Goal: Check status: Check status

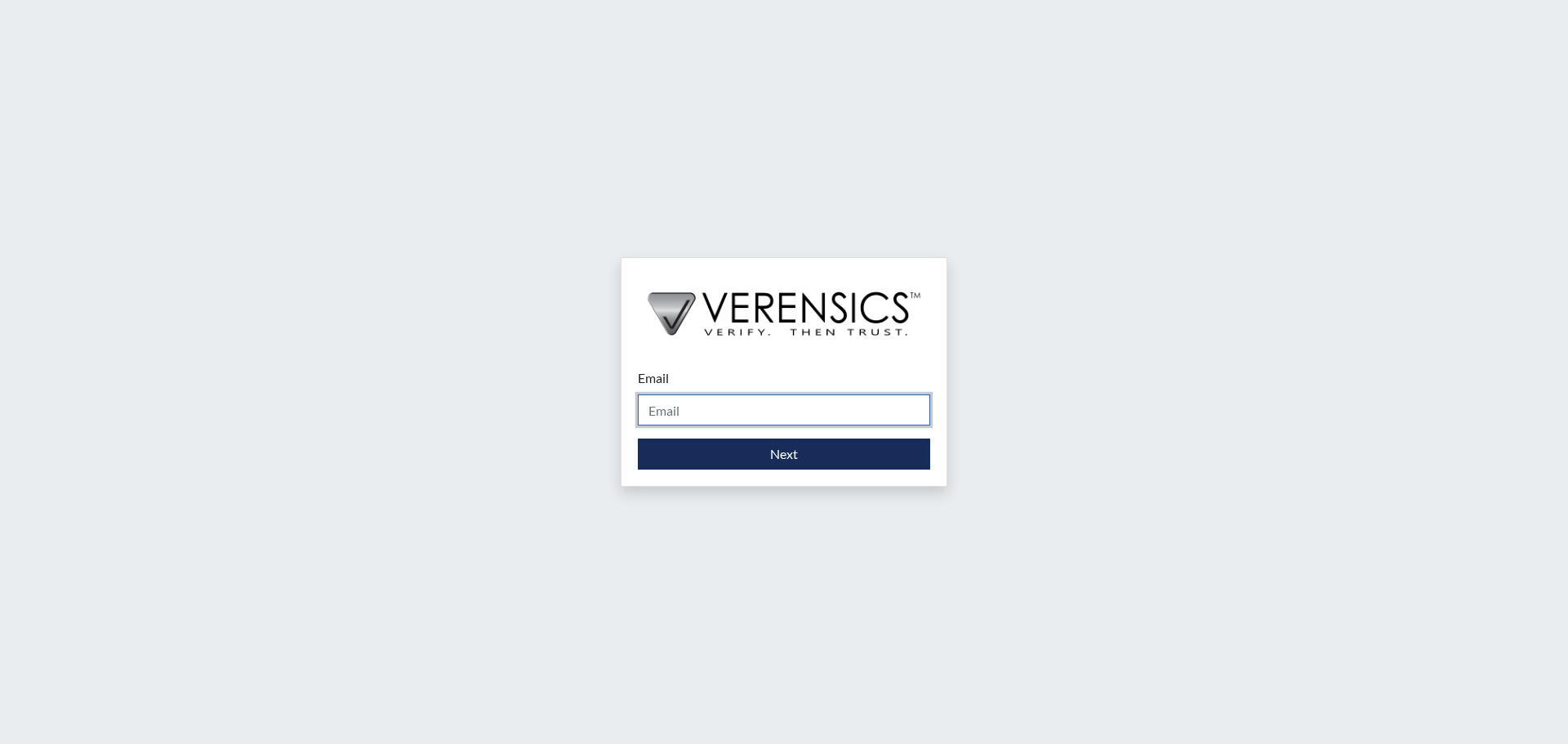
click at [824, 416] on input "Email" at bounding box center [784, 410] width 293 height 31
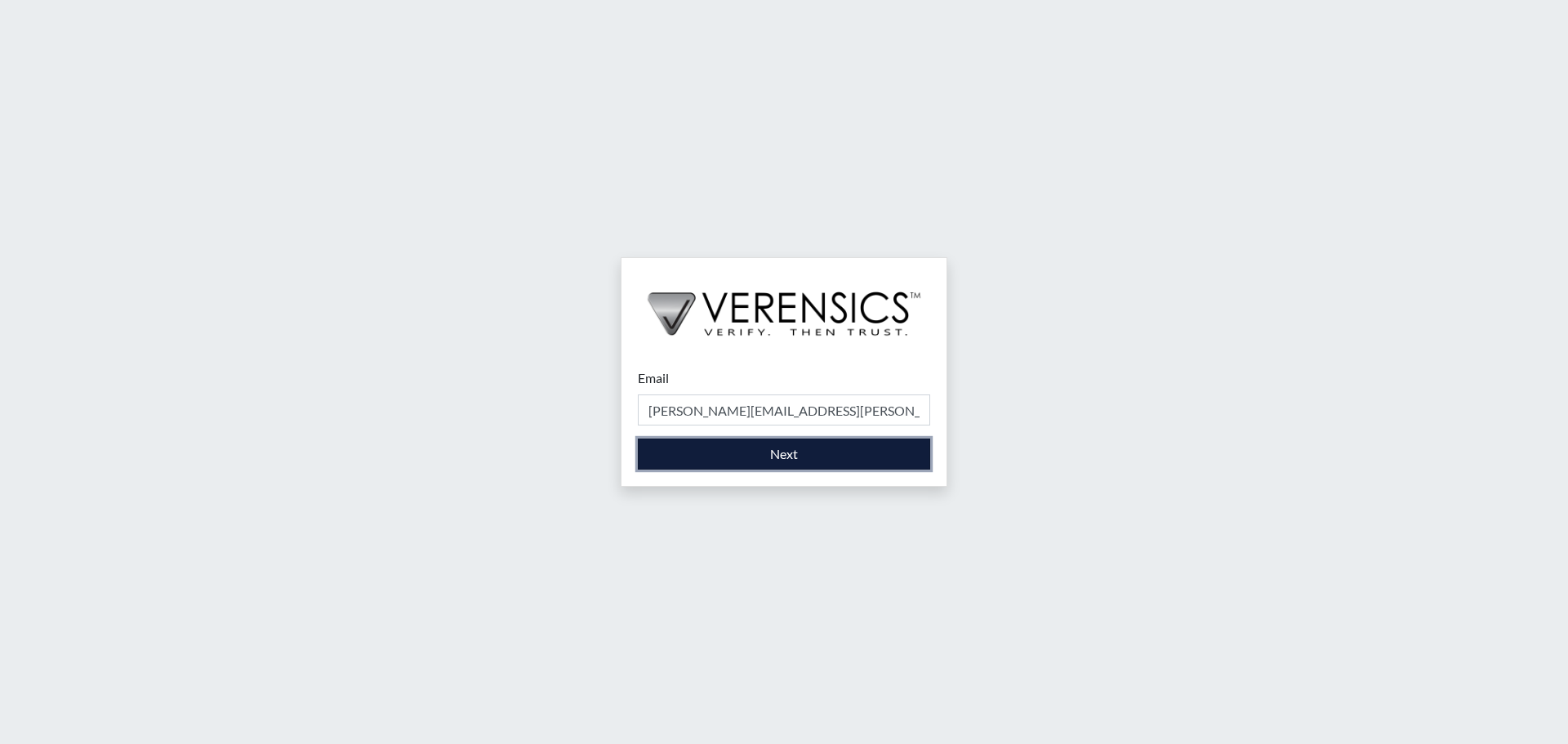
click at [821, 448] on button "Next" at bounding box center [784, 453] width 293 height 31
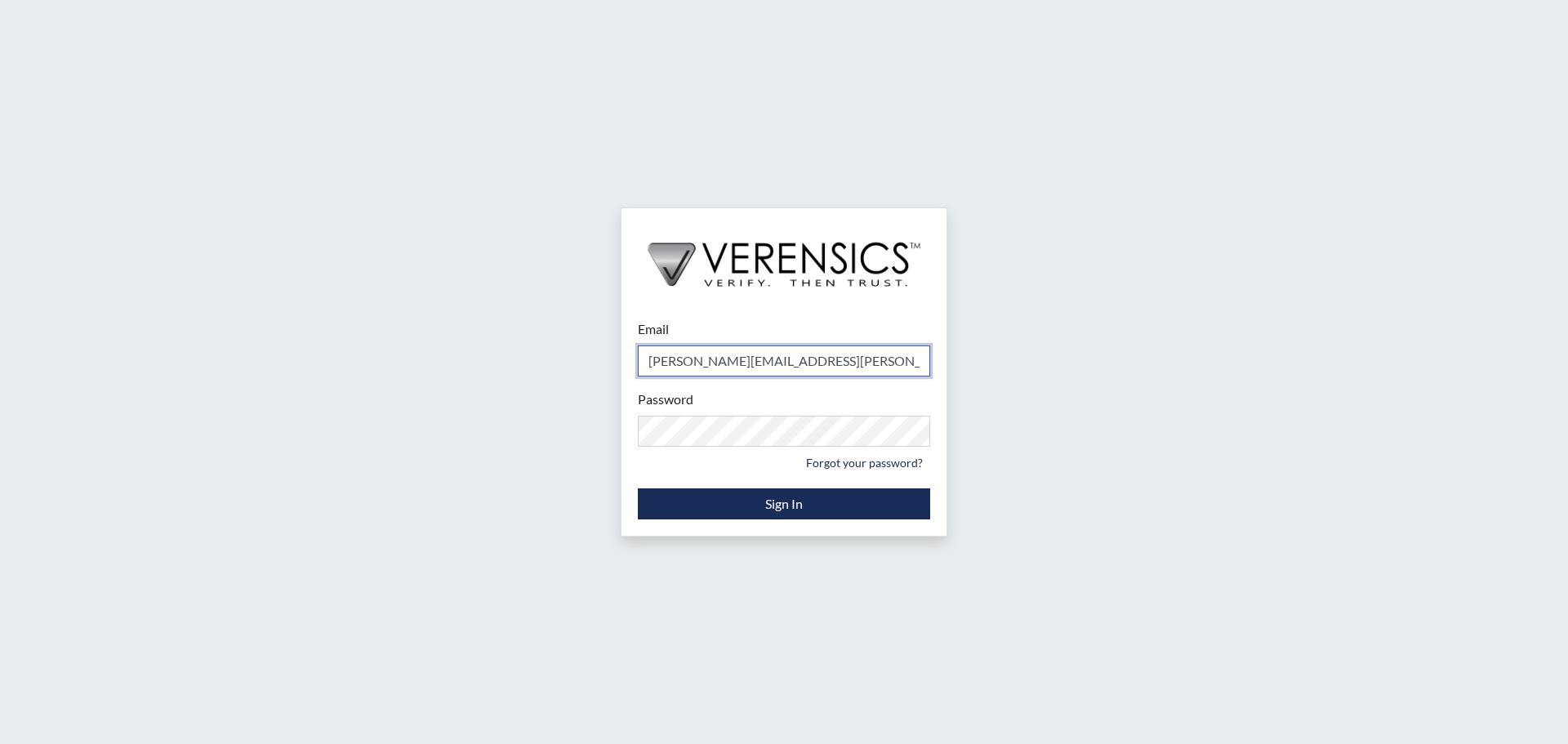
type input "[PERSON_NAME][EMAIL_ADDRESS][PERSON_NAME][DOMAIN_NAME]"
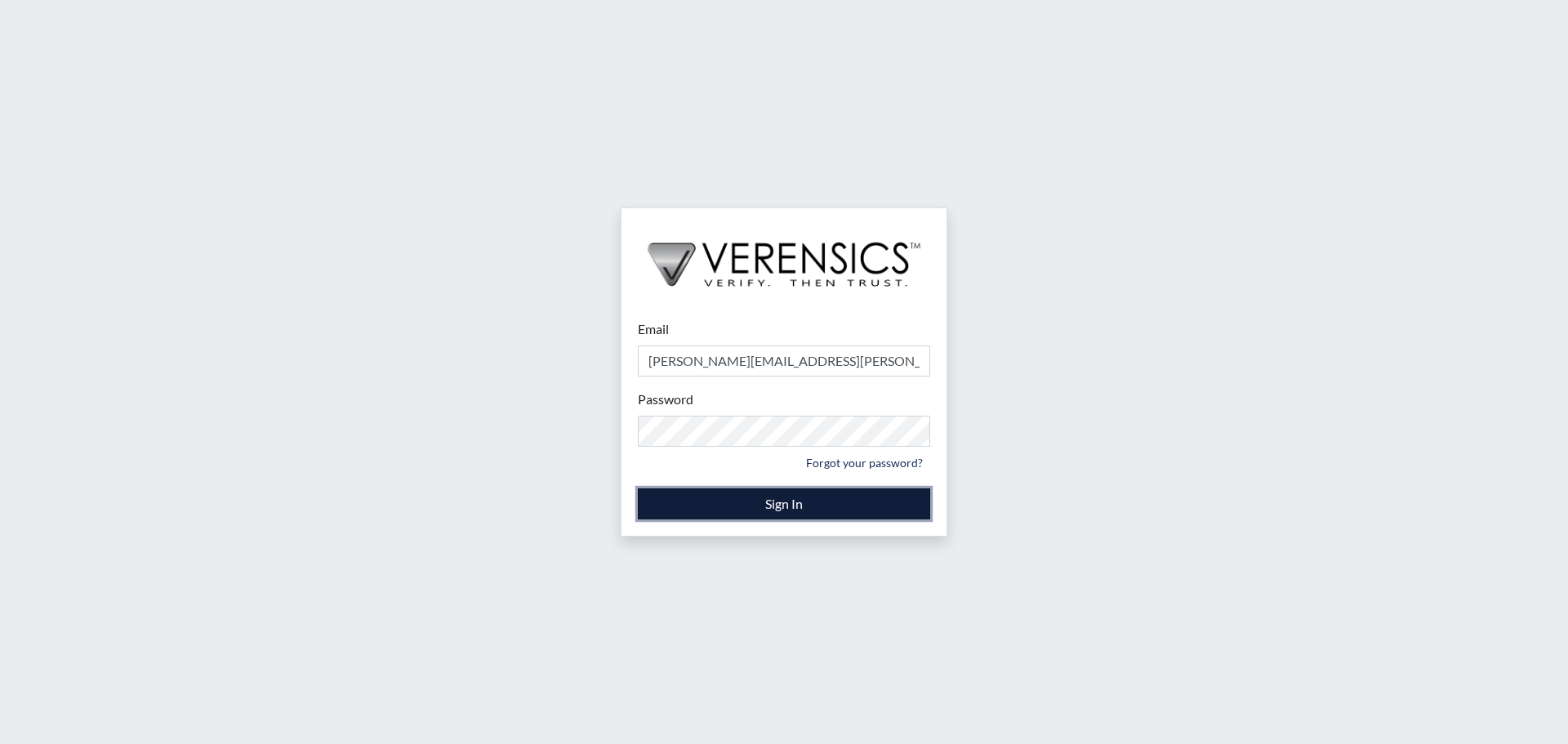
click at [929, 508] on button "Sign In" at bounding box center [784, 503] width 293 height 31
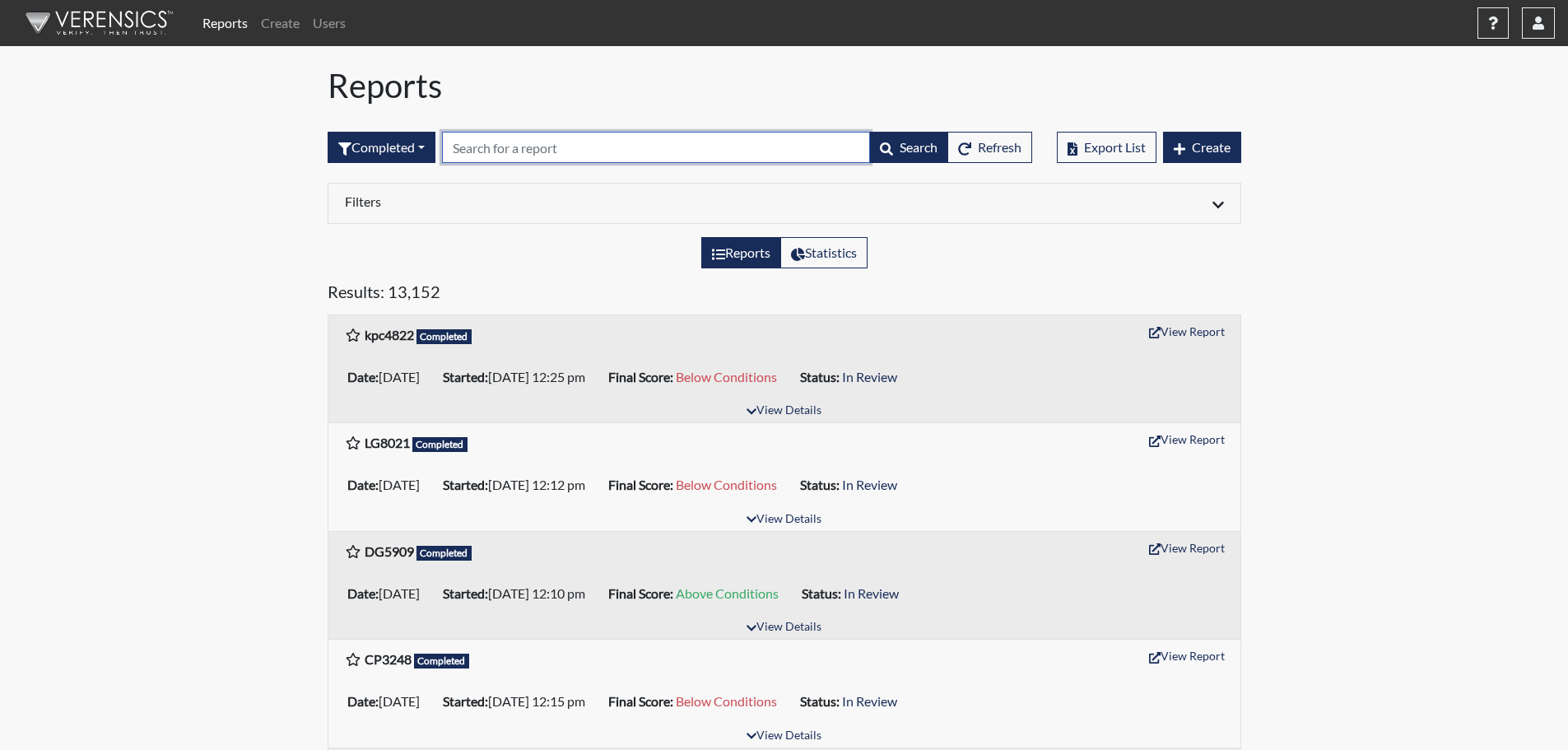
click at [524, 150] on input "text" at bounding box center [656, 147] width 428 height 31
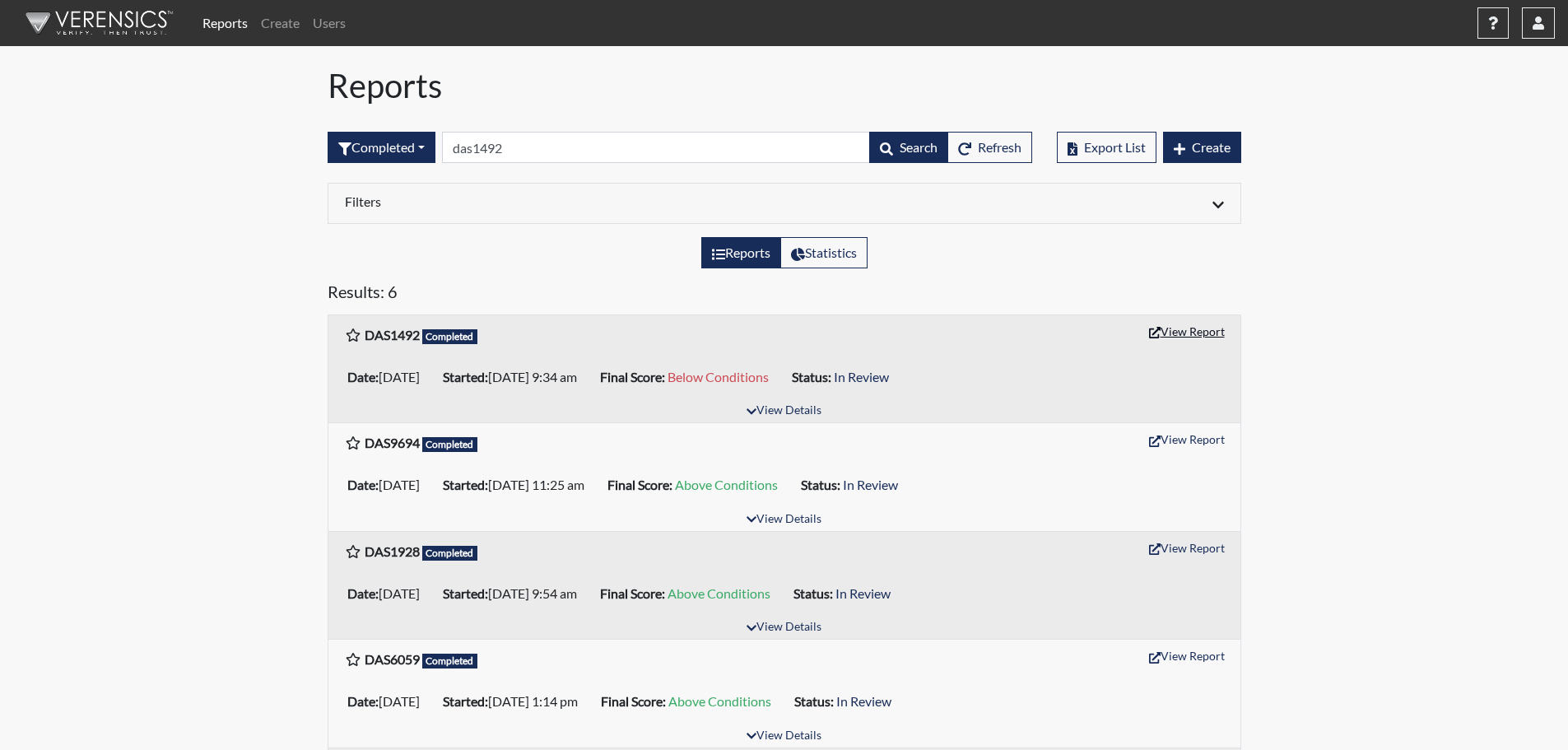
click at [1186, 335] on button "View Report" at bounding box center [1186, 331] width 90 height 25
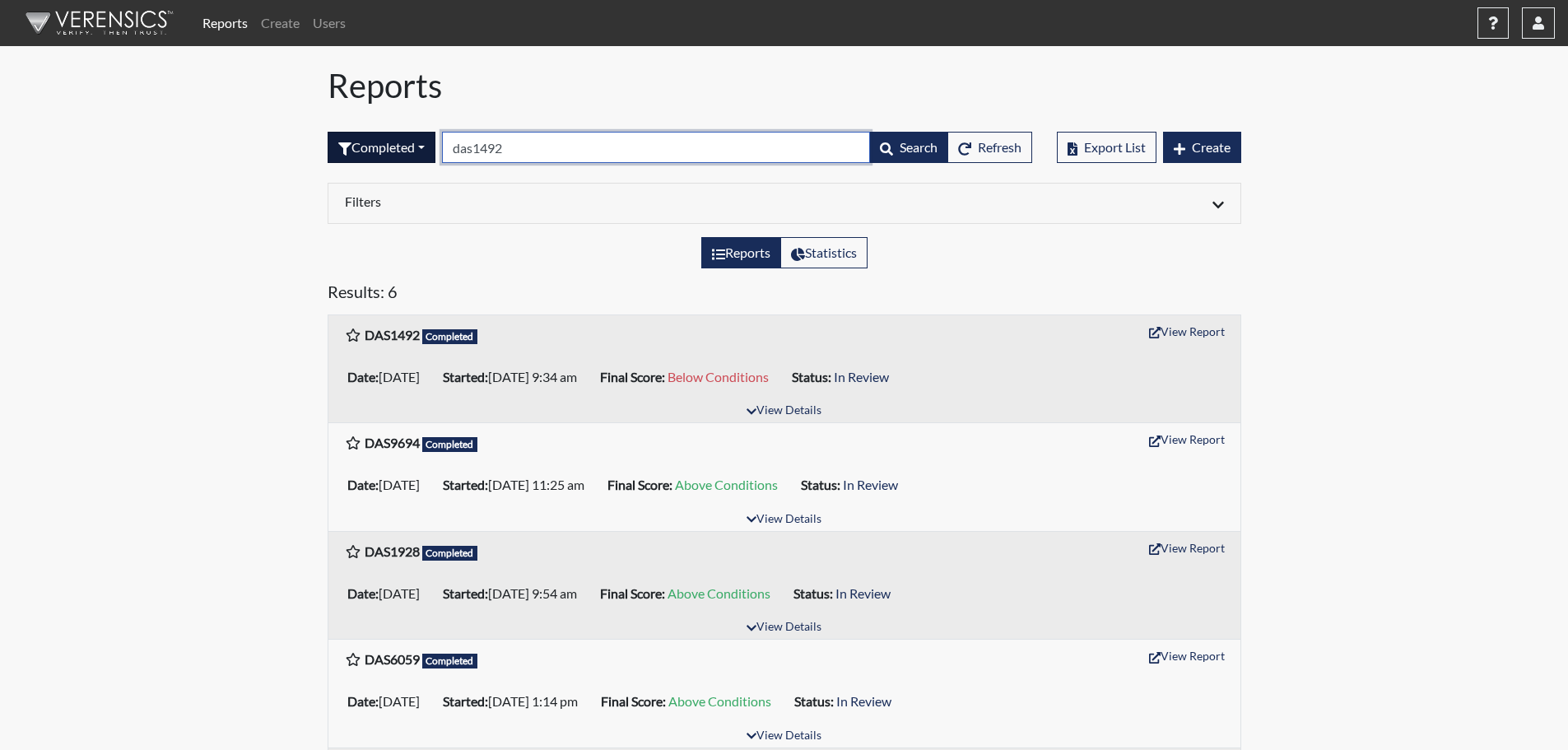
drag, startPoint x: 538, startPoint y: 148, endPoint x: 331, endPoint y: 159, distance: 207.3
click at [331, 159] on form "Completed All Created Sent by email In Progress Declined Completed das1492 Sear…" at bounding box center [680, 147] width 704 height 31
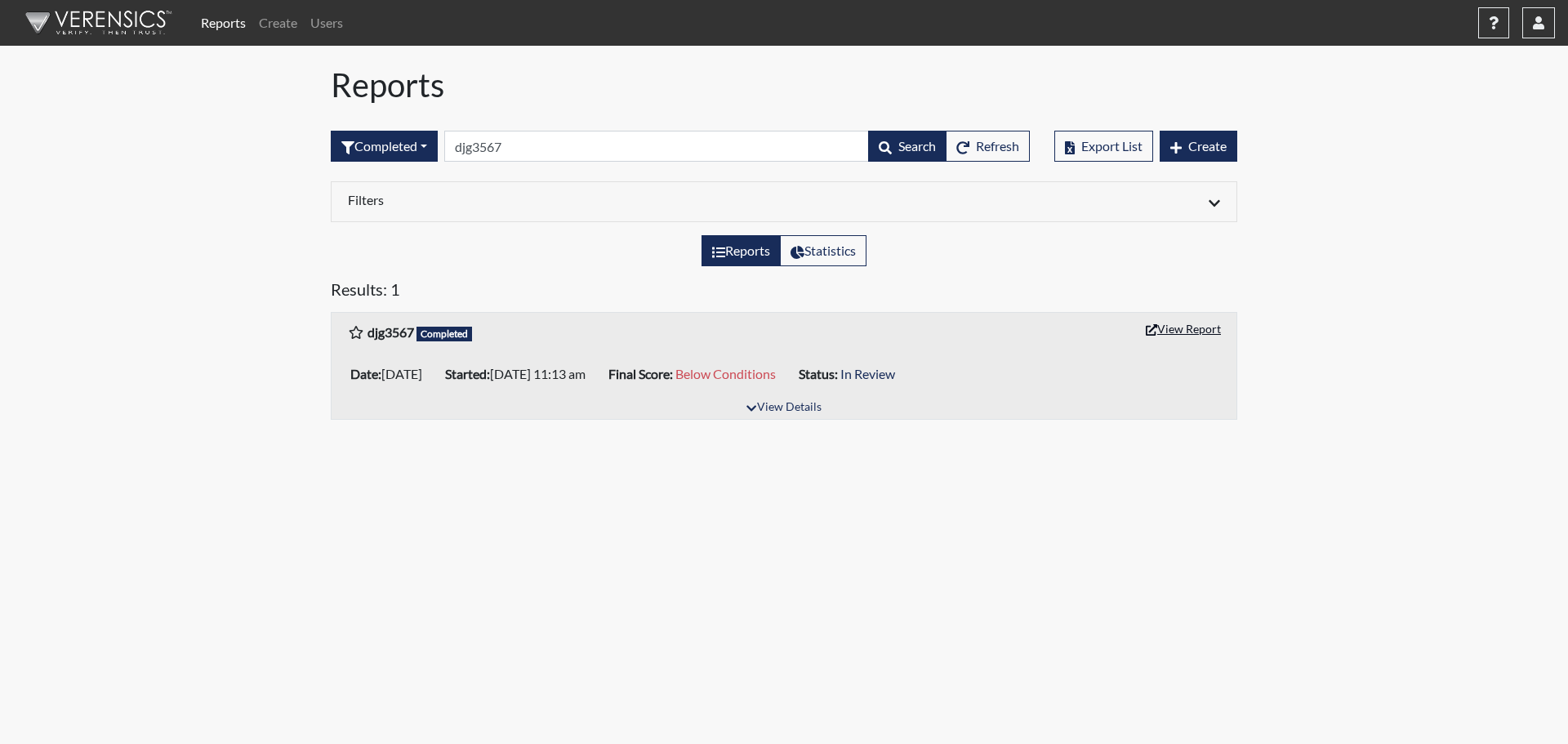
click at [1204, 329] on button "View Report" at bounding box center [1183, 328] width 90 height 25
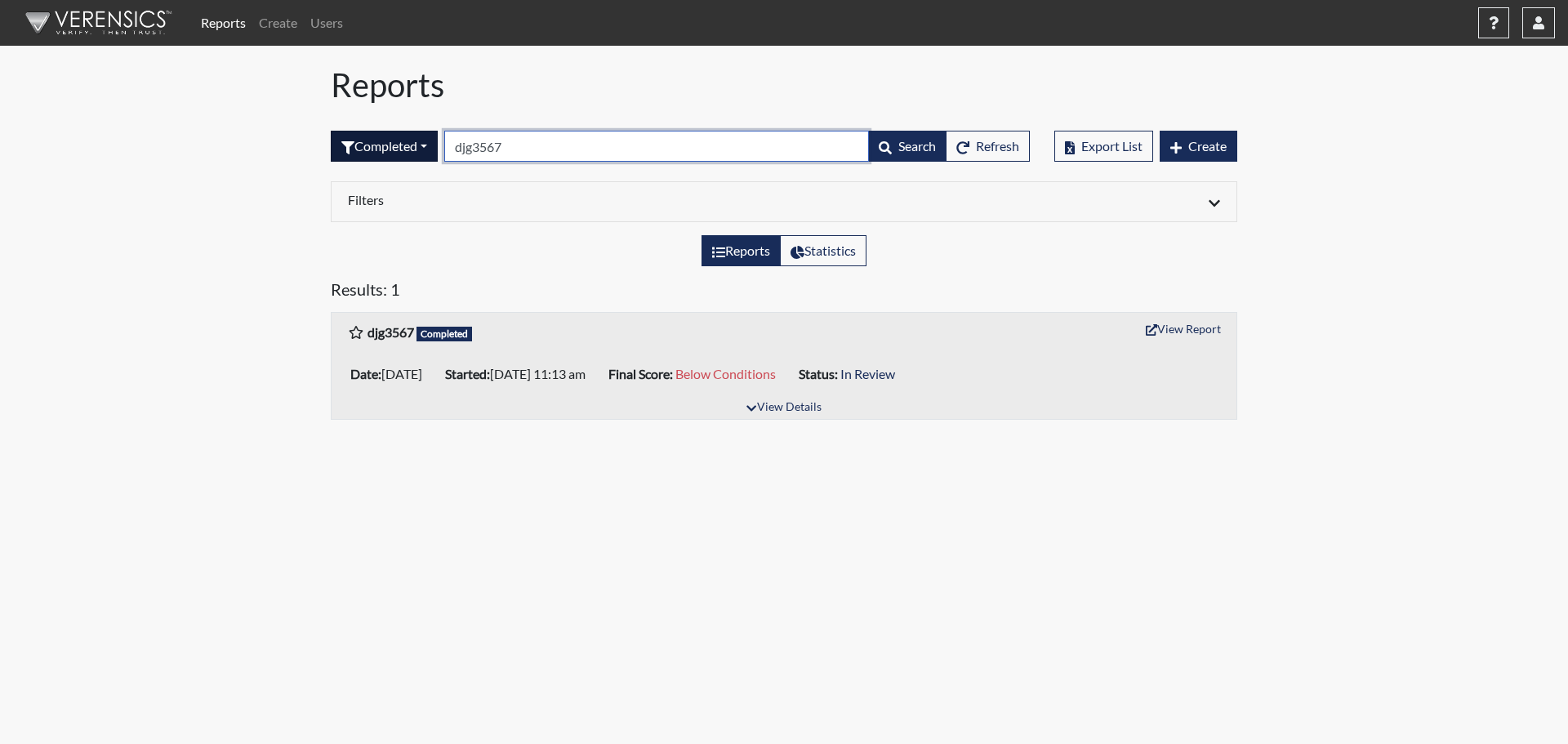
drag, startPoint x: 522, startPoint y: 143, endPoint x: 402, endPoint y: 146, distance: 120.0
click at [402, 146] on form "Completed All Created Sent by email In Progress Declined Completed djg3567 Sear…" at bounding box center [680, 146] width 699 height 31
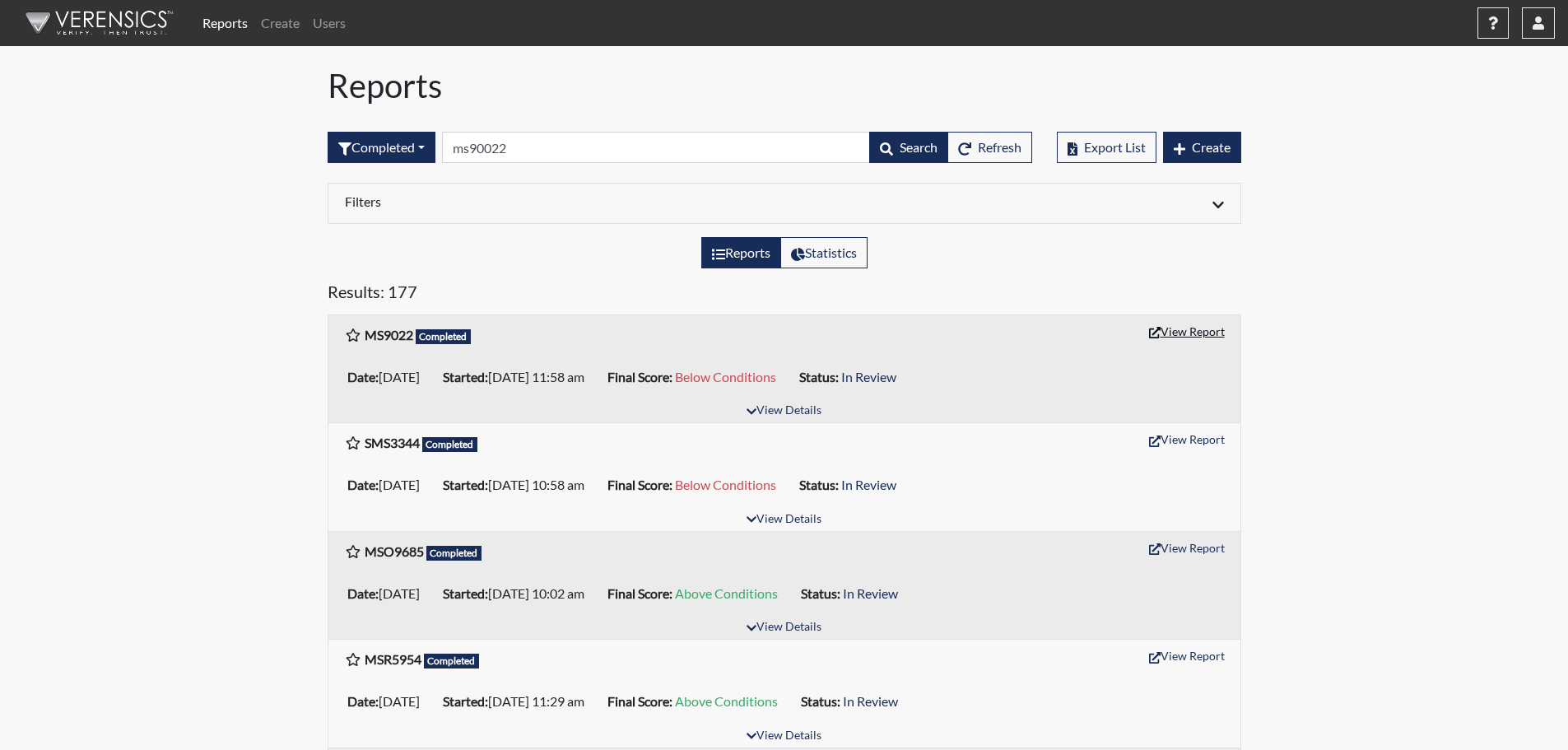
click at [1214, 327] on button "View Report" at bounding box center [1186, 331] width 90 height 25
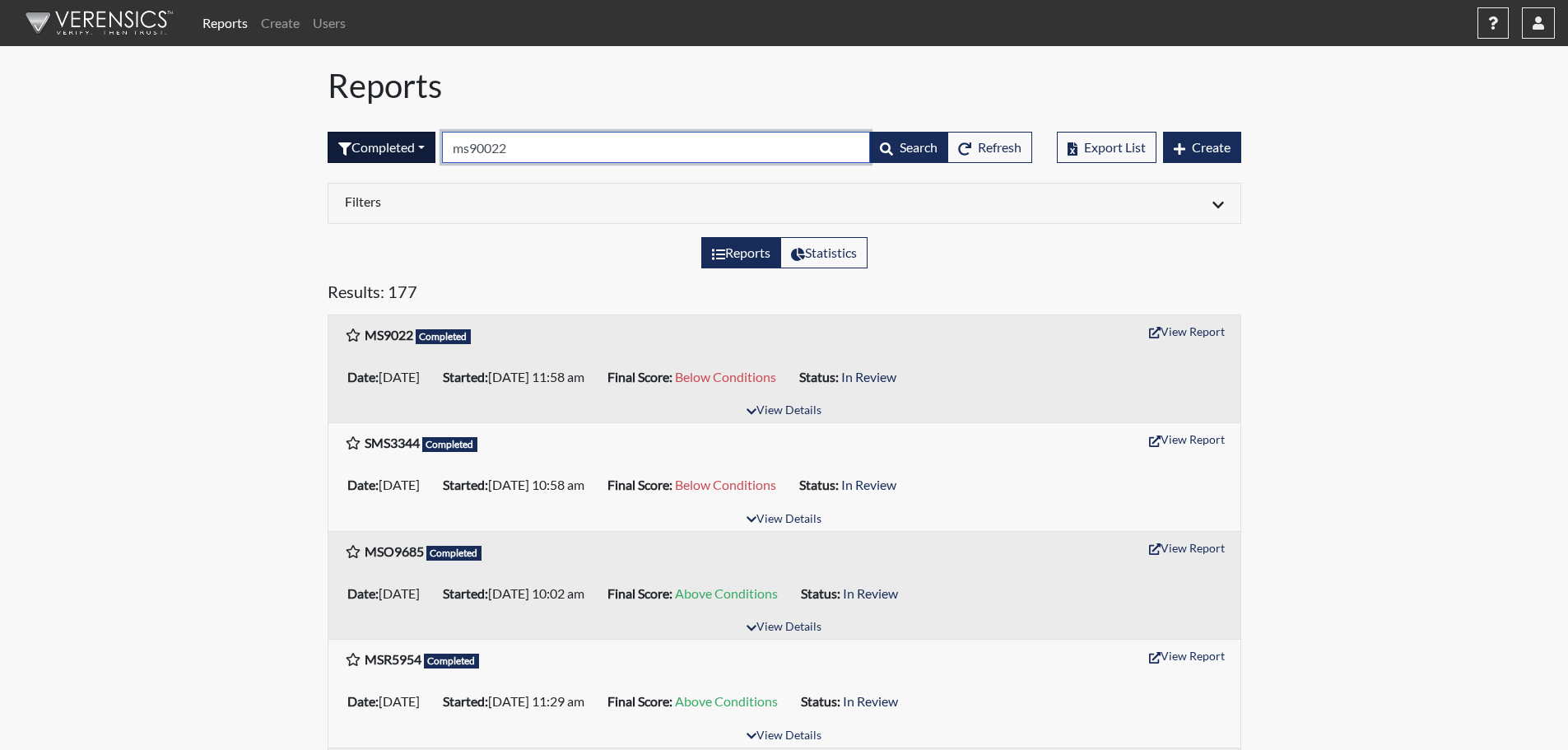
drag, startPoint x: 543, startPoint y: 149, endPoint x: 389, endPoint y: 155, distance: 154.1
click at [389, 155] on form "Completed All Created Sent by email In Progress Declined Completed ms90022 Sear…" at bounding box center [680, 147] width 704 height 31
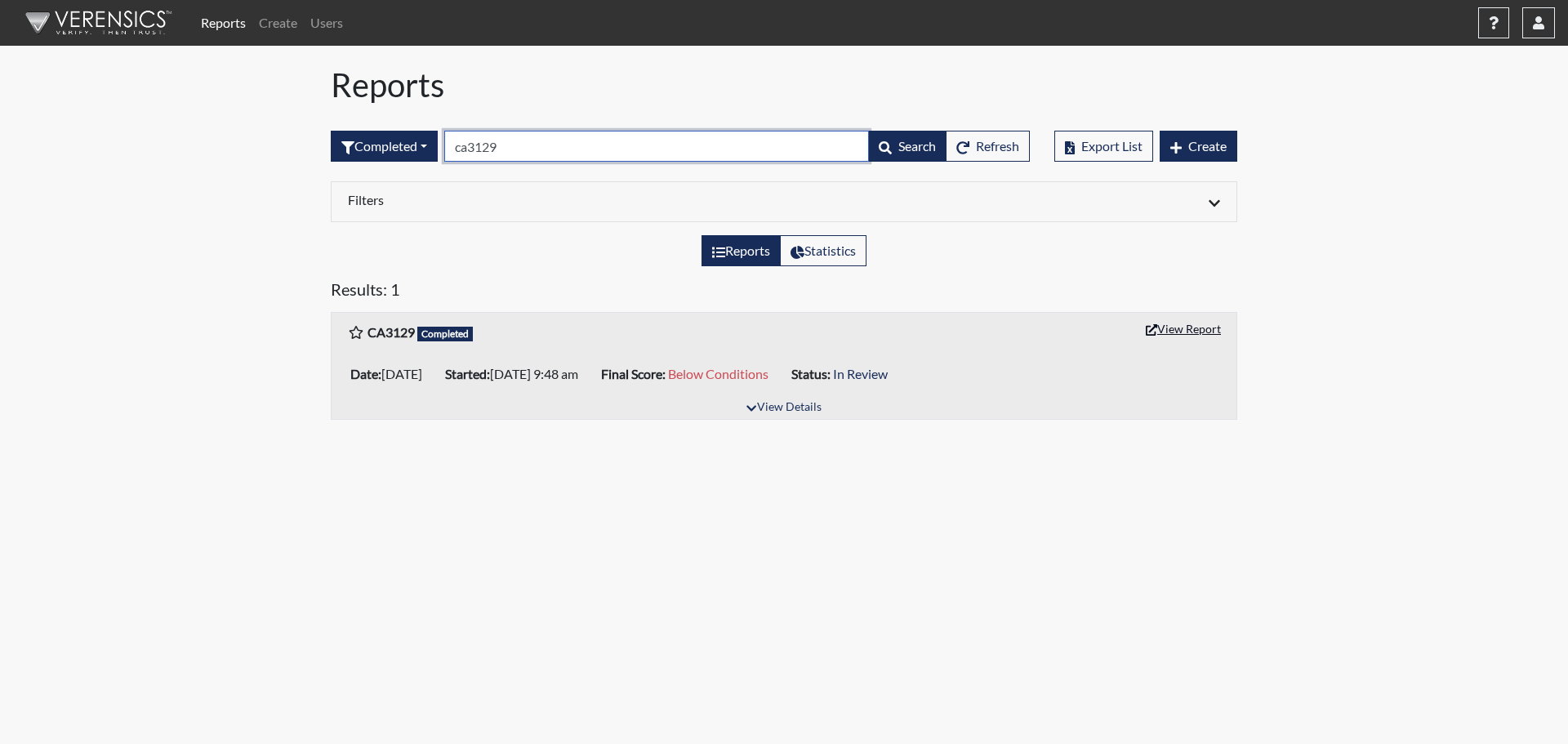
type input "ca3129"
click at [1186, 325] on button "View Report" at bounding box center [1183, 328] width 90 height 25
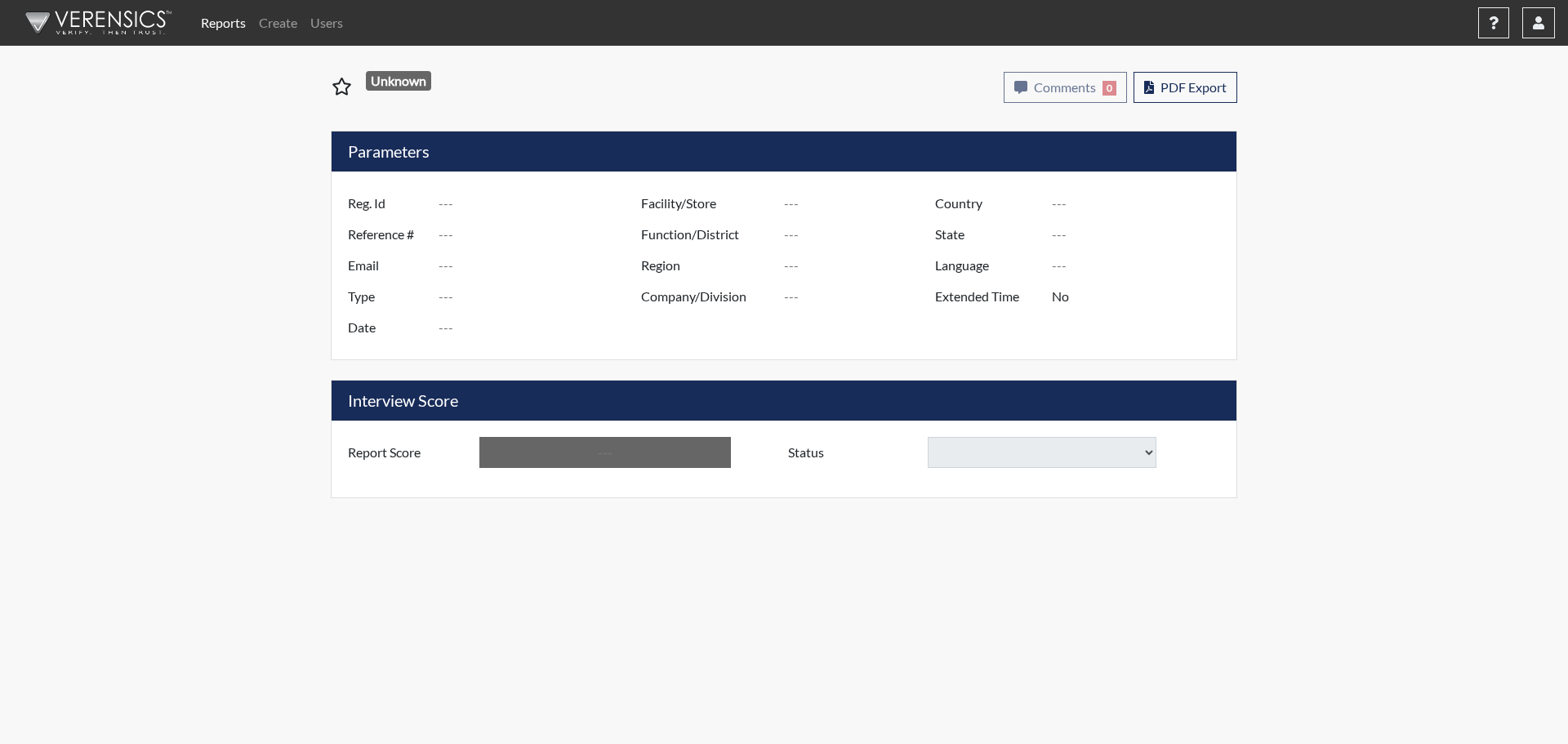
type input "DAS1492"
type input "51510"
type input "---"
type input "Corrections Pre-Employment"
type input "Sep 30, 2025"
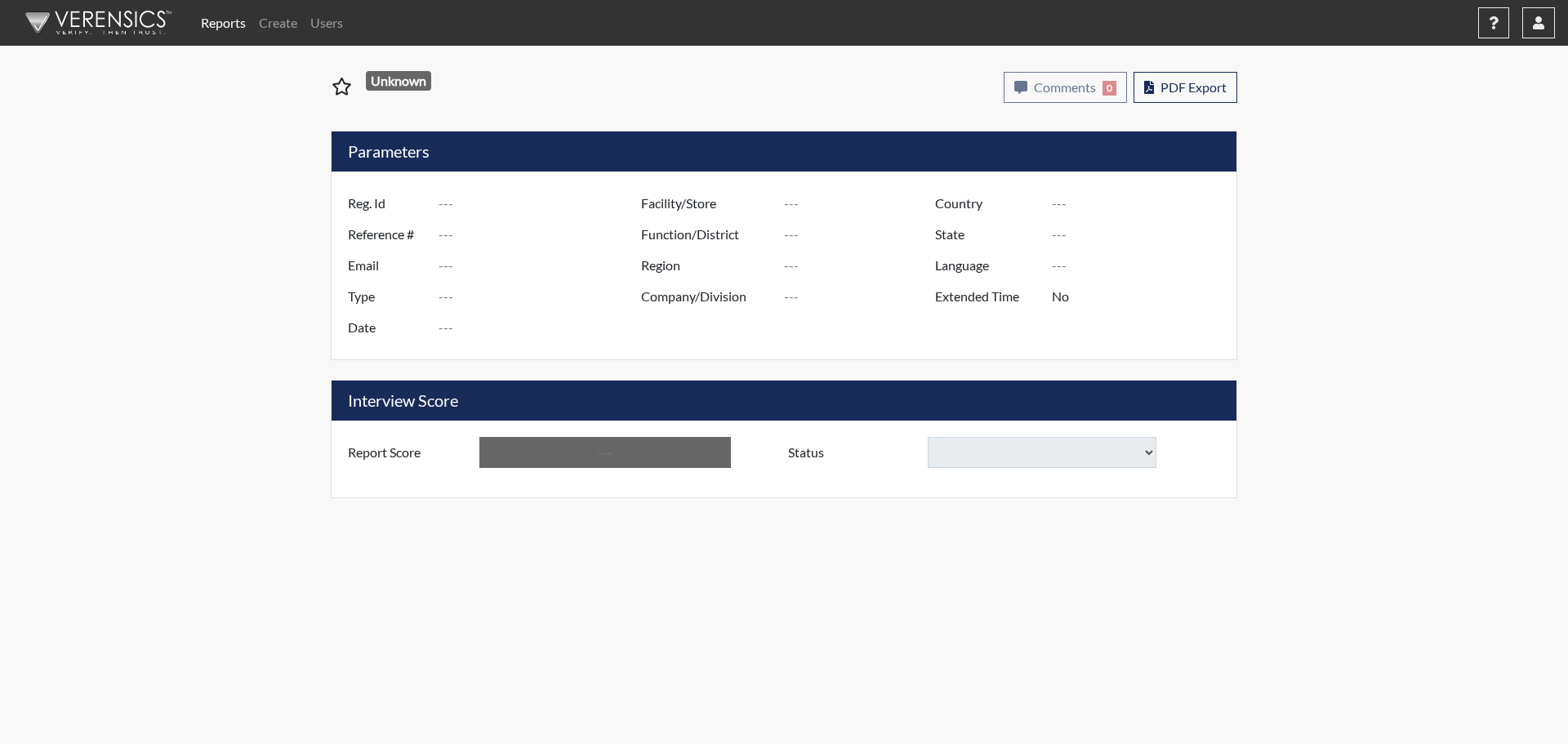
type input "Wilcox SP"
type input "[GEOGRAPHIC_DATA]"
type input "[US_STATE]"
type input "English"
type input "Below Conditions"
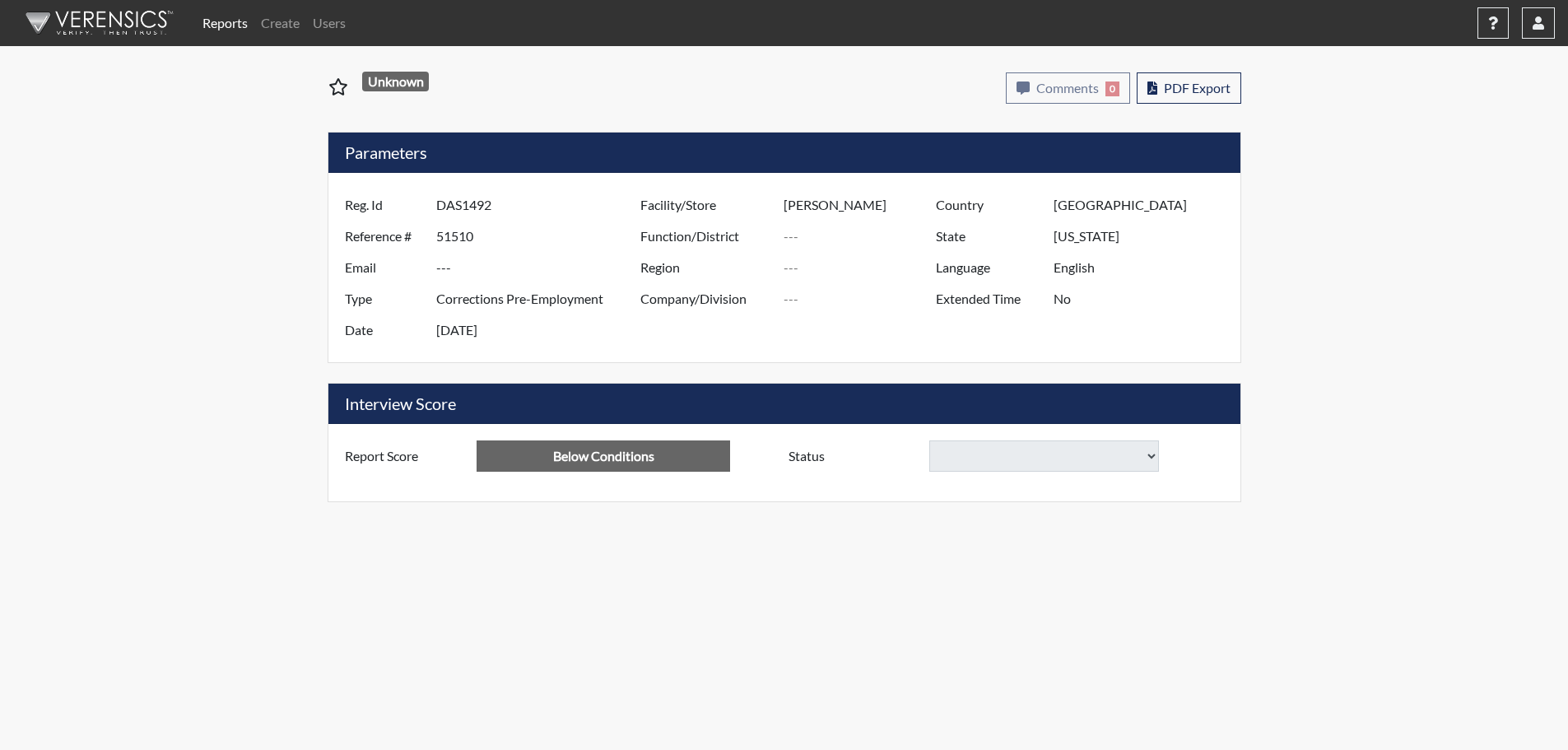
select select
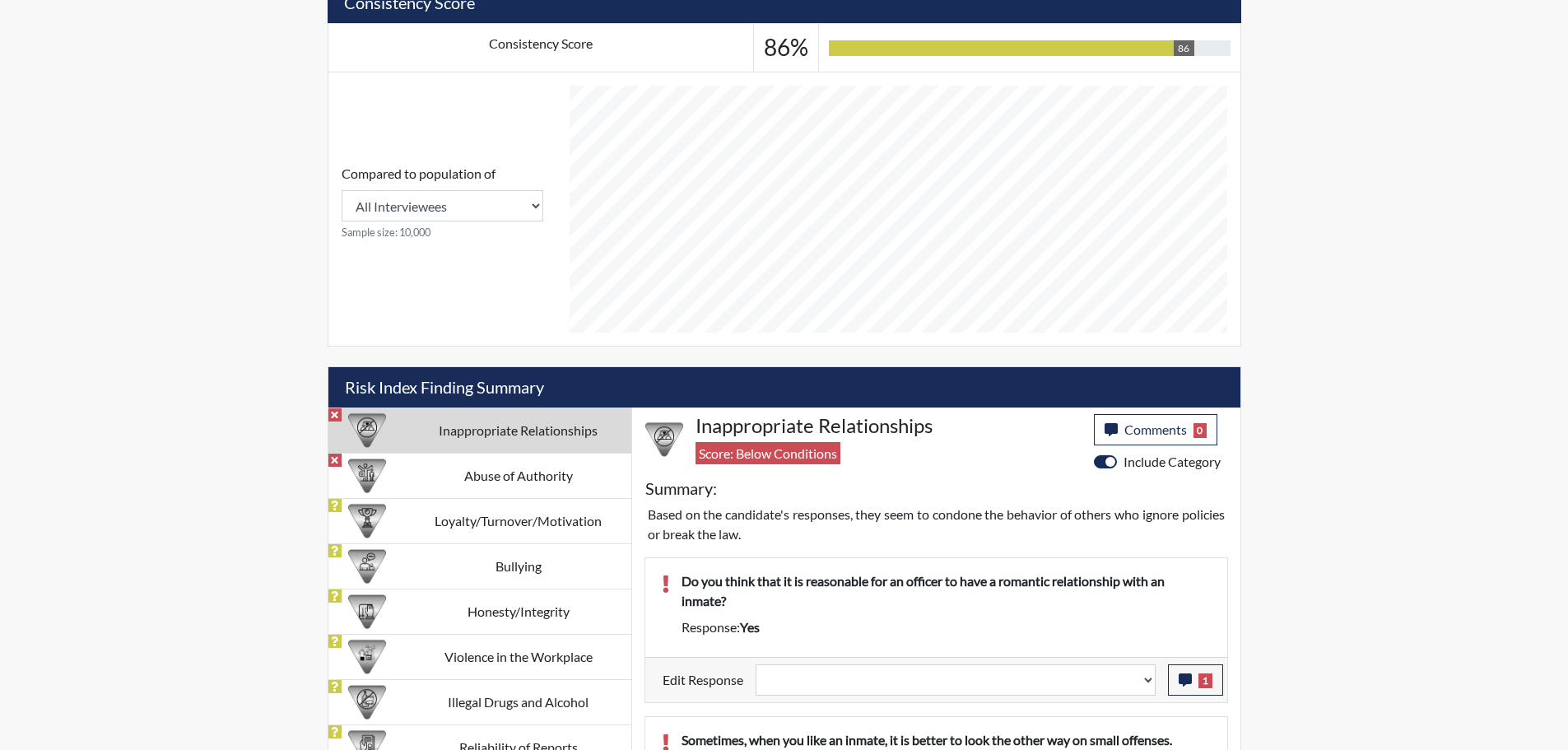
scroll to position [659, 0]
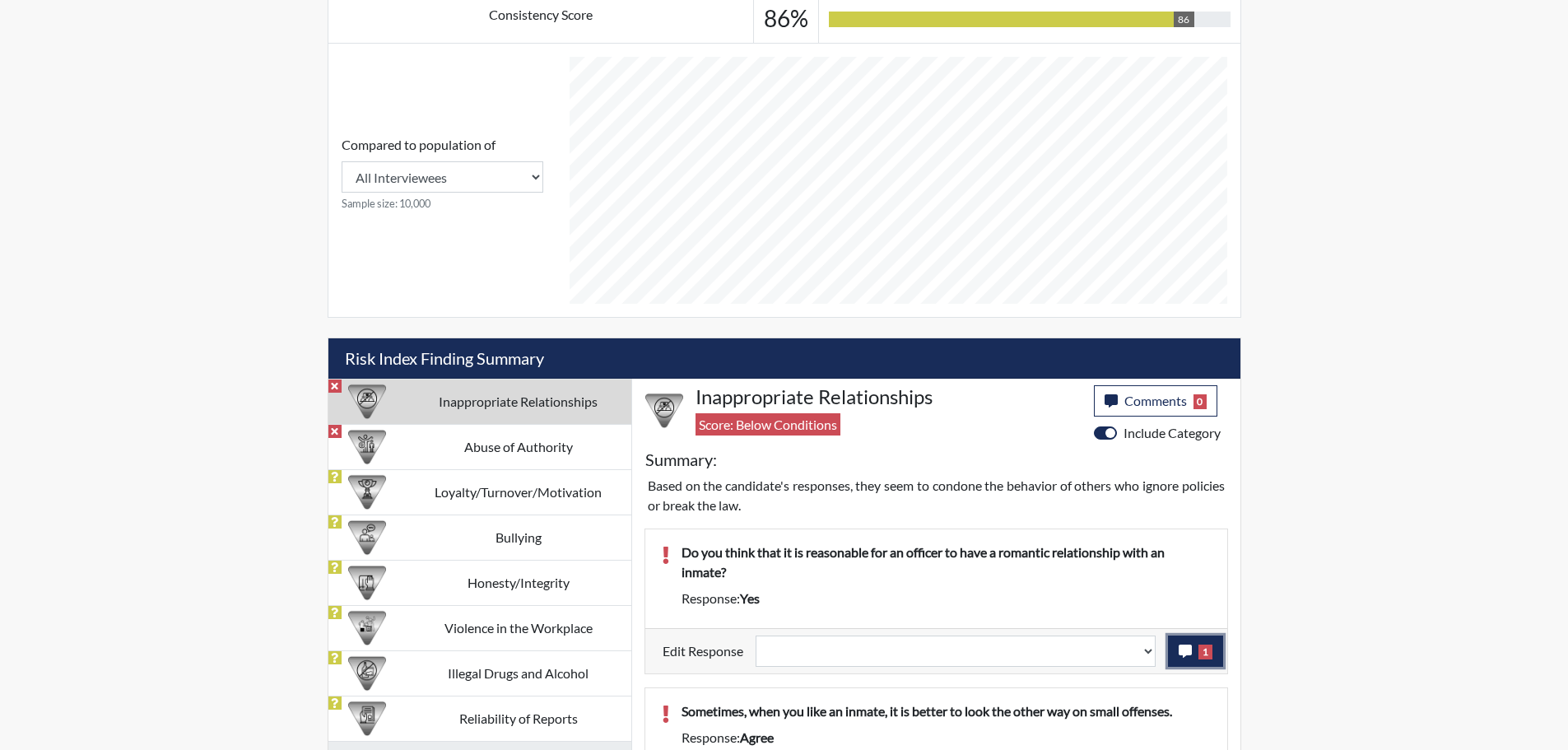
click at [1189, 651] on icon "button" at bounding box center [1185, 651] width 13 height 13
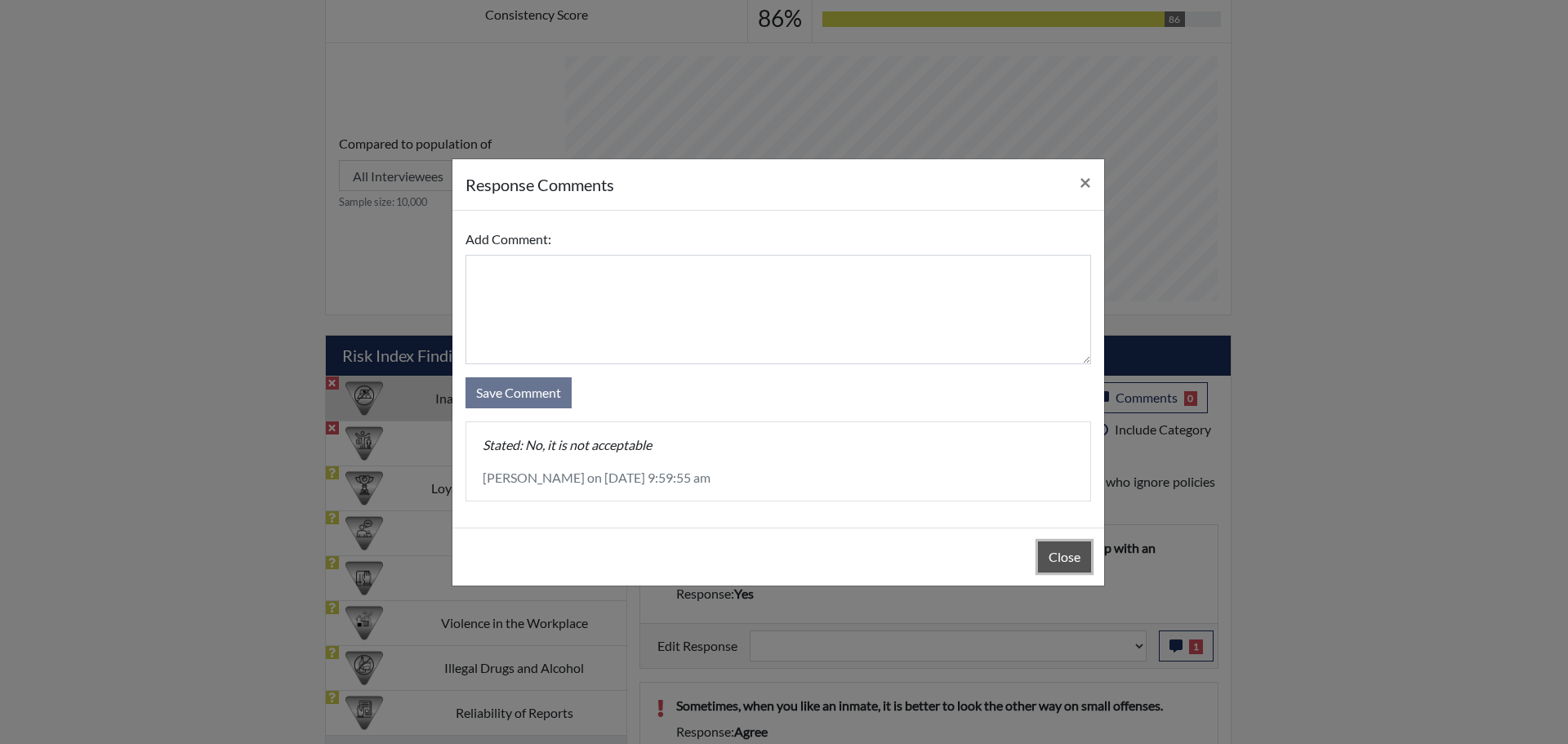
click at [1078, 561] on button "Close" at bounding box center [1065, 556] width 53 height 31
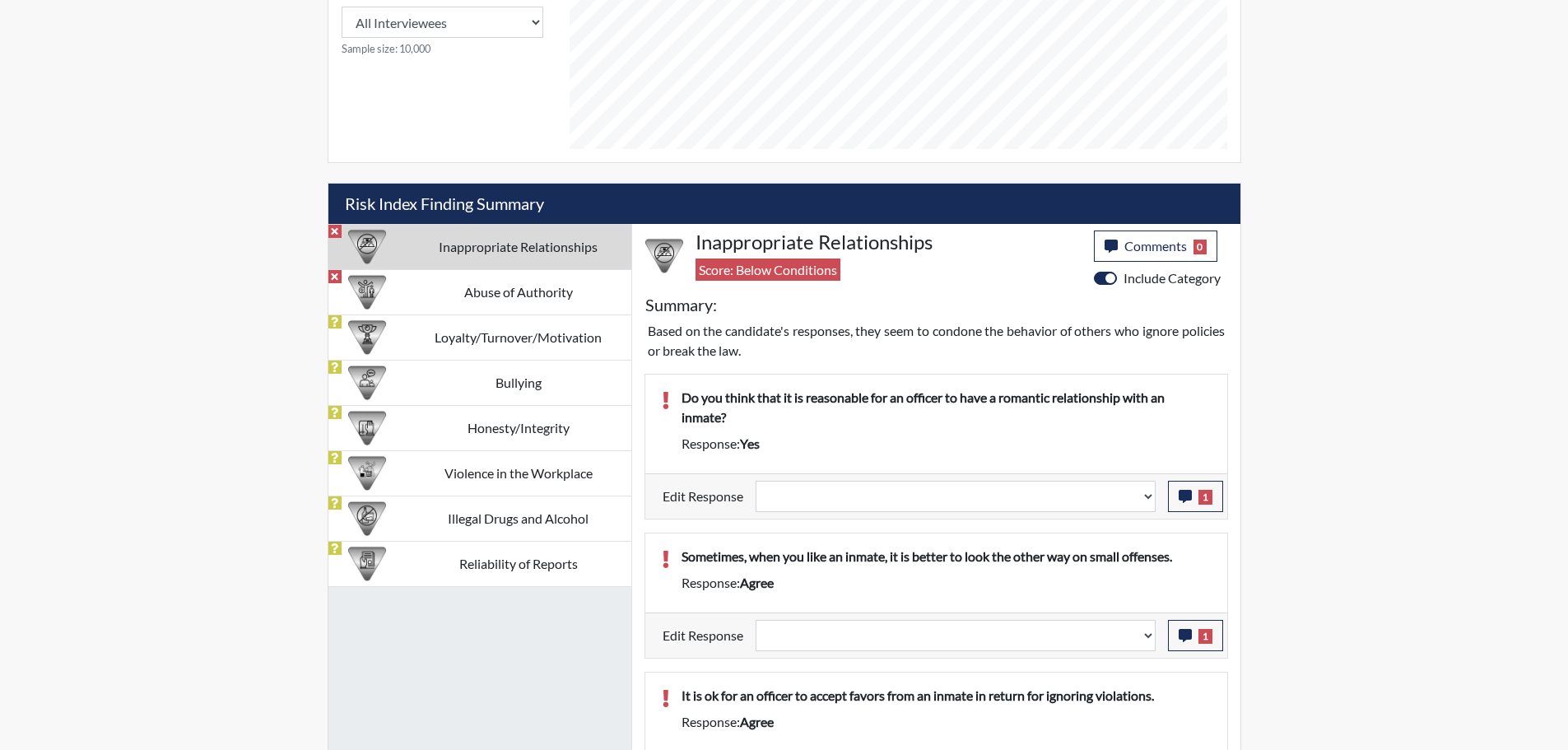
scroll to position [862, 0]
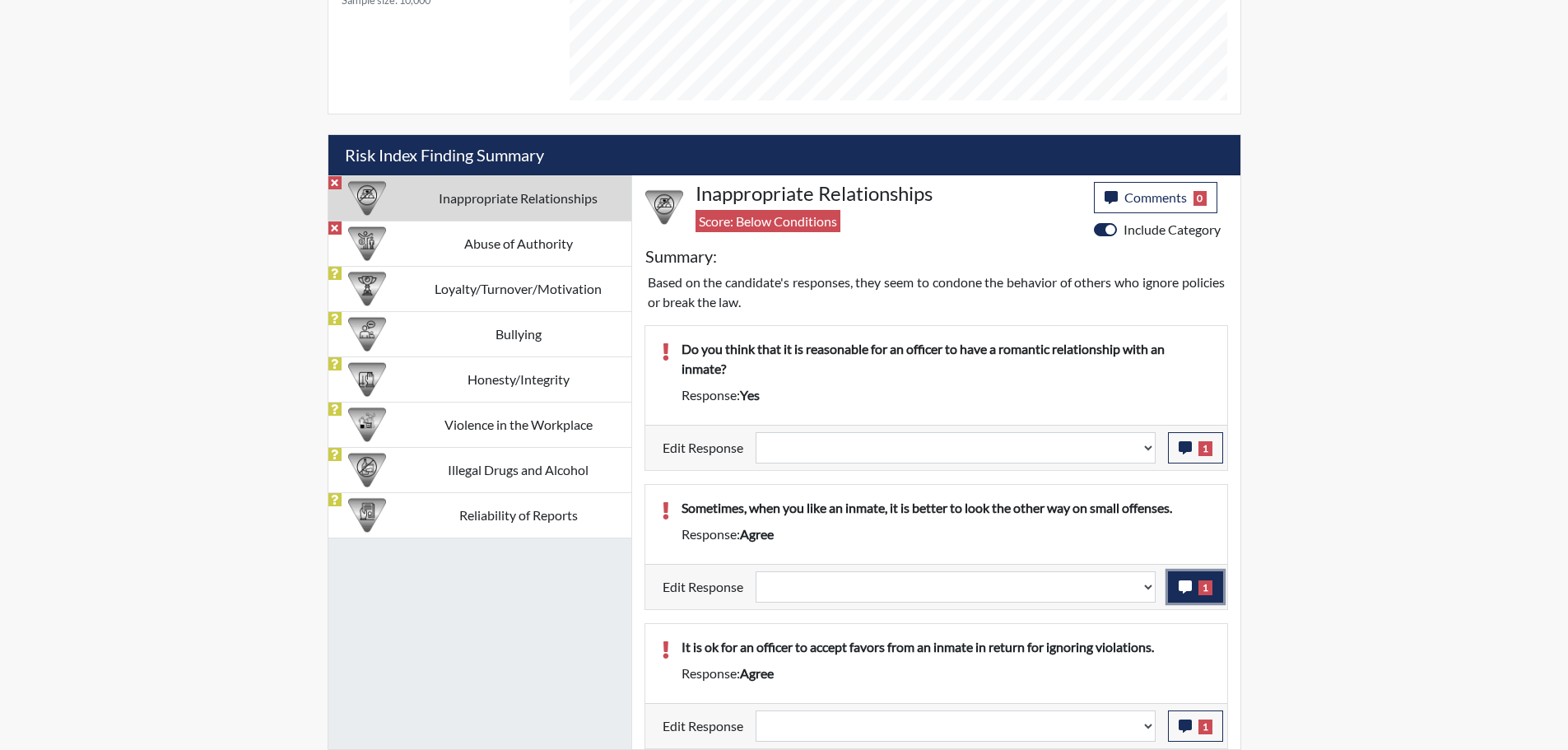
click at [1186, 585] on icon "button" at bounding box center [1185, 587] width 13 height 13
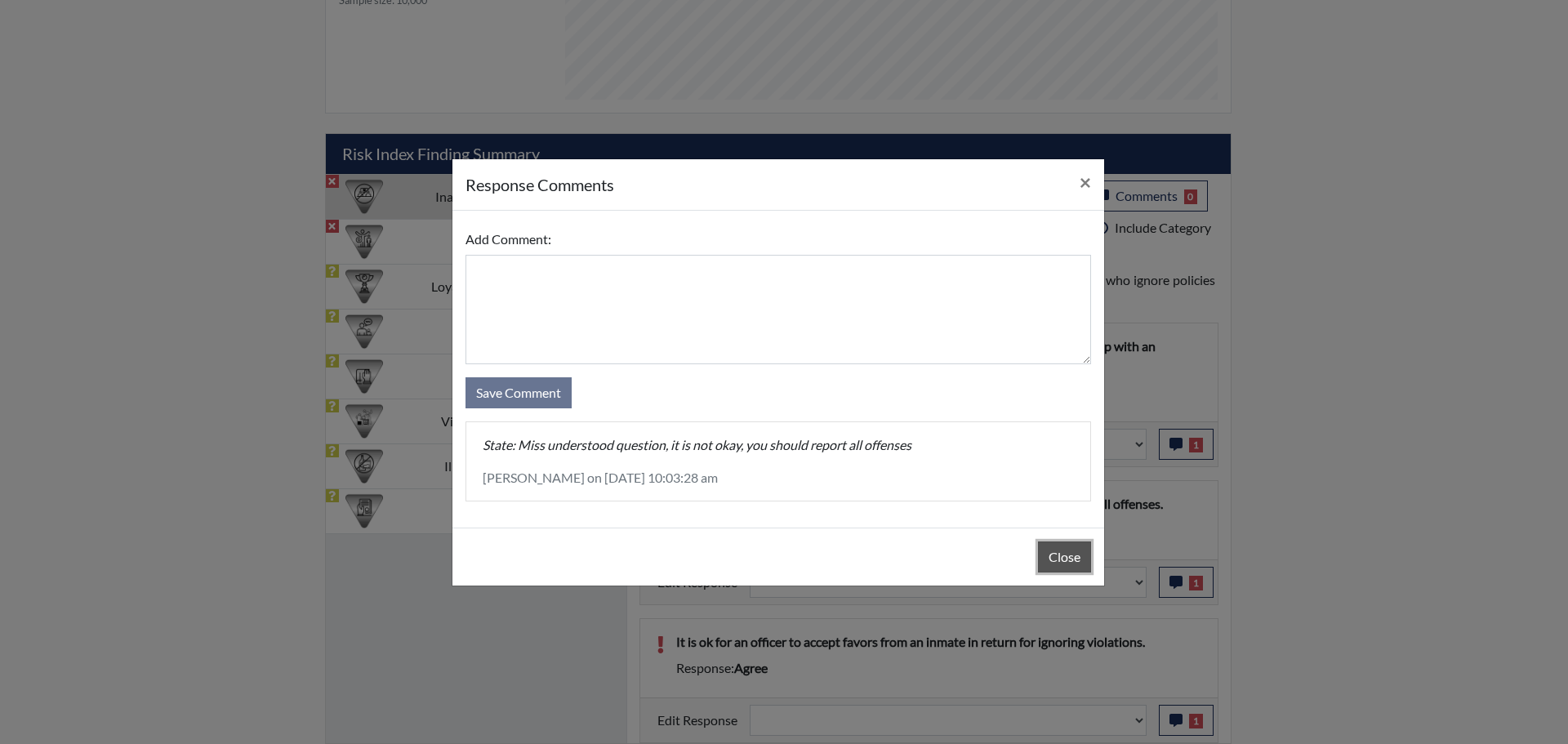
click at [1063, 554] on button "Close" at bounding box center [1065, 556] width 53 height 31
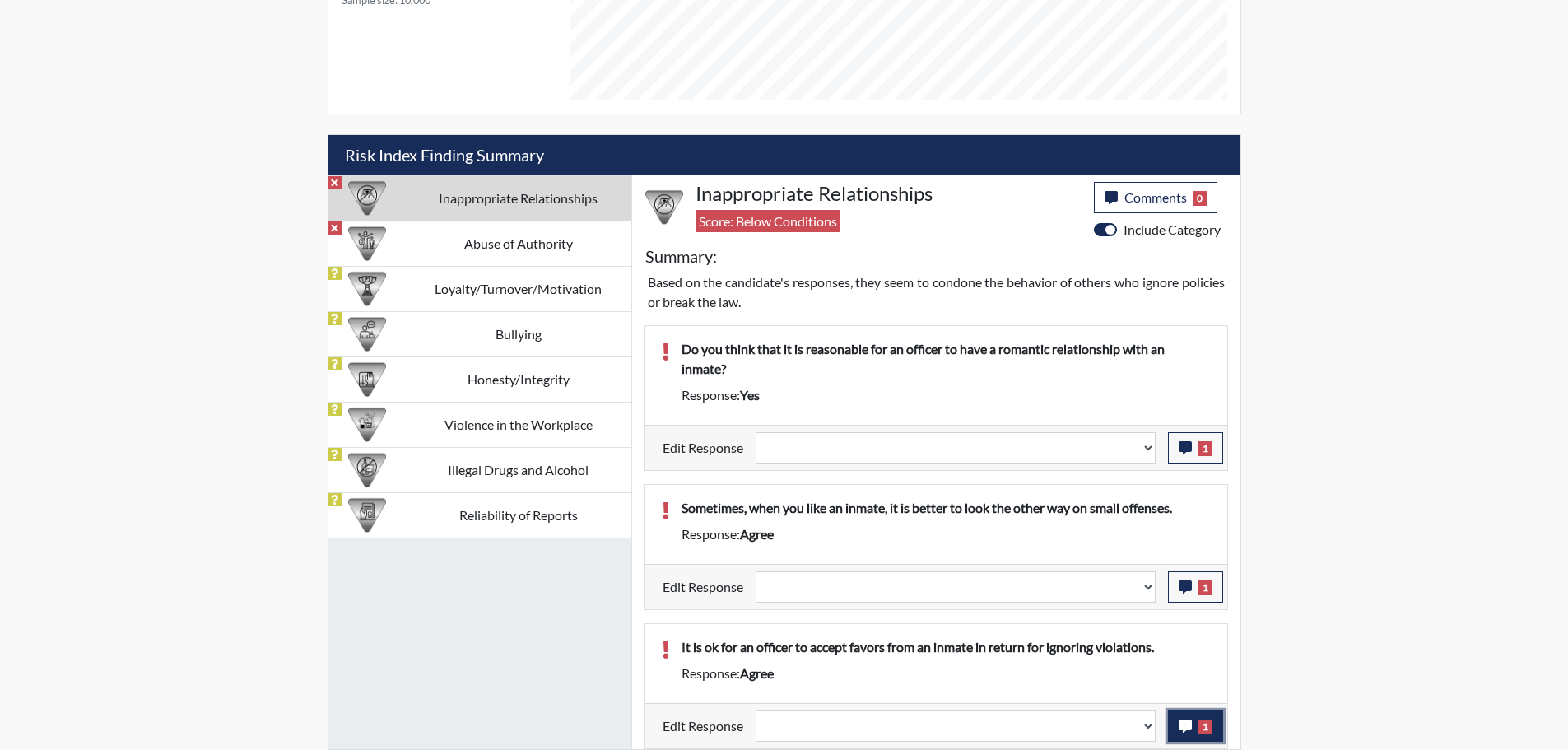
click at [1187, 727] on icon "button" at bounding box center [1185, 726] width 13 height 13
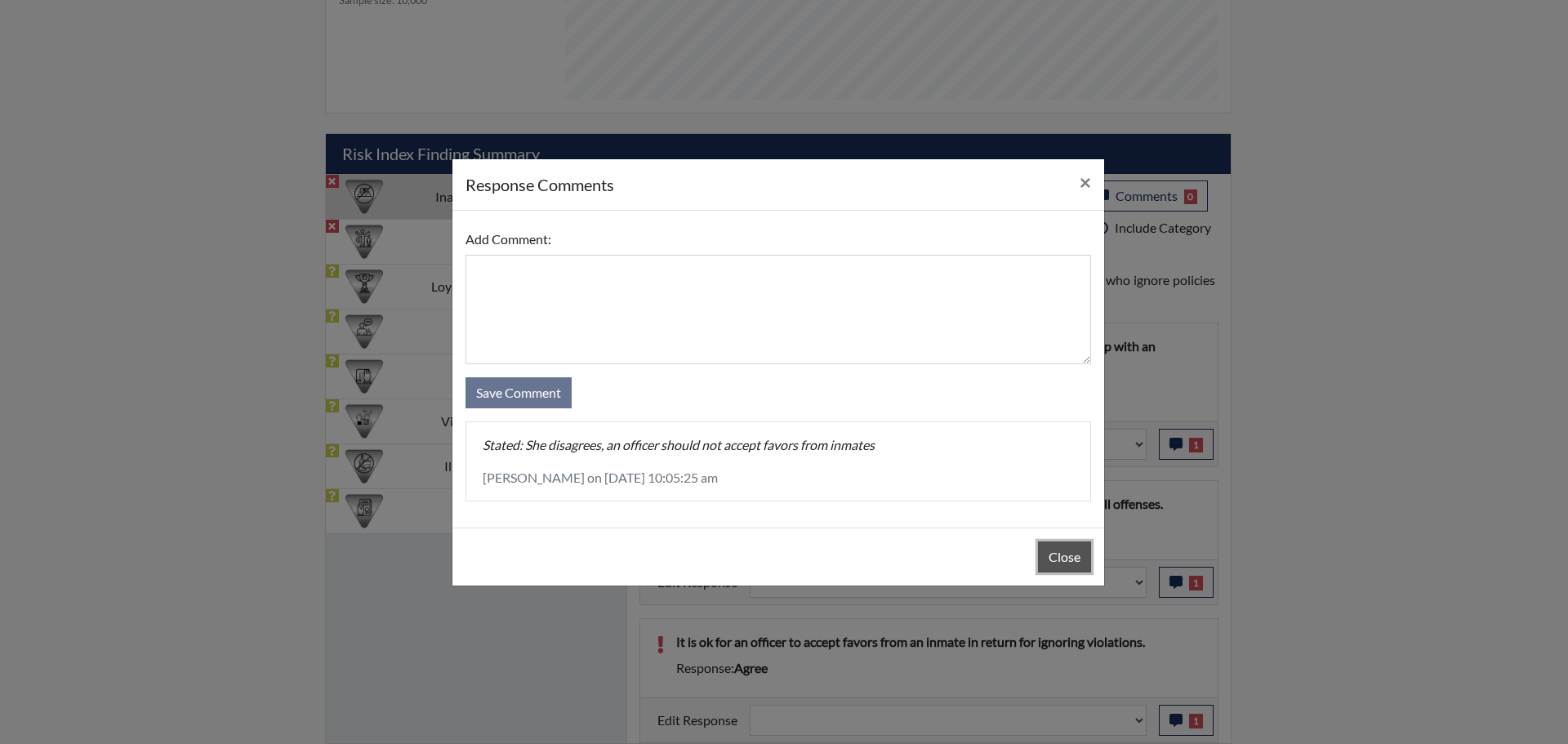
click at [1069, 565] on button "Close" at bounding box center [1065, 556] width 53 height 31
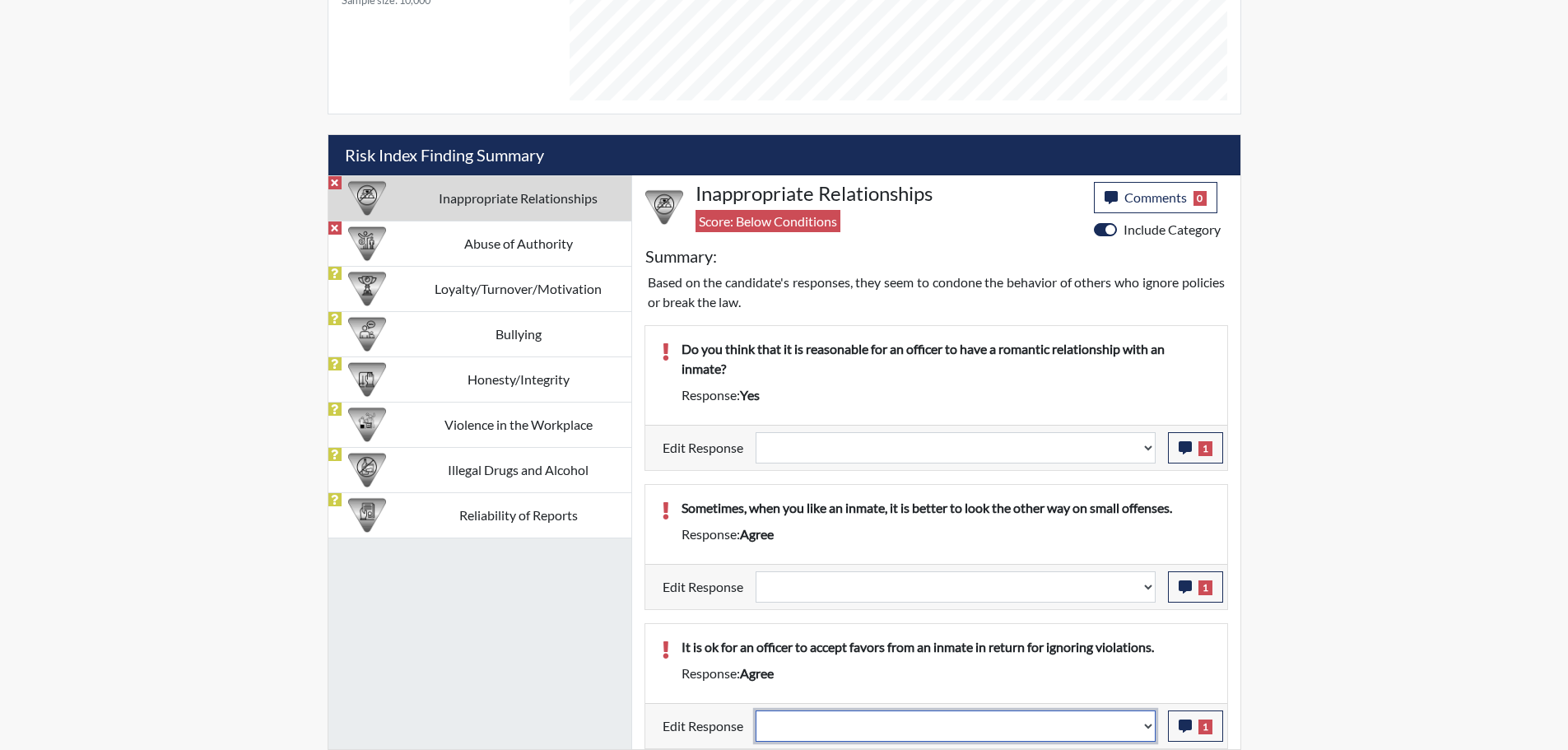
click at [1150, 725] on select "Question is not relevant. Results will be updated. Reasonable explanation provi…" at bounding box center [955, 726] width 400 height 31
select select "reasonable-explanation-provided"
click at [755, 711] on select "Question is not relevant. Results will be updated. Reasonable explanation provi…" at bounding box center [955, 726] width 400 height 31
select select
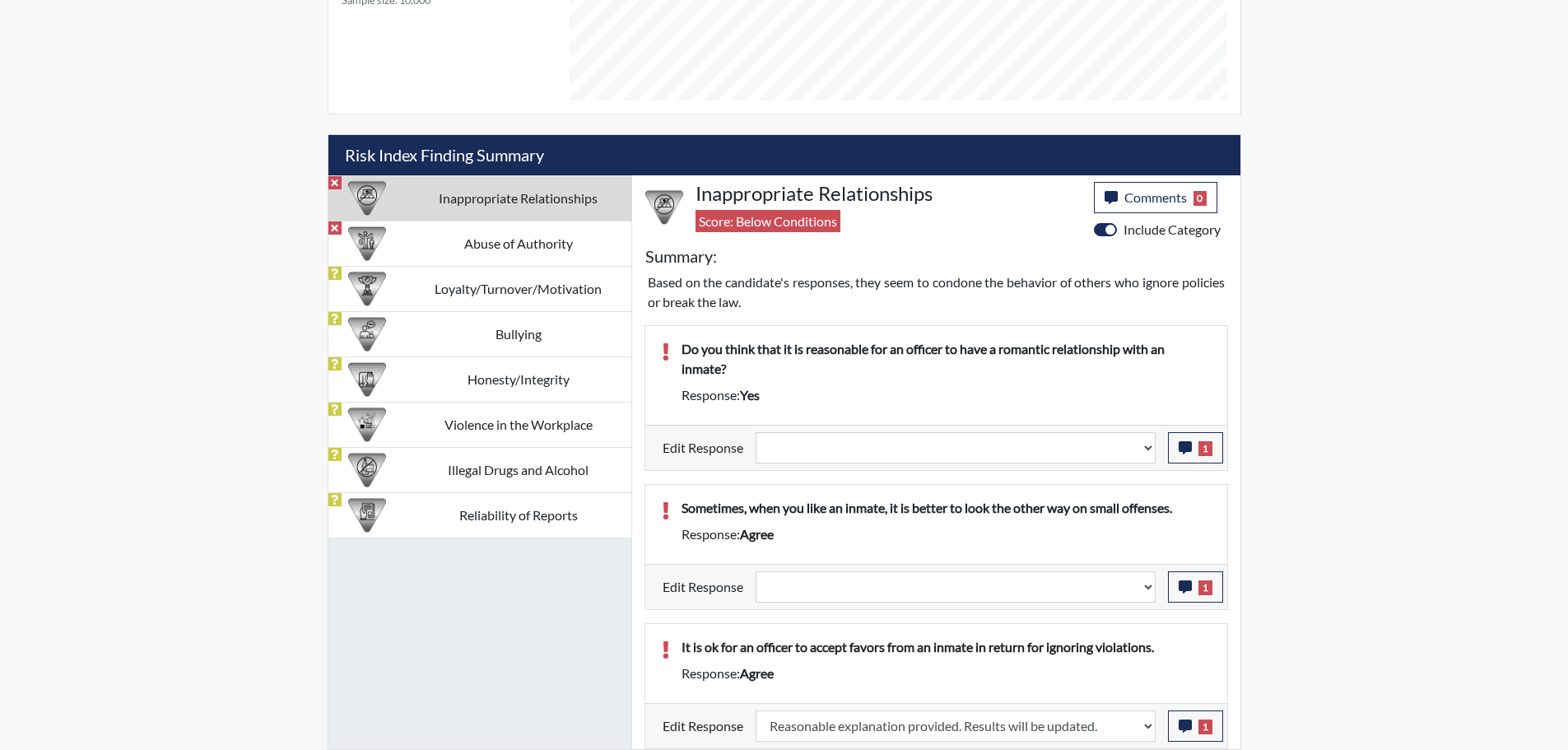
select select
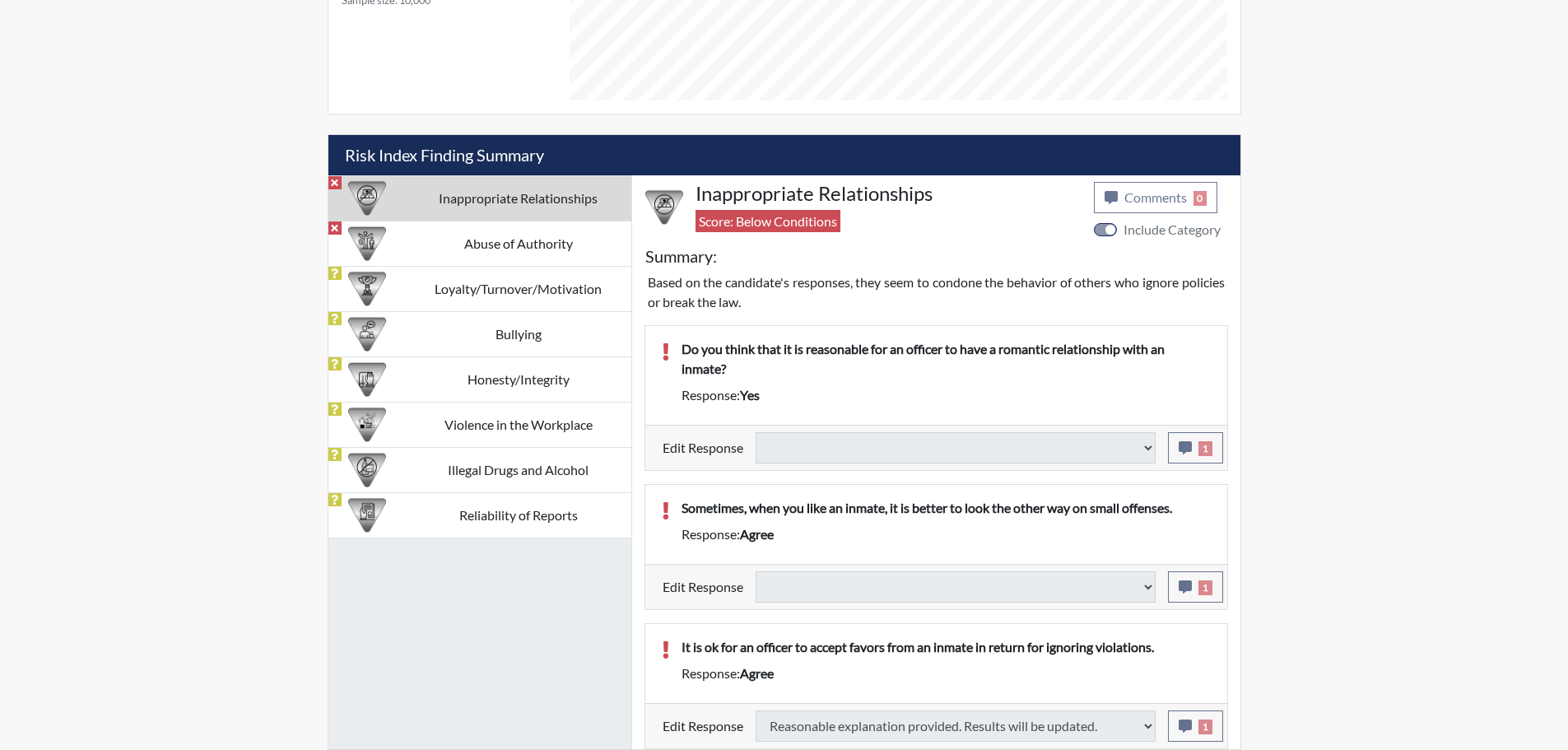
select select
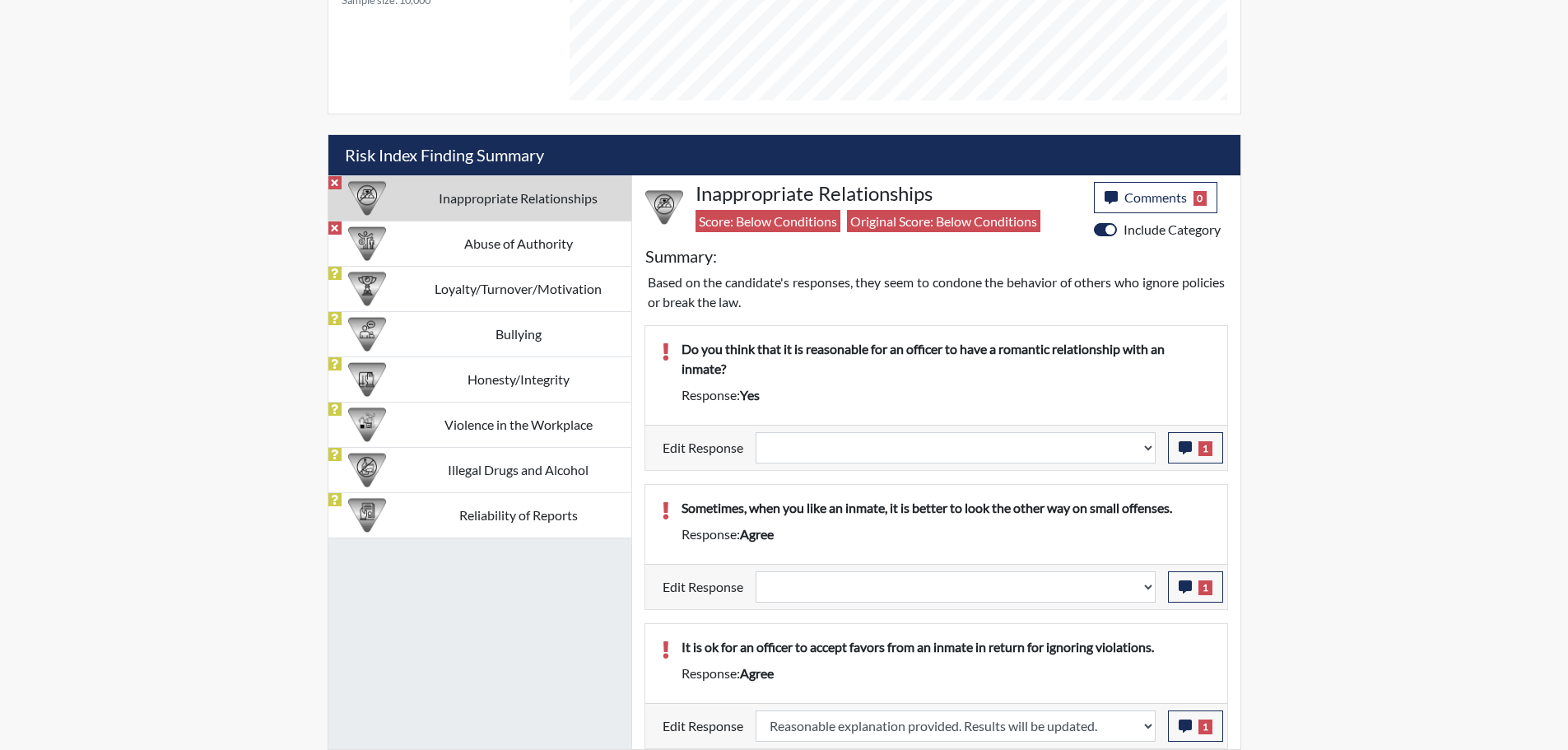
scroll to position [273, 684]
click at [1148, 591] on select "Question is not relevant. Results will be updated. Reasonable explanation provi…" at bounding box center [955, 586] width 400 height 31
select select "reasonable-explanation-provided"
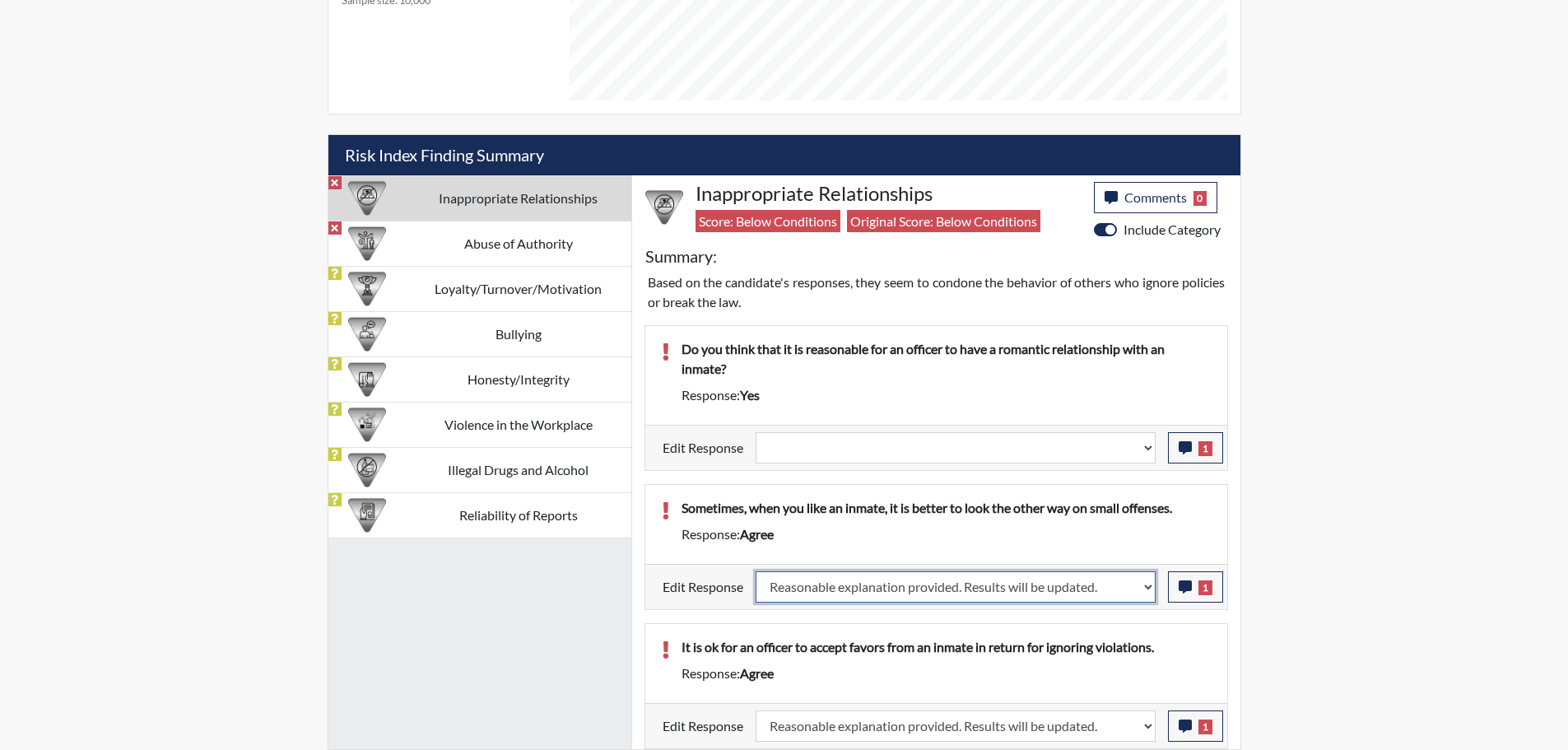
click at [755, 571] on select "Question is not relevant. Results will be updated. Reasonable explanation provi…" at bounding box center [955, 586] width 400 height 31
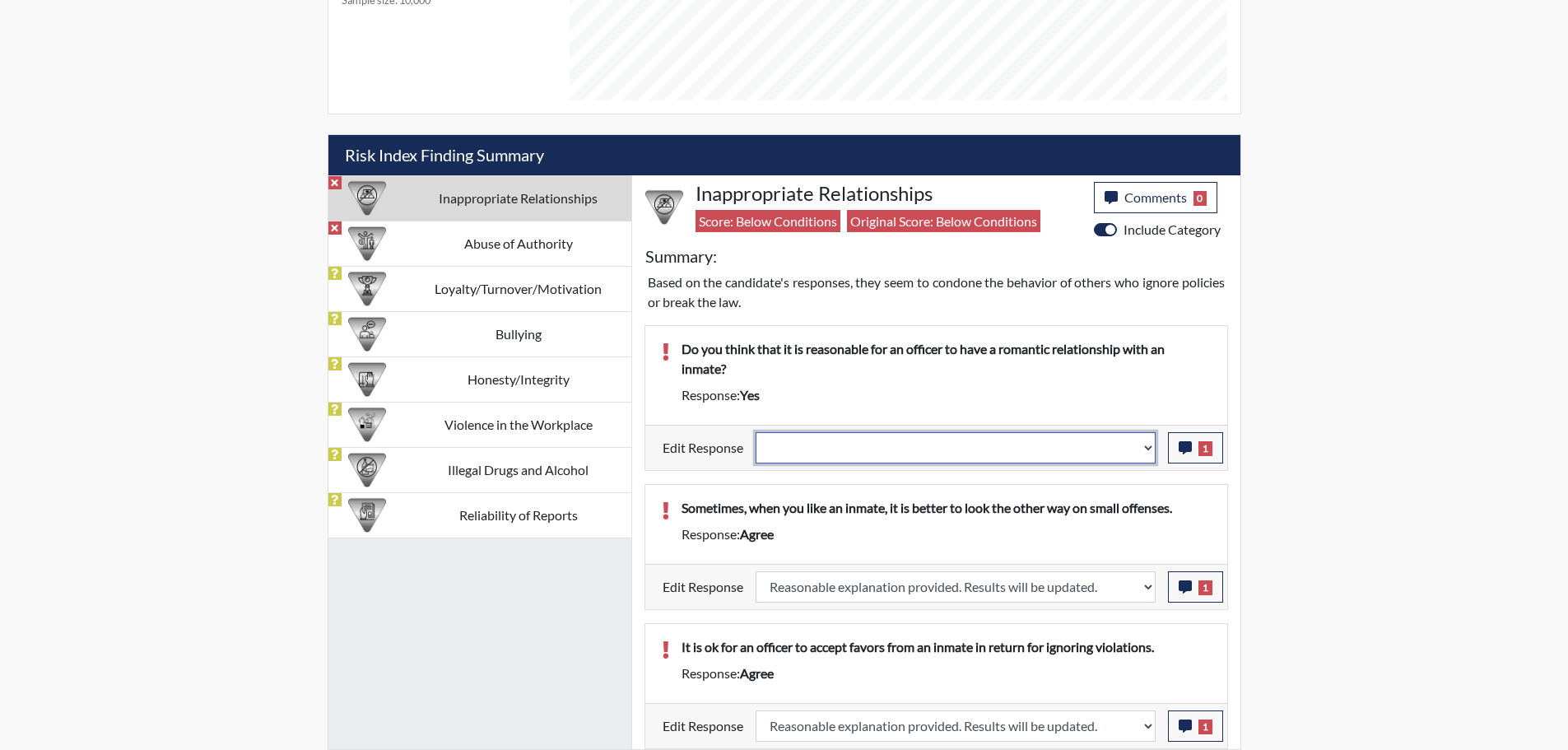
click at [1143, 458] on select "Question is not relevant. Results will be updated. Reasonable explanation provi…" at bounding box center [955, 447] width 400 height 31
select select "reasonable-explanation-provided"
click at [755, 432] on select "Question is not relevant. Results will be updated. Reasonable explanation provi…" at bounding box center [955, 447] width 400 height 31
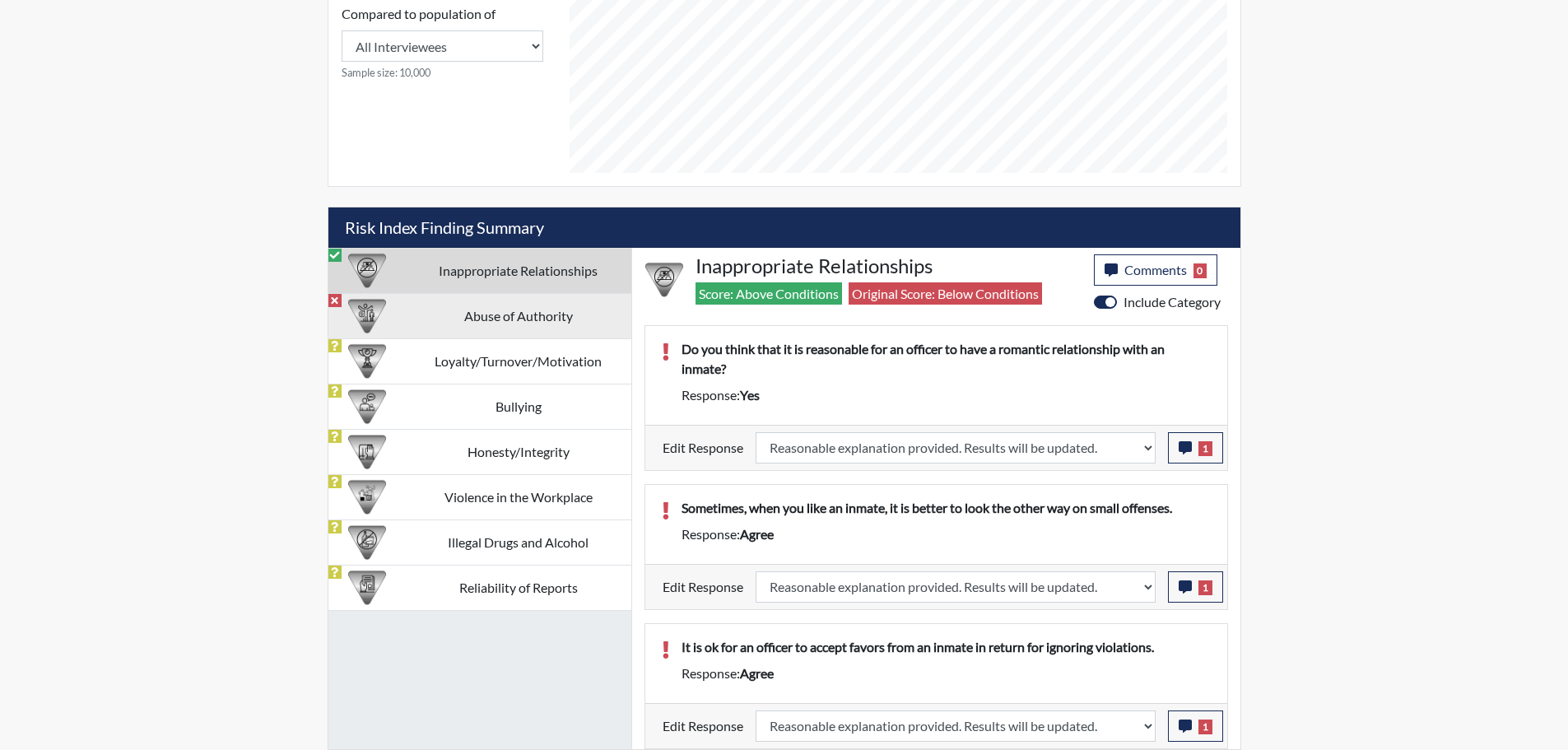
click at [588, 315] on td "Abuse of Authority" at bounding box center [519, 315] width 226 height 46
select select
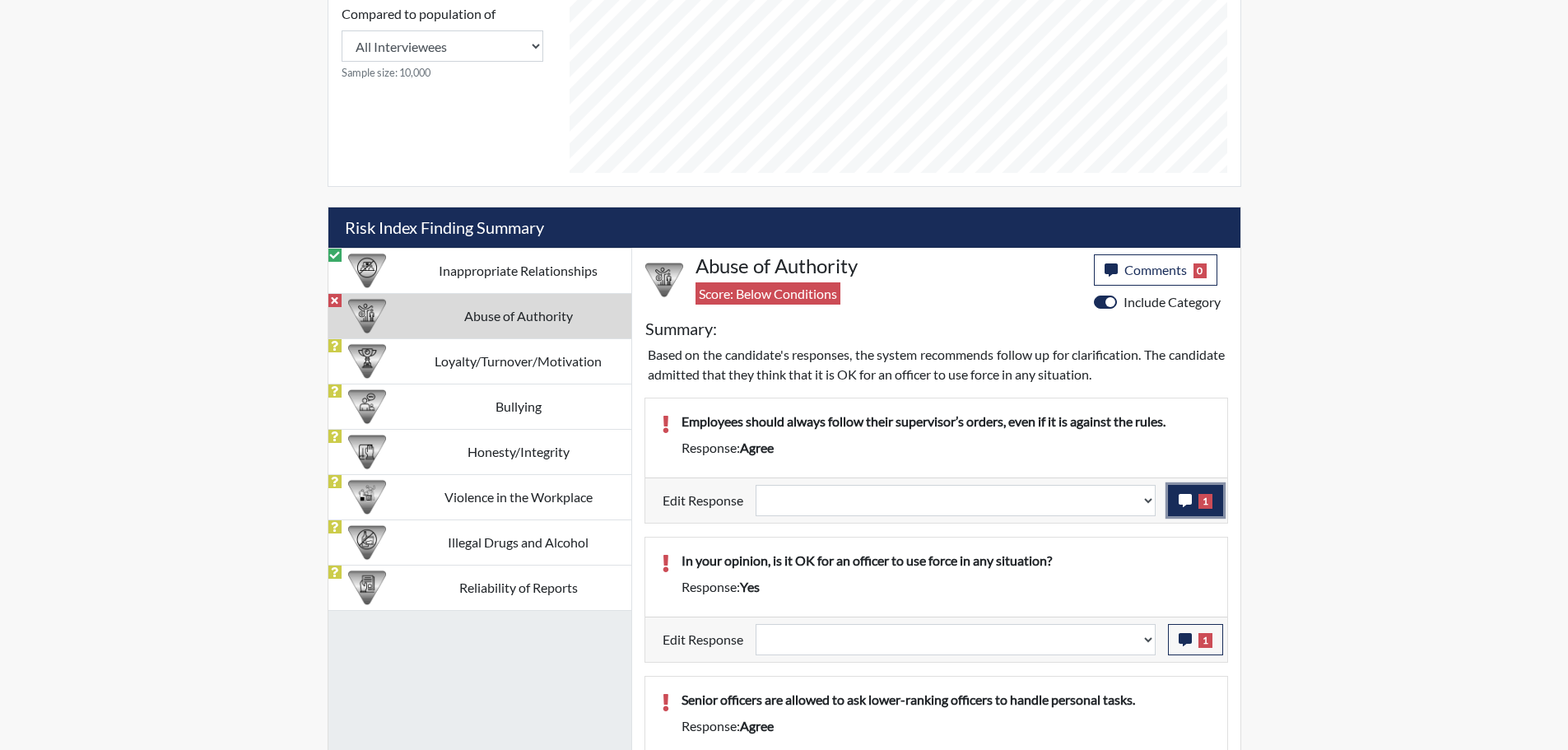
click at [1196, 503] on button "1" at bounding box center [1195, 500] width 56 height 31
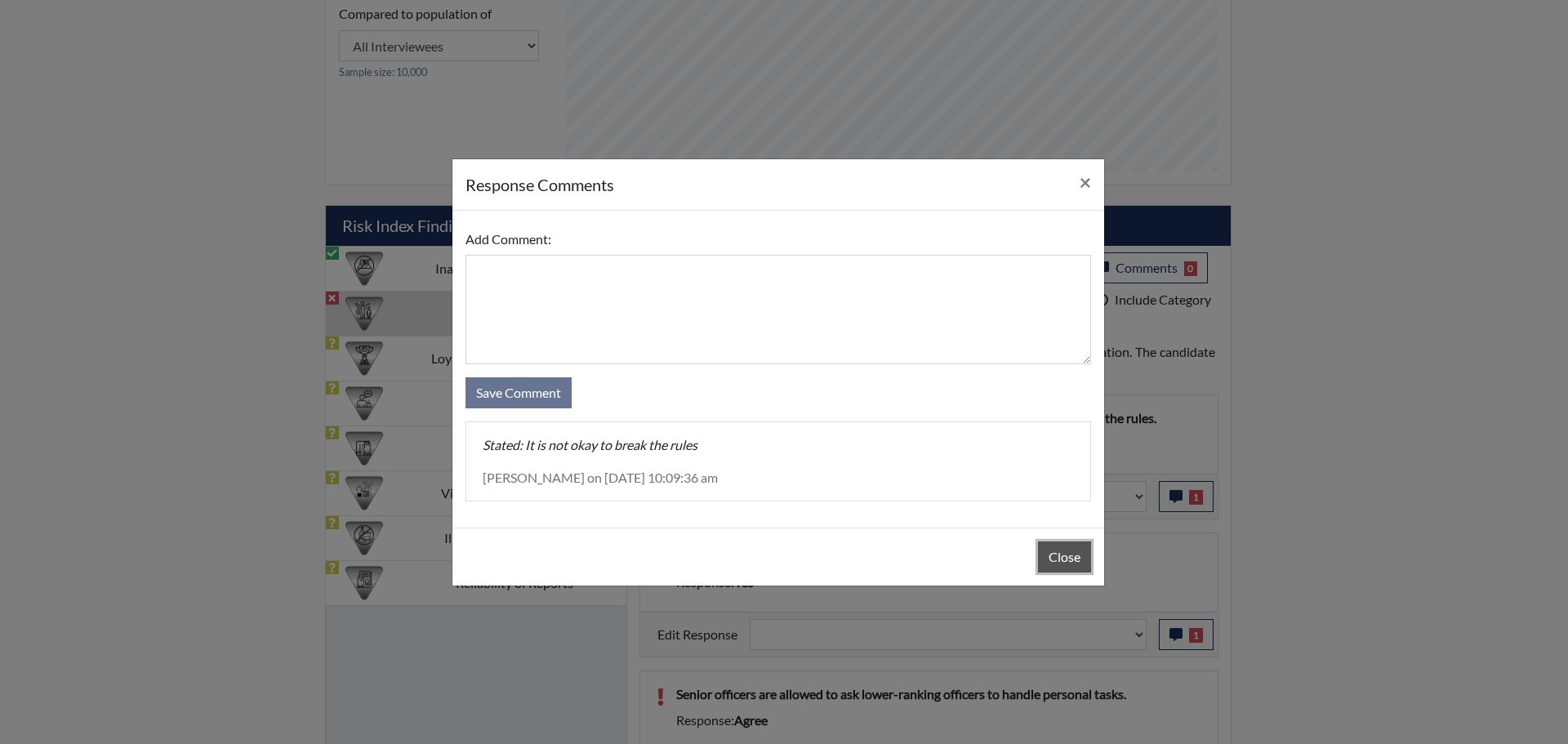
click at [1049, 562] on button "Close" at bounding box center [1065, 556] width 53 height 31
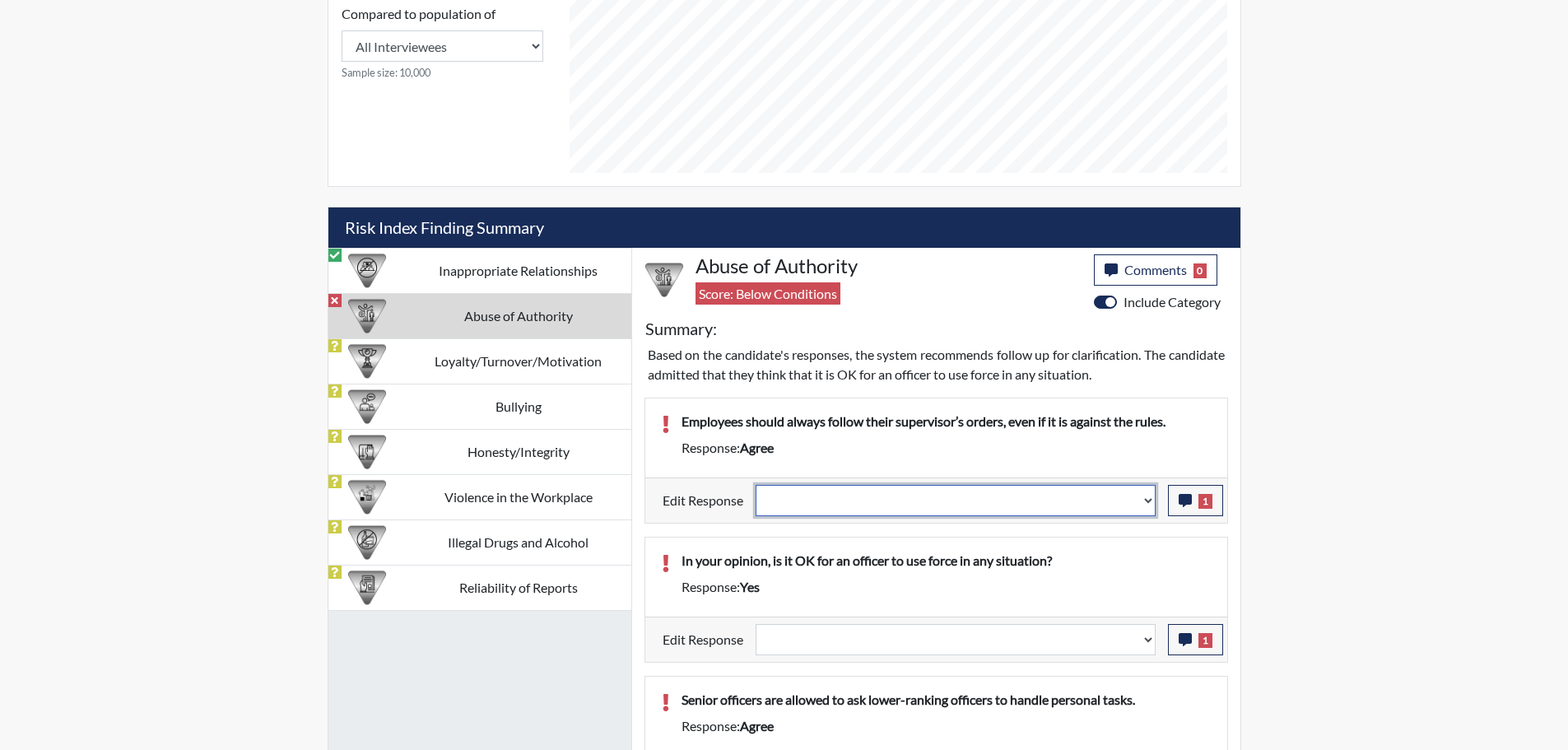
click at [1149, 503] on select "Question is not relevant. Results will be updated. Reasonable explanation provi…" at bounding box center [955, 500] width 400 height 31
select select "reasonable-explanation-provided"
click at [755, 485] on select "Question is not relevant. Results will be updated. Reasonable explanation provi…" at bounding box center [955, 500] width 400 height 31
select select
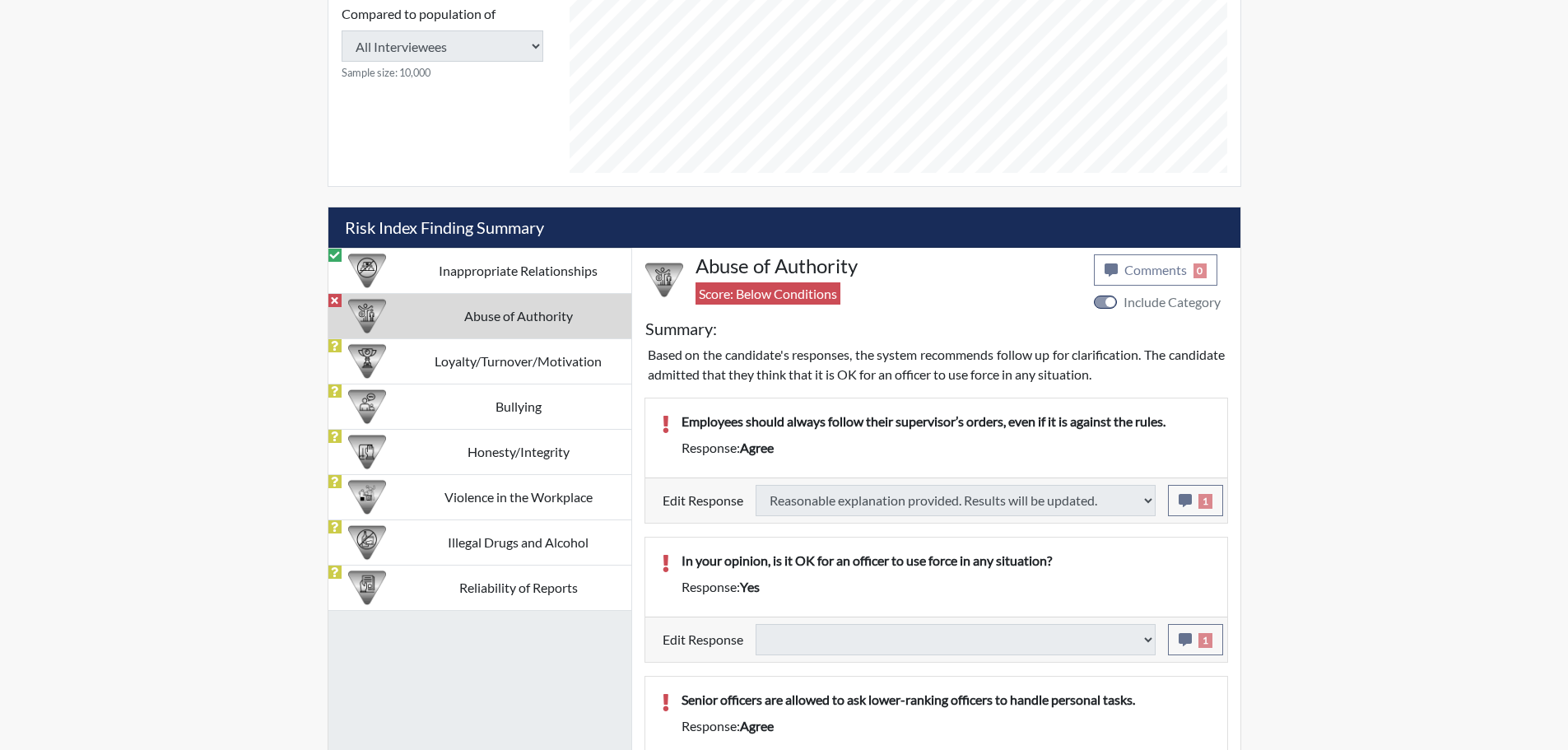
select select
type input "Above Conditions"
select select
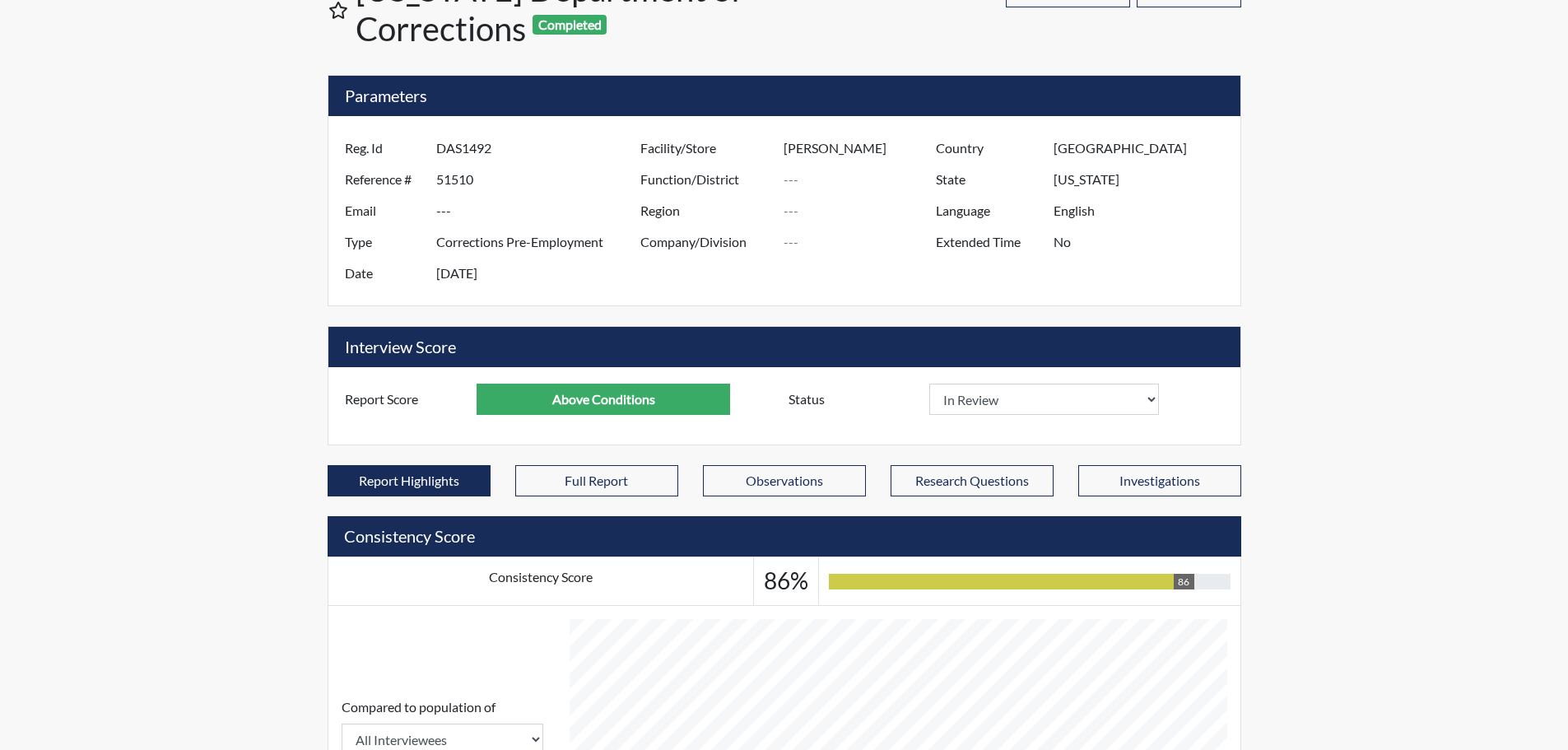
scroll to position [0, 0]
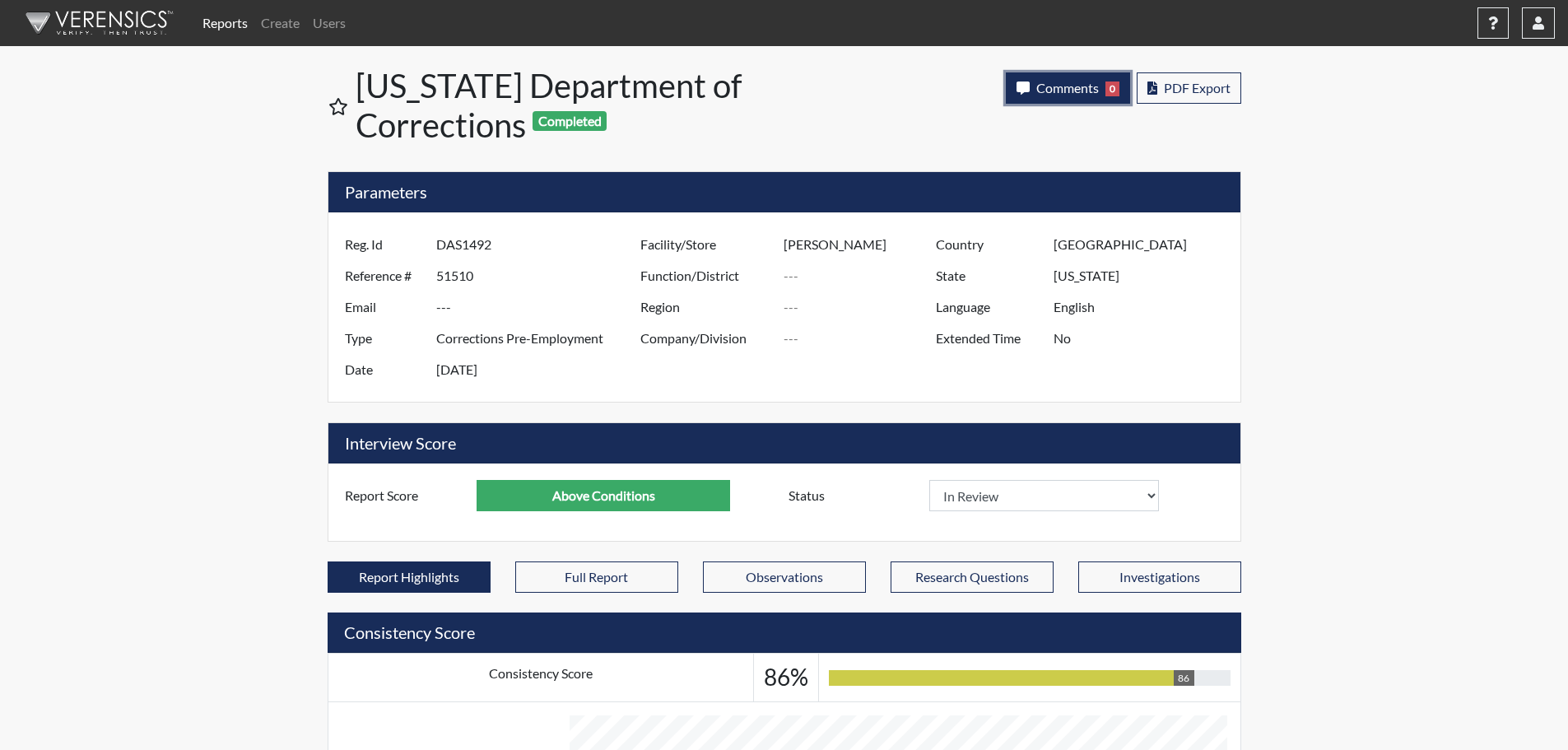
click at [1084, 86] on span "Comments" at bounding box center [1067, 87] width 63 height 15
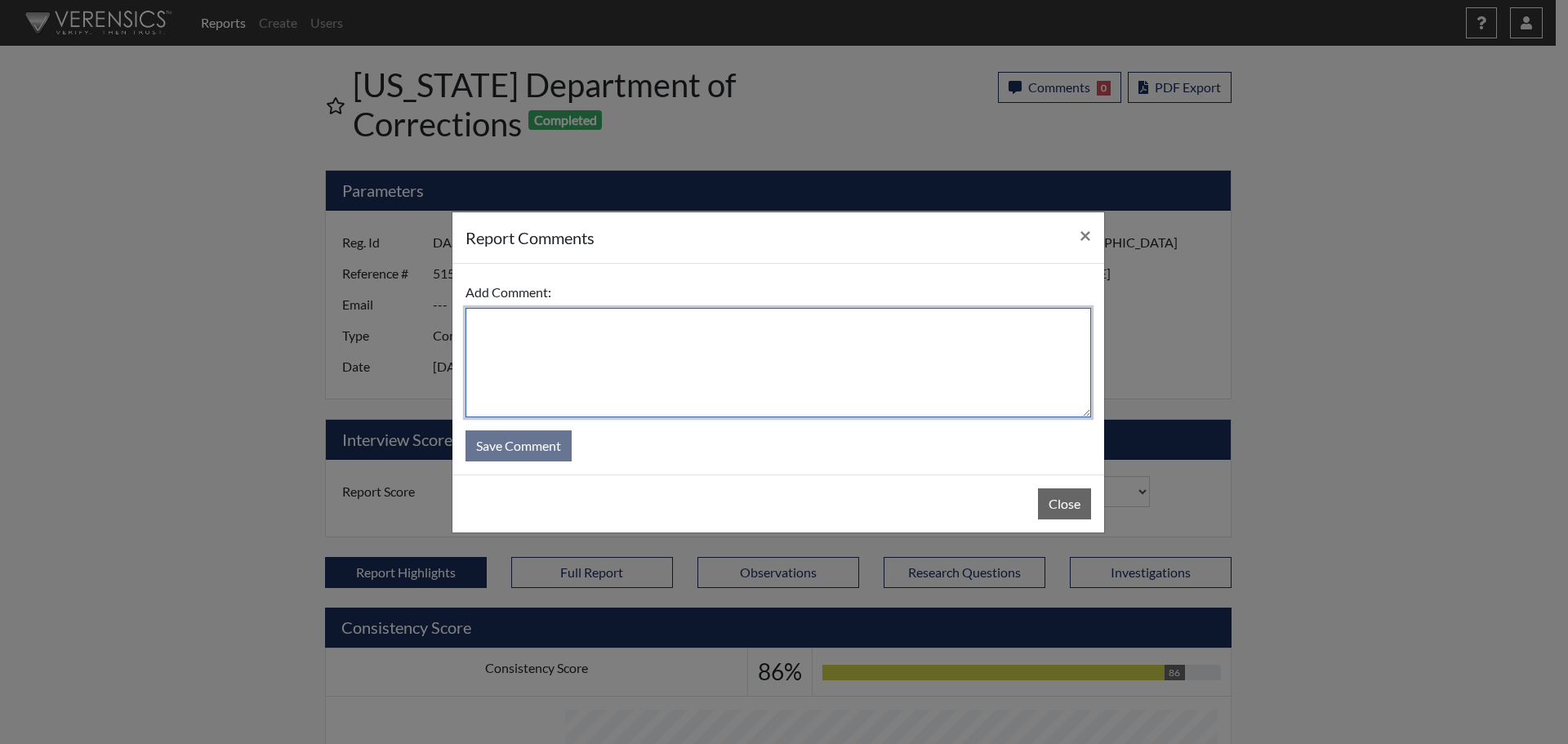
click at [881, 343] on textarea at bounding box center [779, 362] width 626 height 109
type textarea "SL [DATE]"
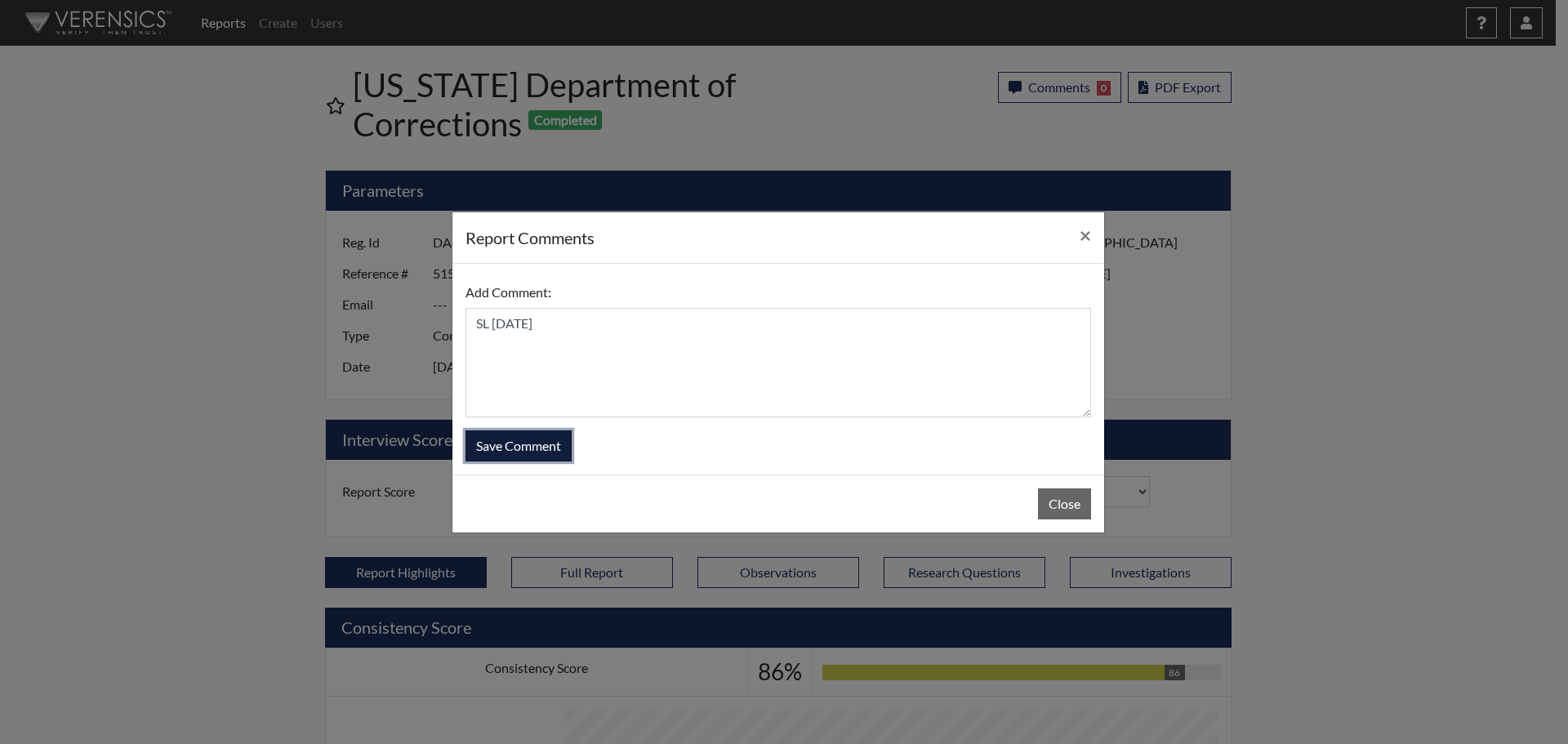
click at [551, 437] on button "Save Comment" at bounding box center [519, 445] width 106 height 31
select select
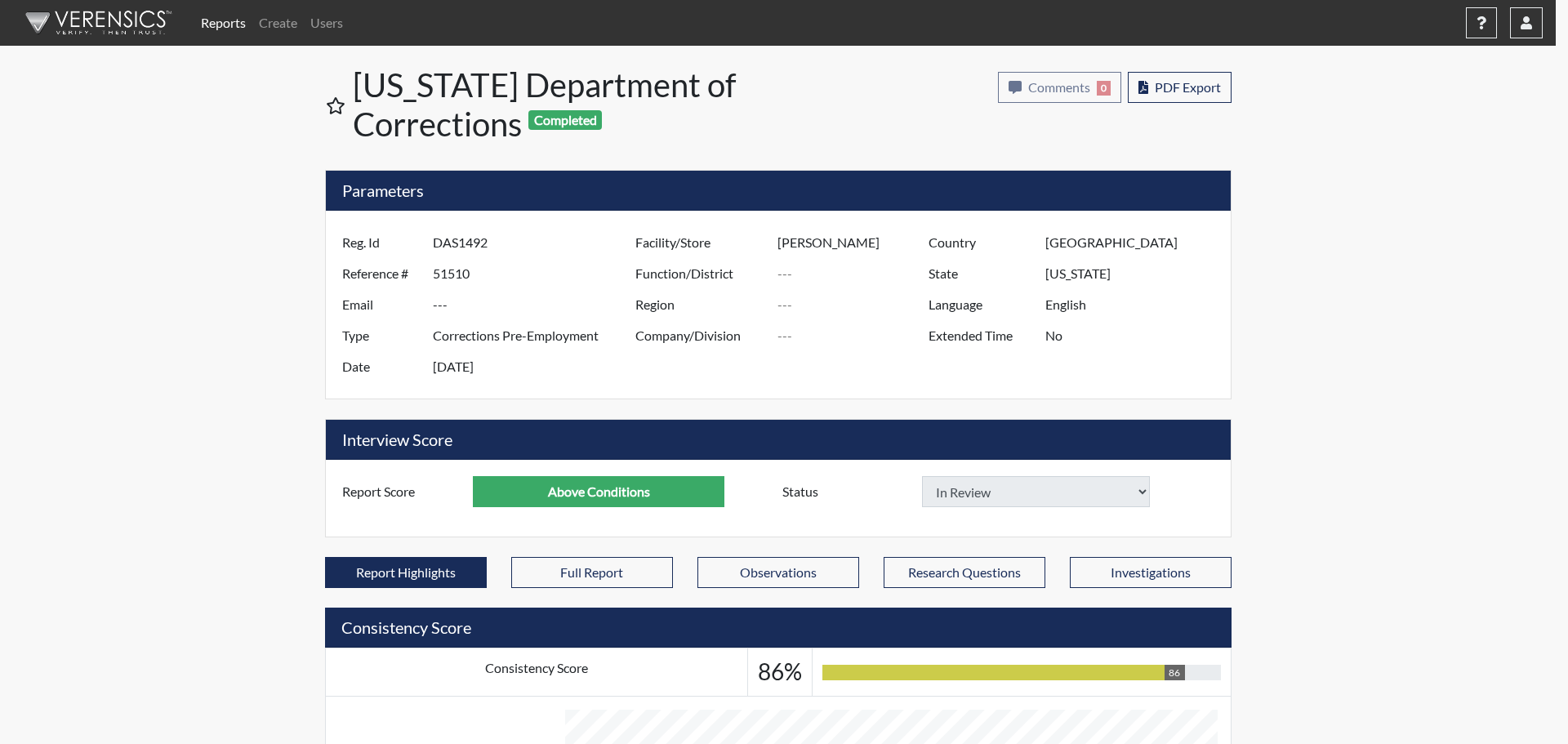
select select
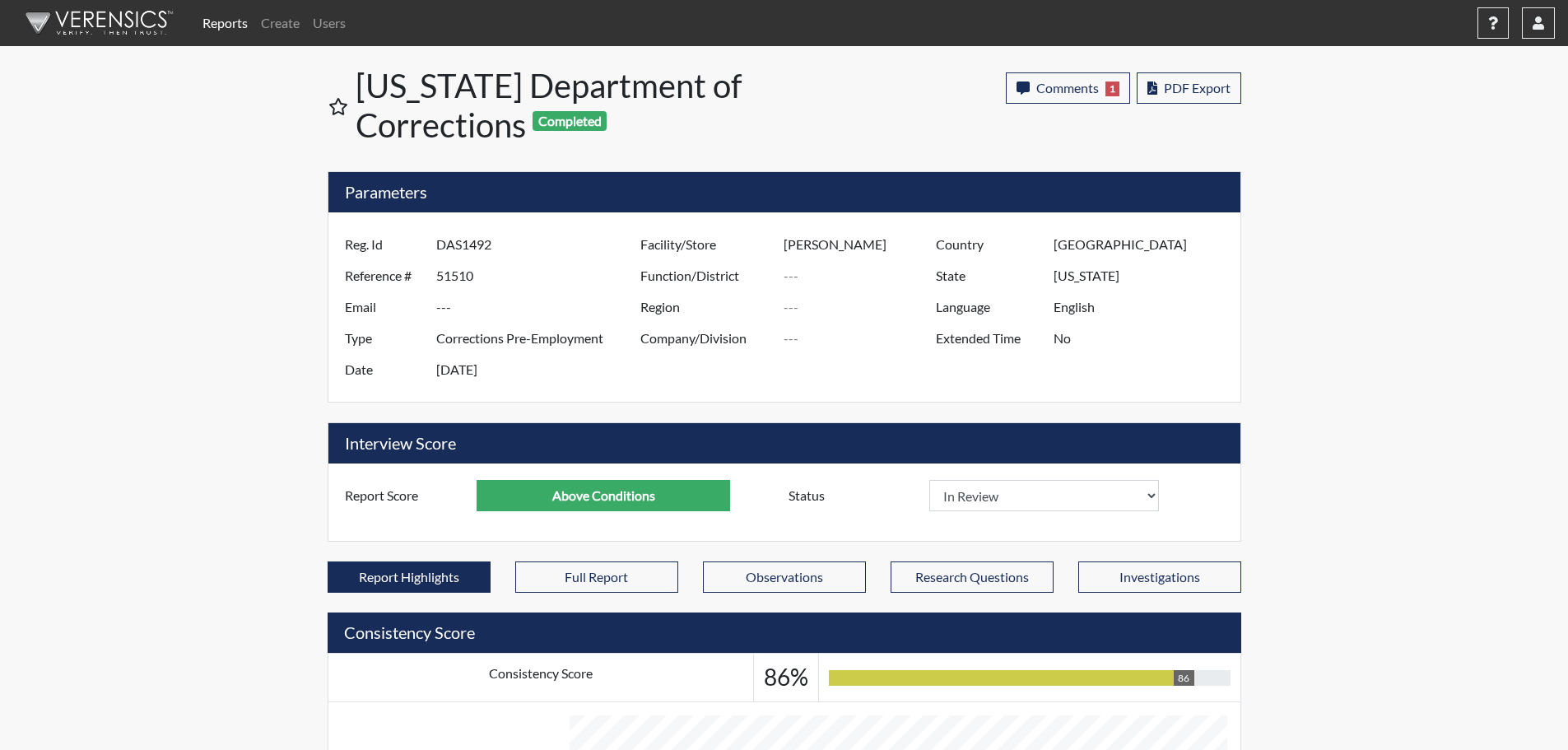
scroll to position [273, 684]
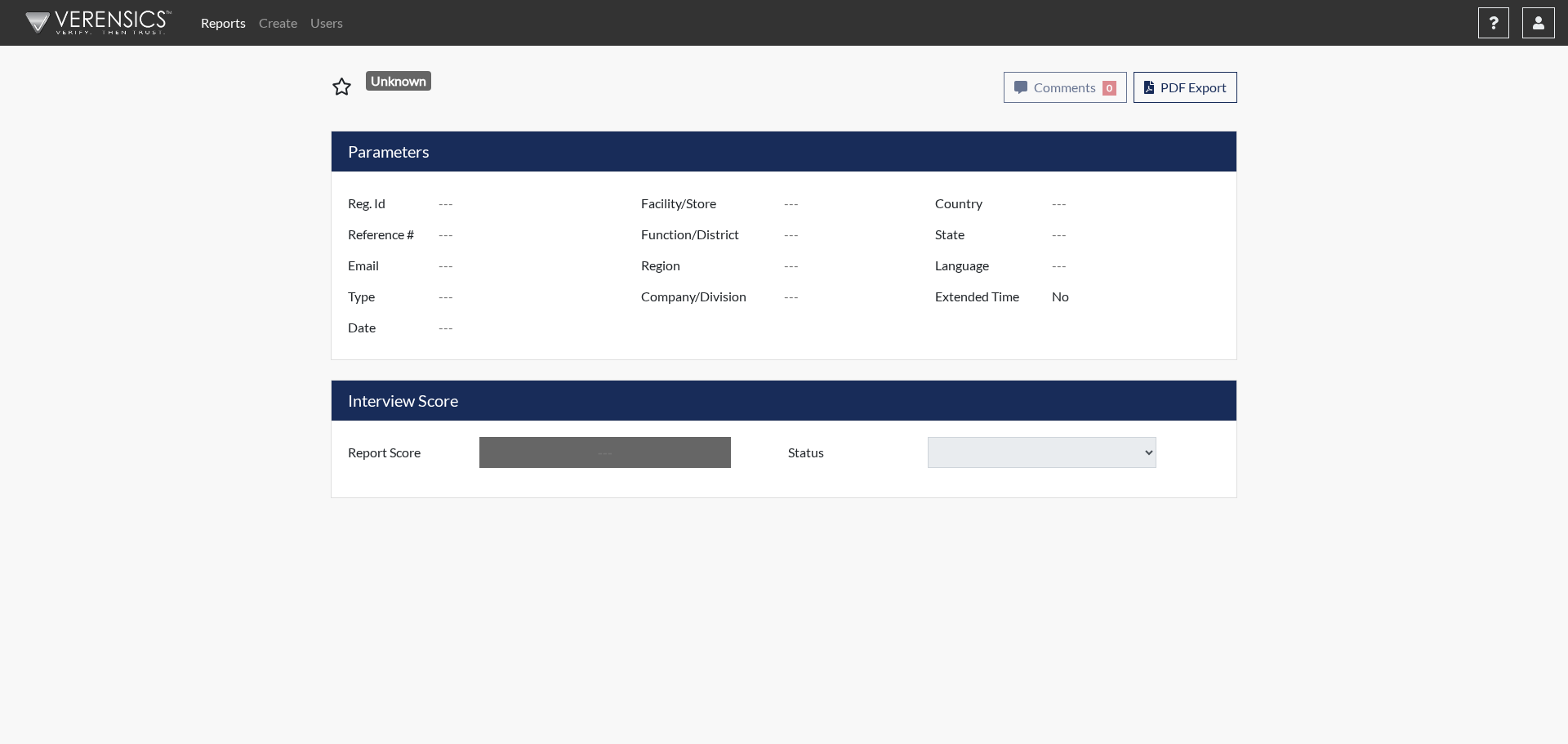
type input "djg3567"
type input "51517"
type input "---"
type input "Corrections Pre-Employment"
type input "[DATE]"
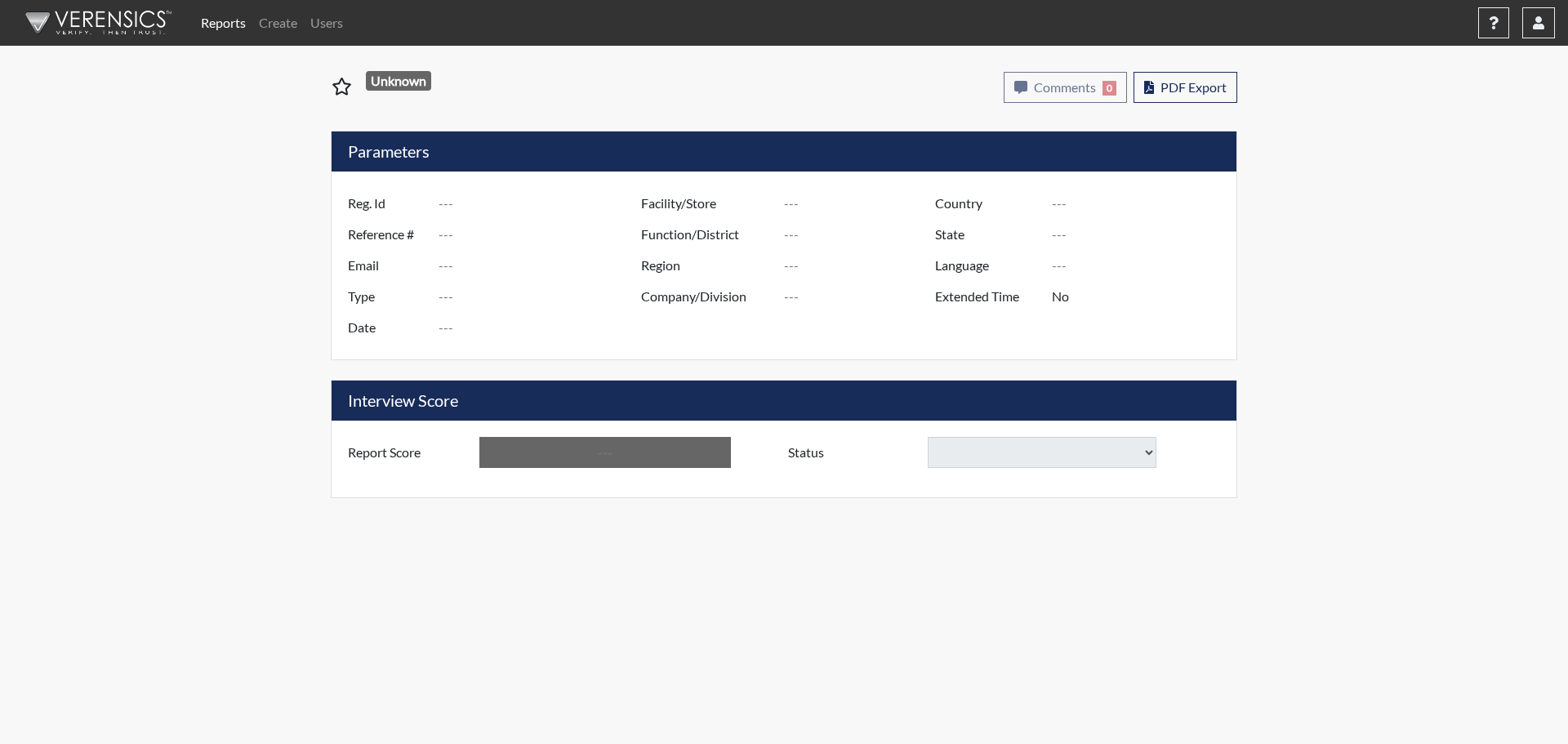
type input "Coastal SP"
type input "[GEOGRAPHIC_DATA]"
type input "[US_STATE]"
type input "English"
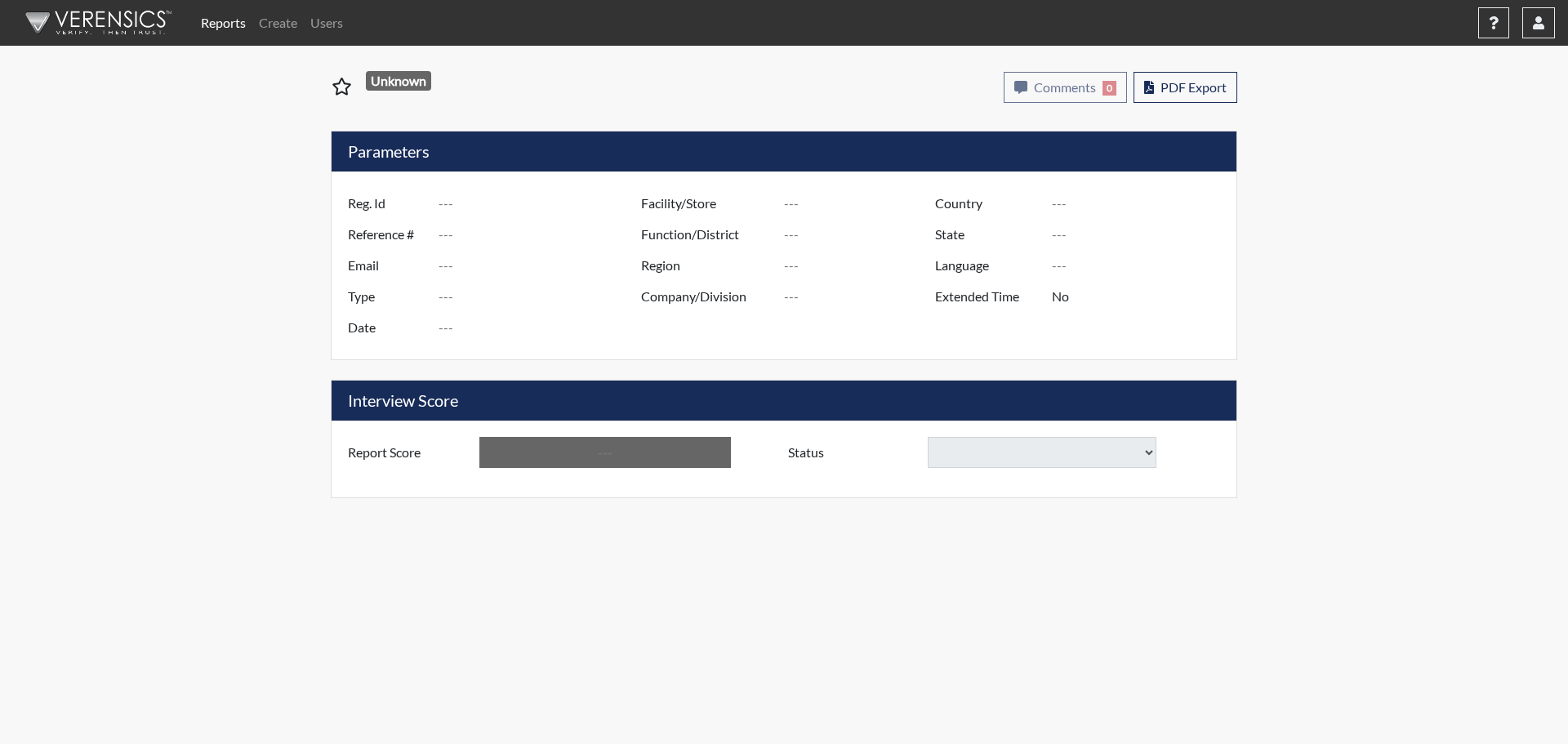
type input "Below Conditions"
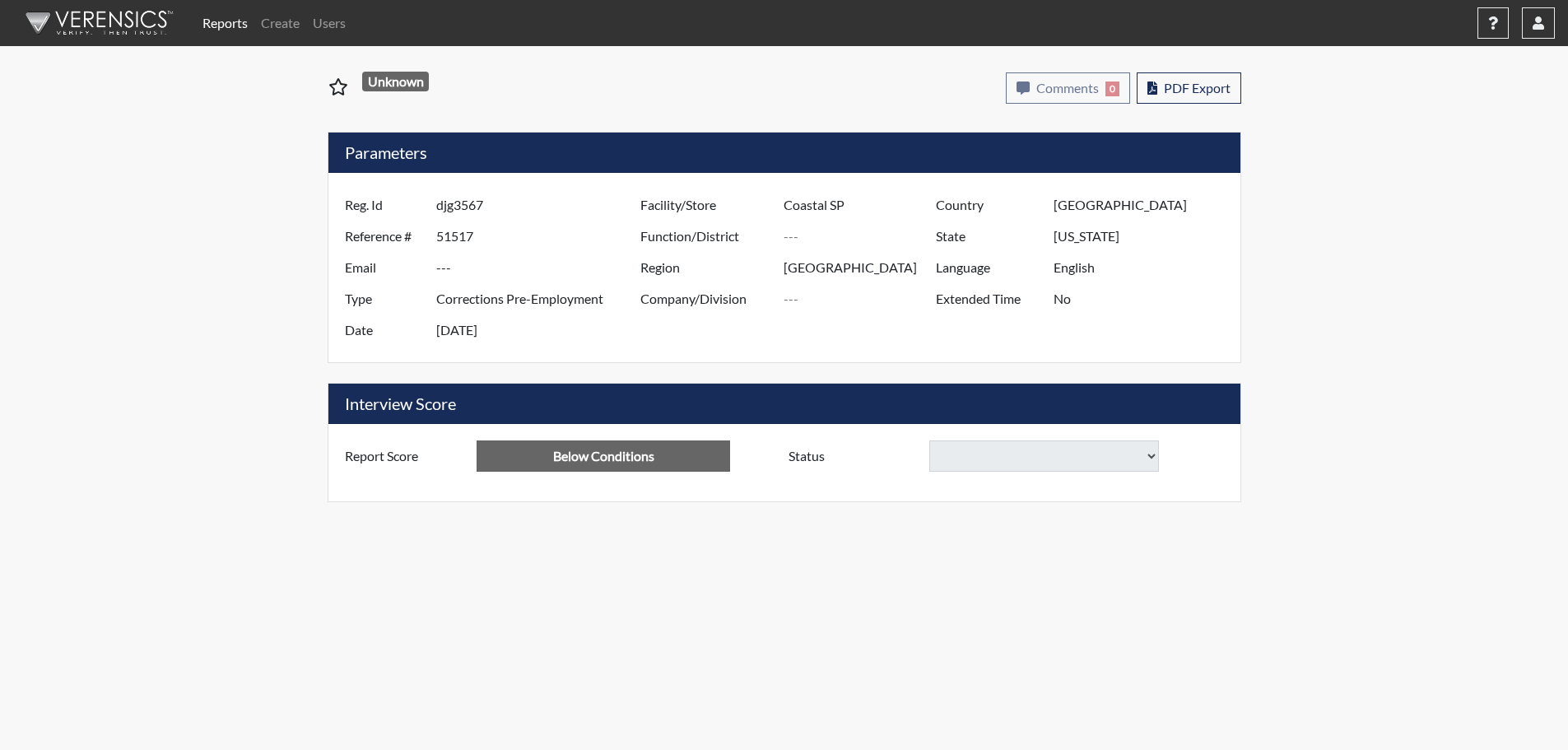
select select
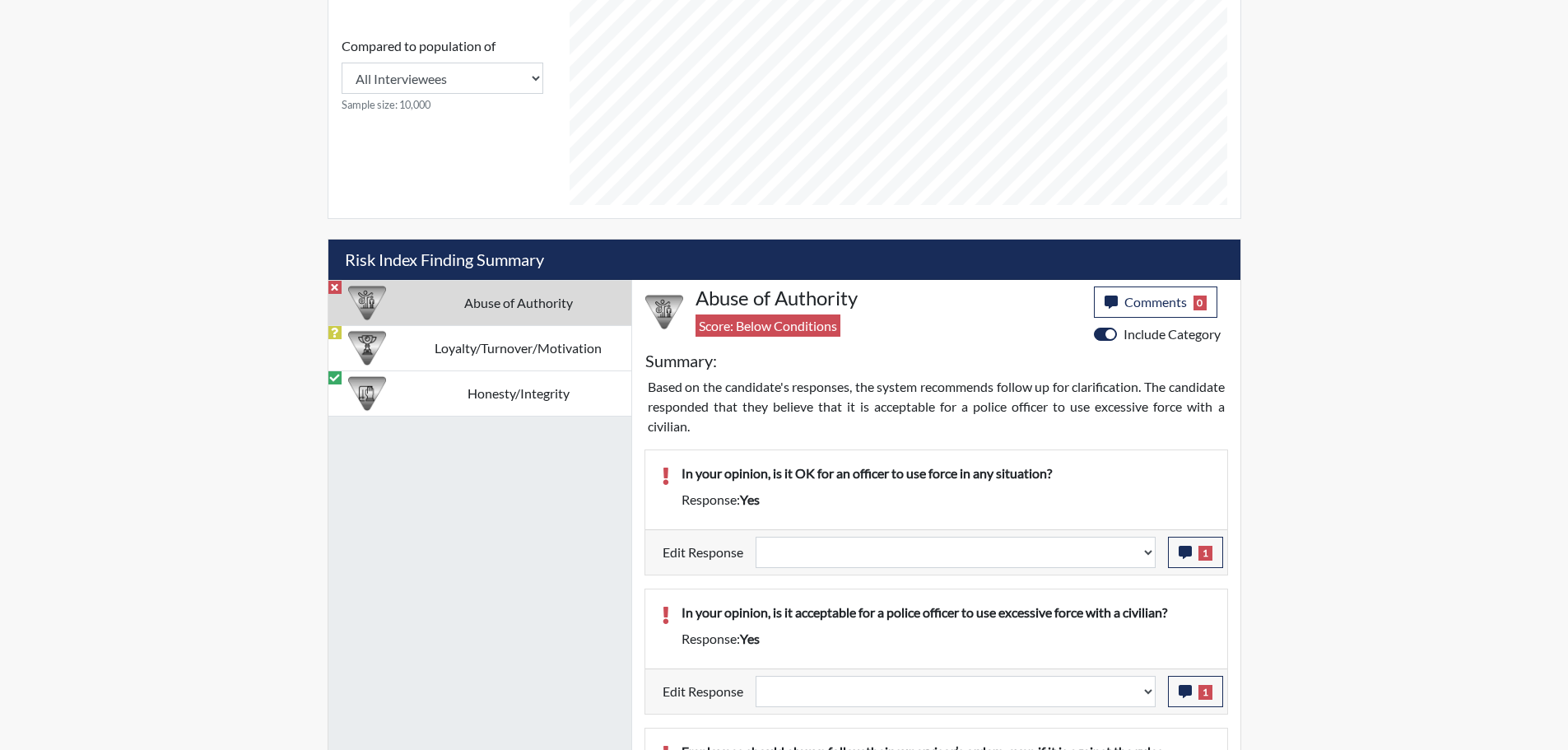
scroll to position [823, 0]
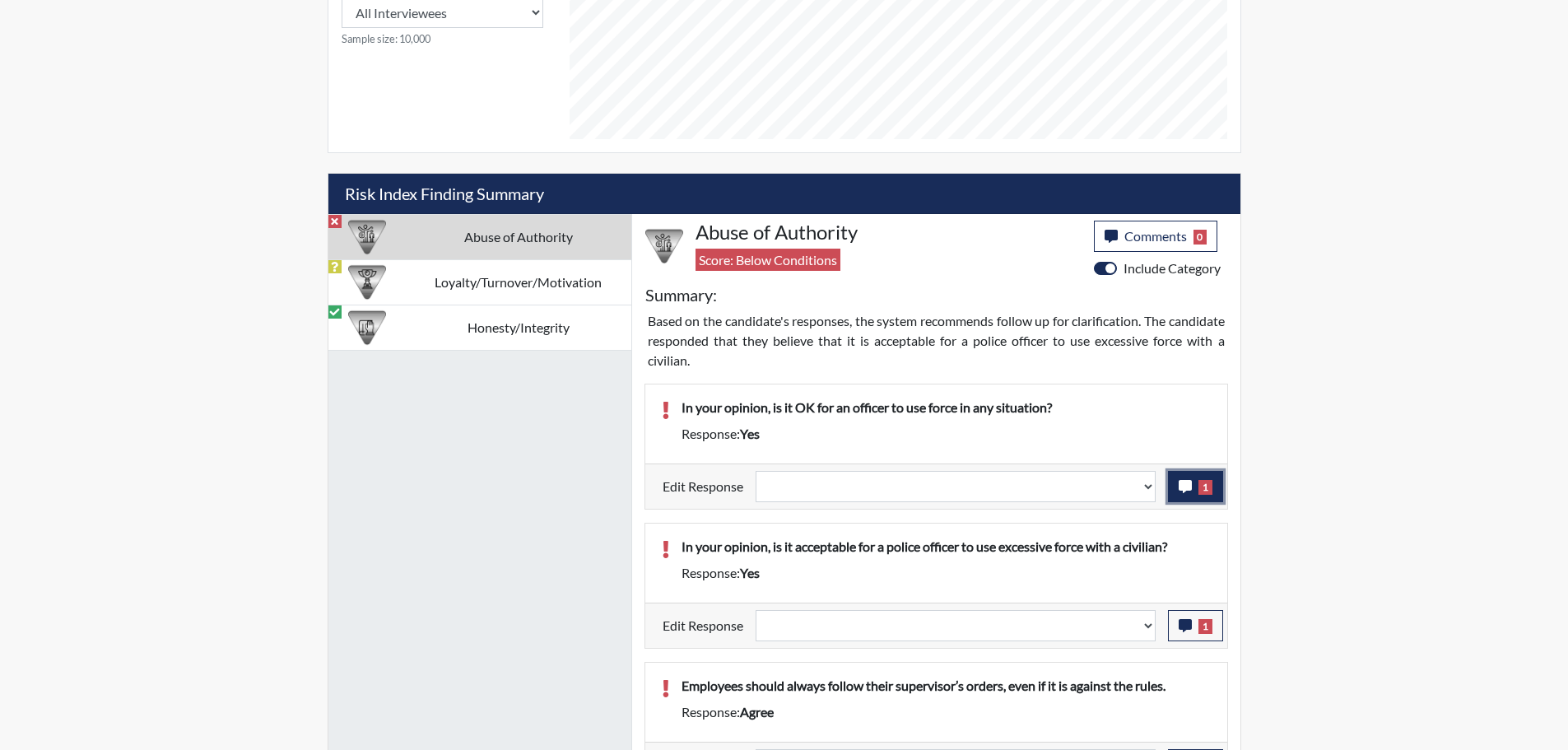
click at [1188, 486] on icon "button" at bounding box center [1185, 486] width 13 height 13
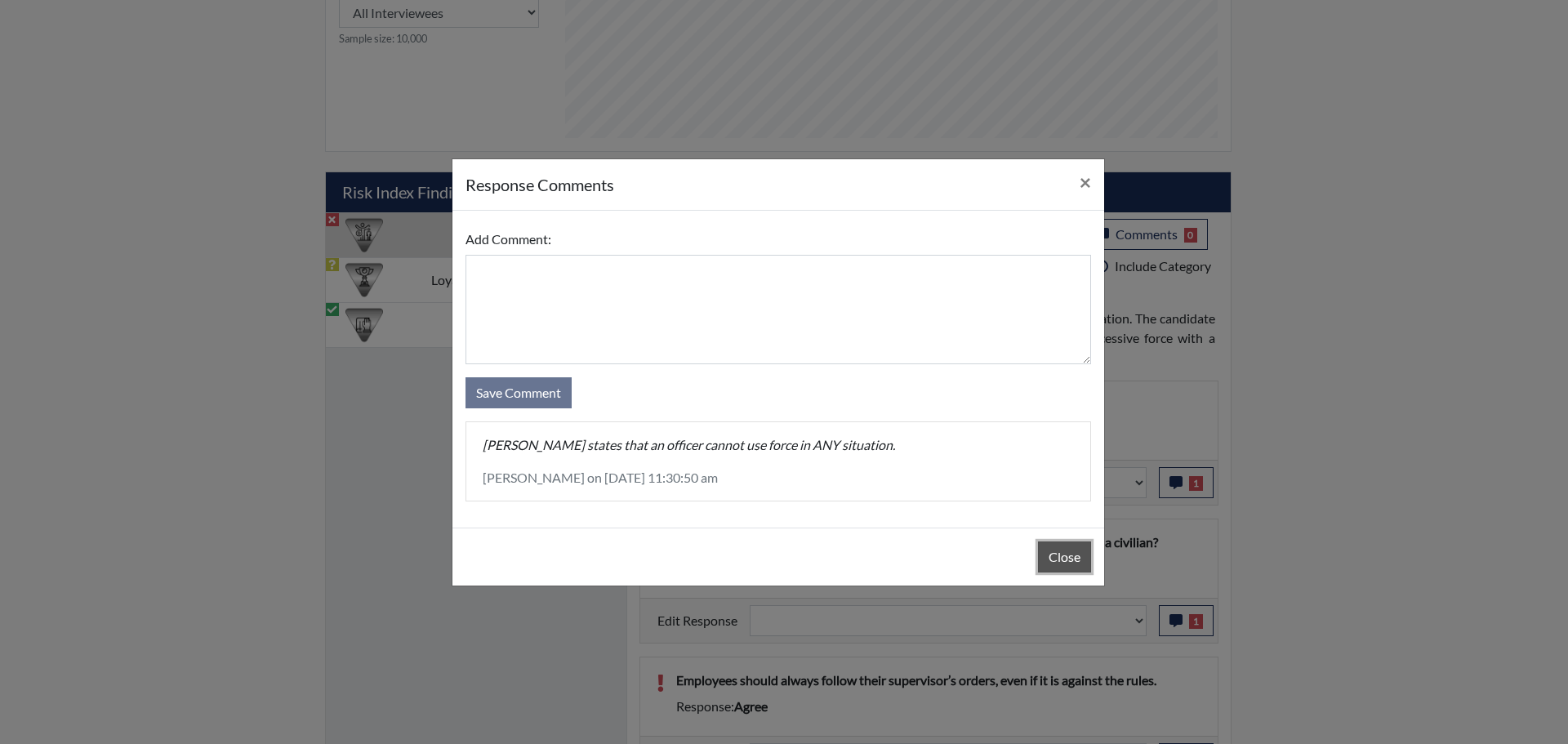
click at [1066, 553] on button "Close" at bounding box center [1065, 556] width 53 height 31
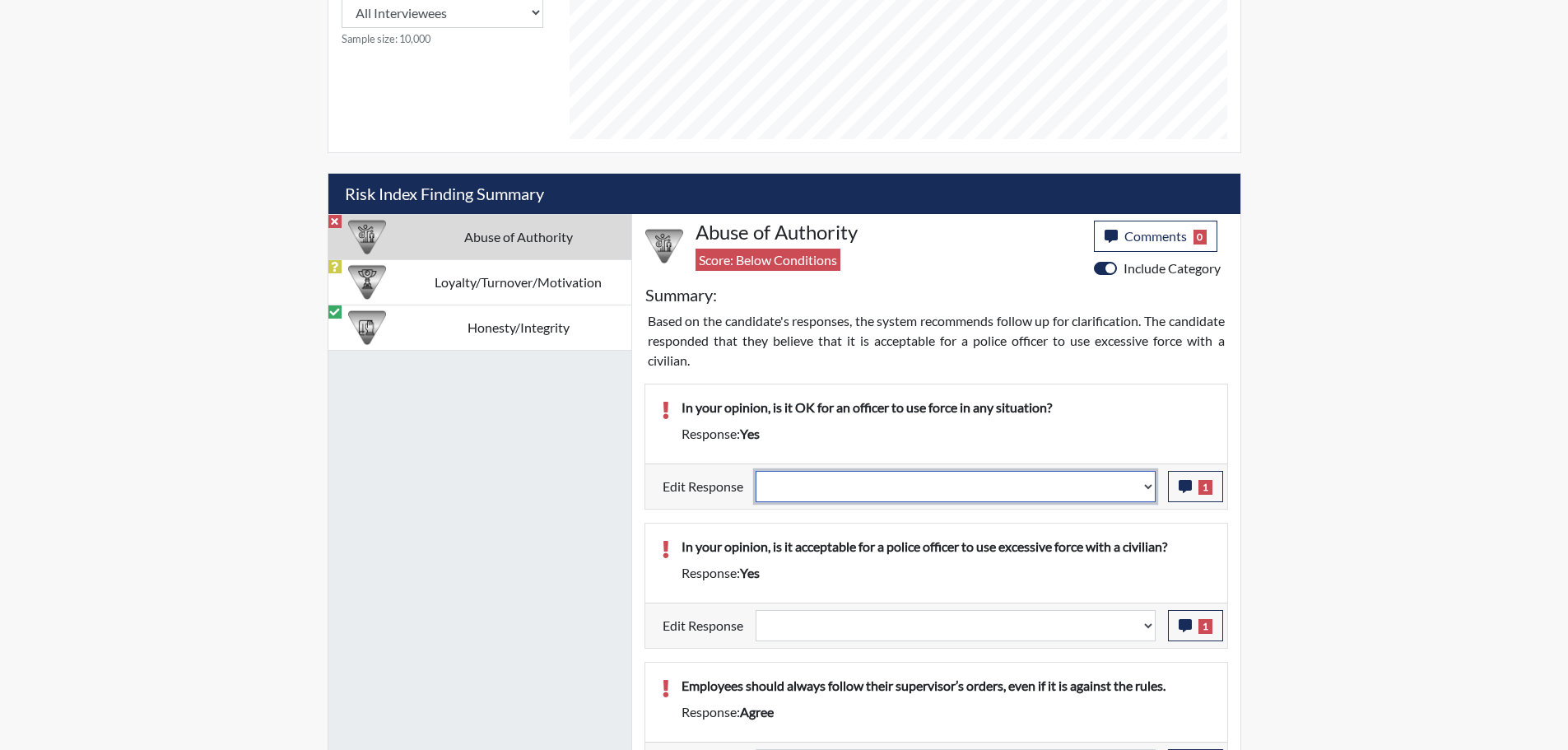
click at [1151, 484] on select "Question is not relevant. Results will be updated. Reasonable explanation provi…" at bounding box center [955, 486] width 400 height 31
select select "reasonable-explanation-provided"
click at [755, 470] on select "Question is not relevant. Results will be updated. Reasonable explanation provi…" at bounding box center [955, 486] width 400 height 31
select select
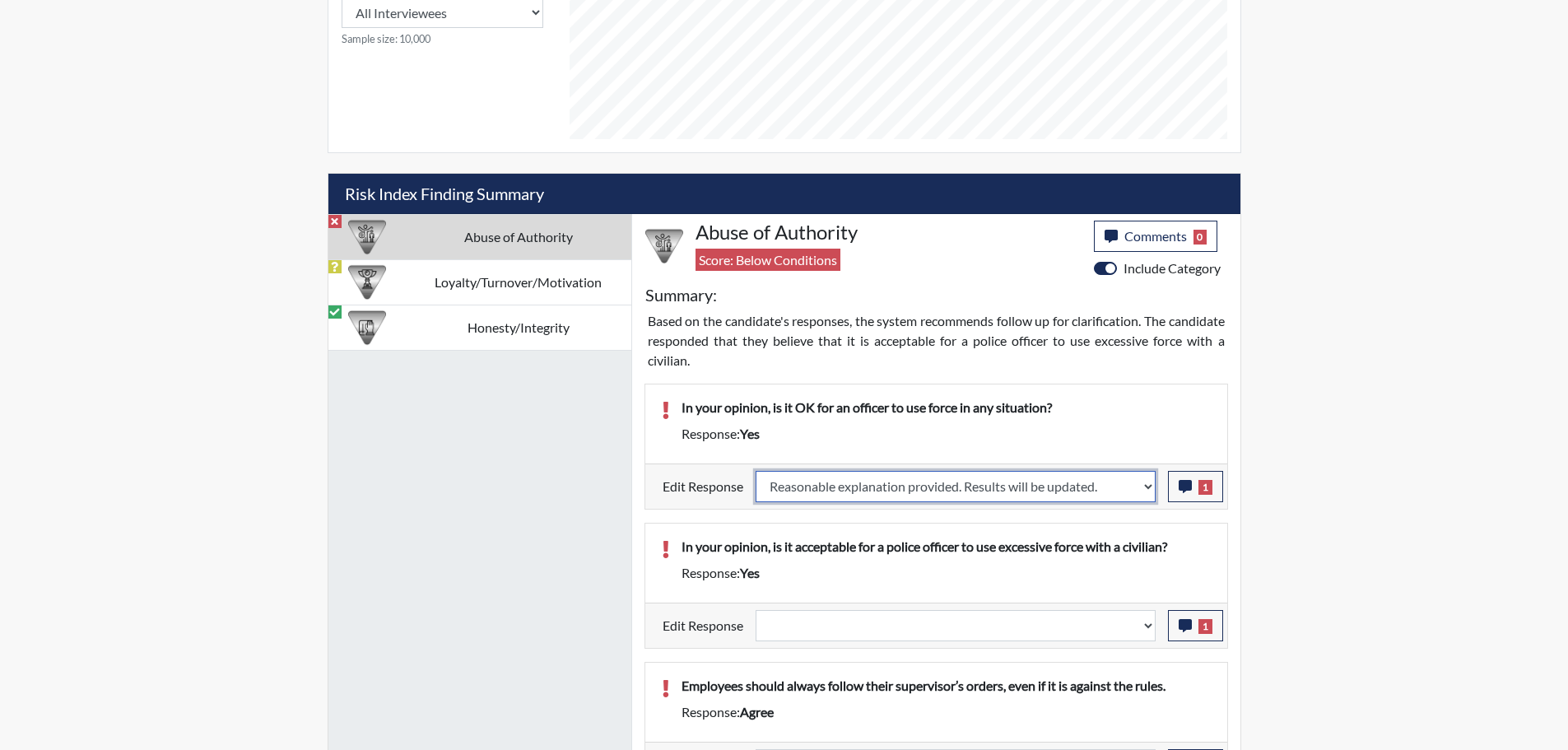
select select
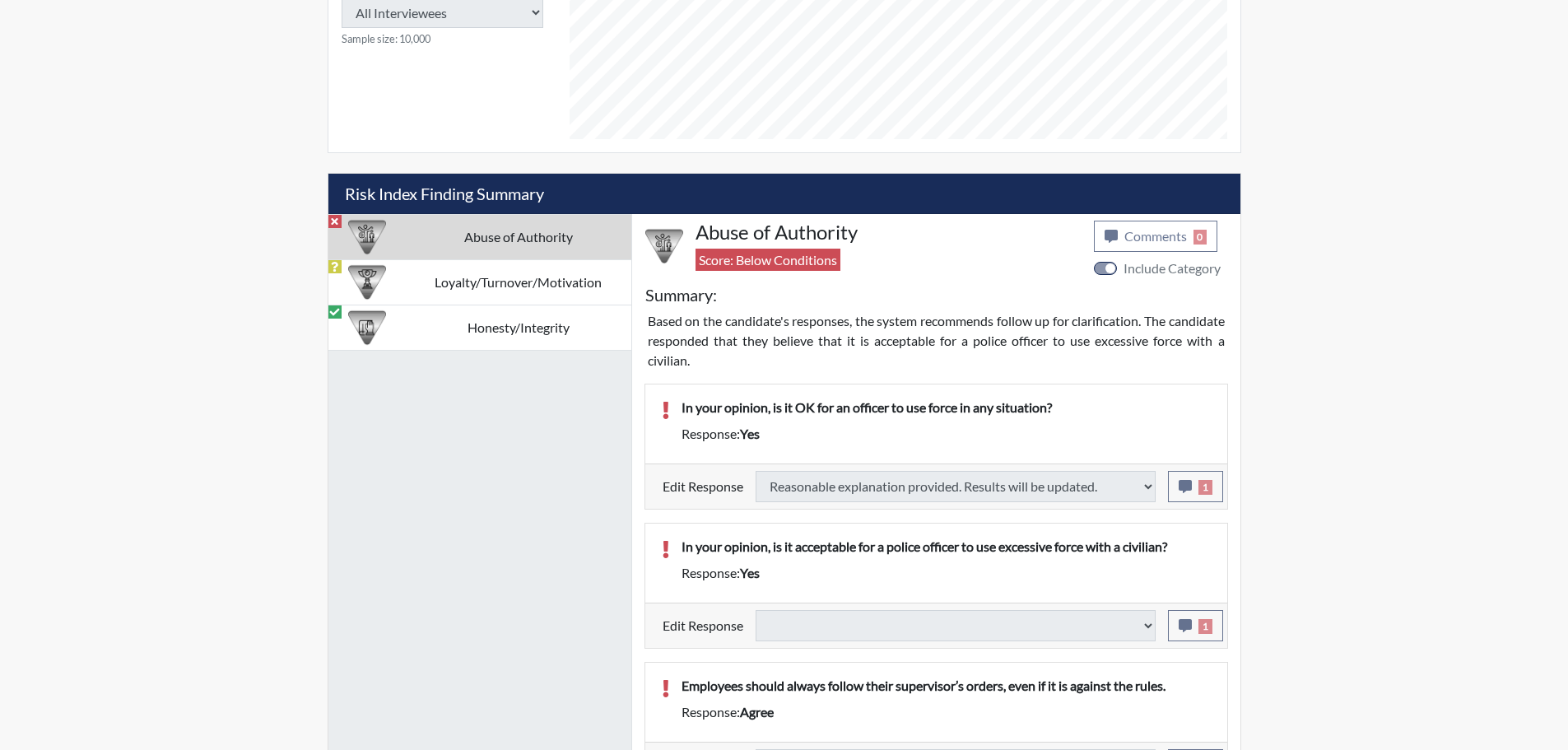
type input "Above Conditions"
select select
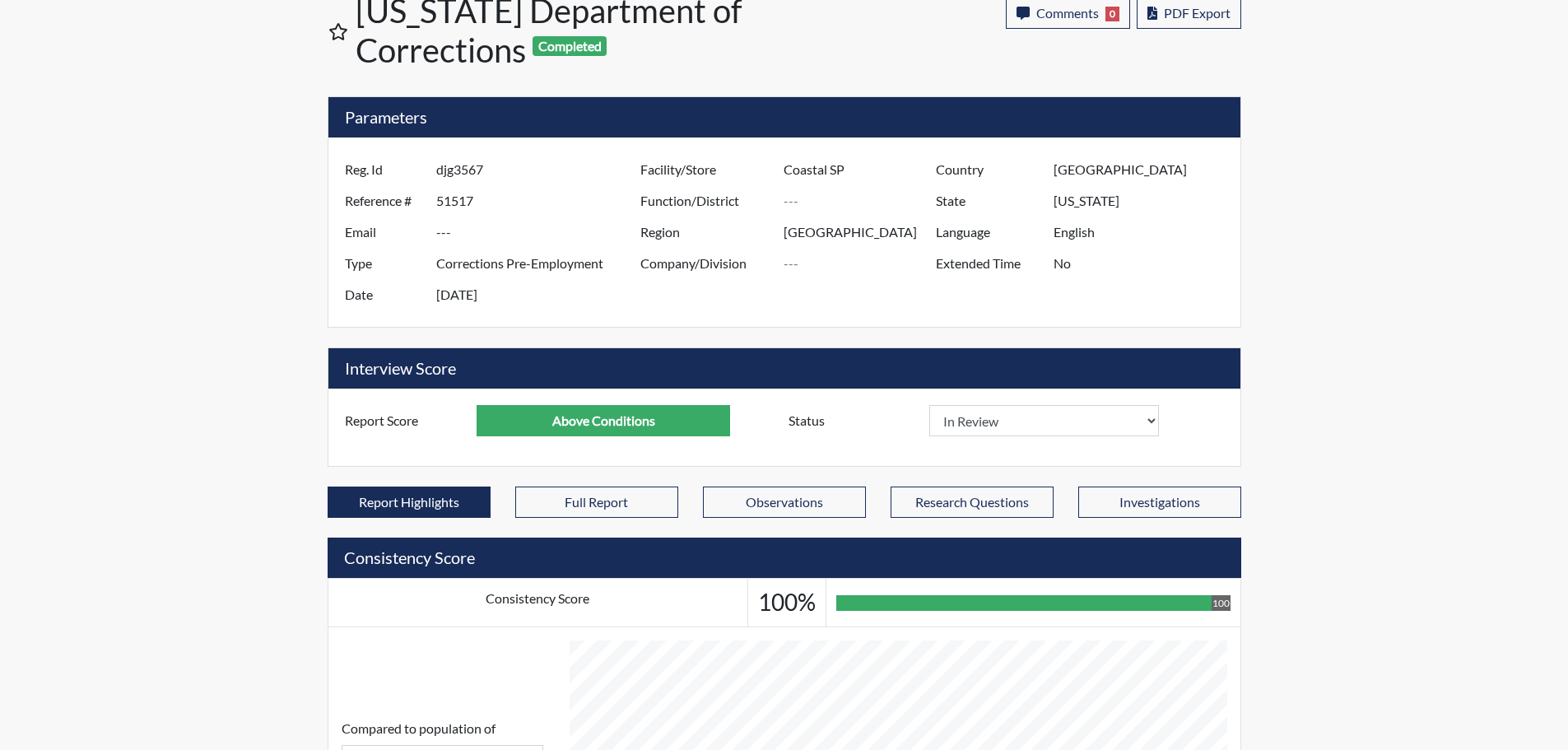
scroll to position [0, 0]
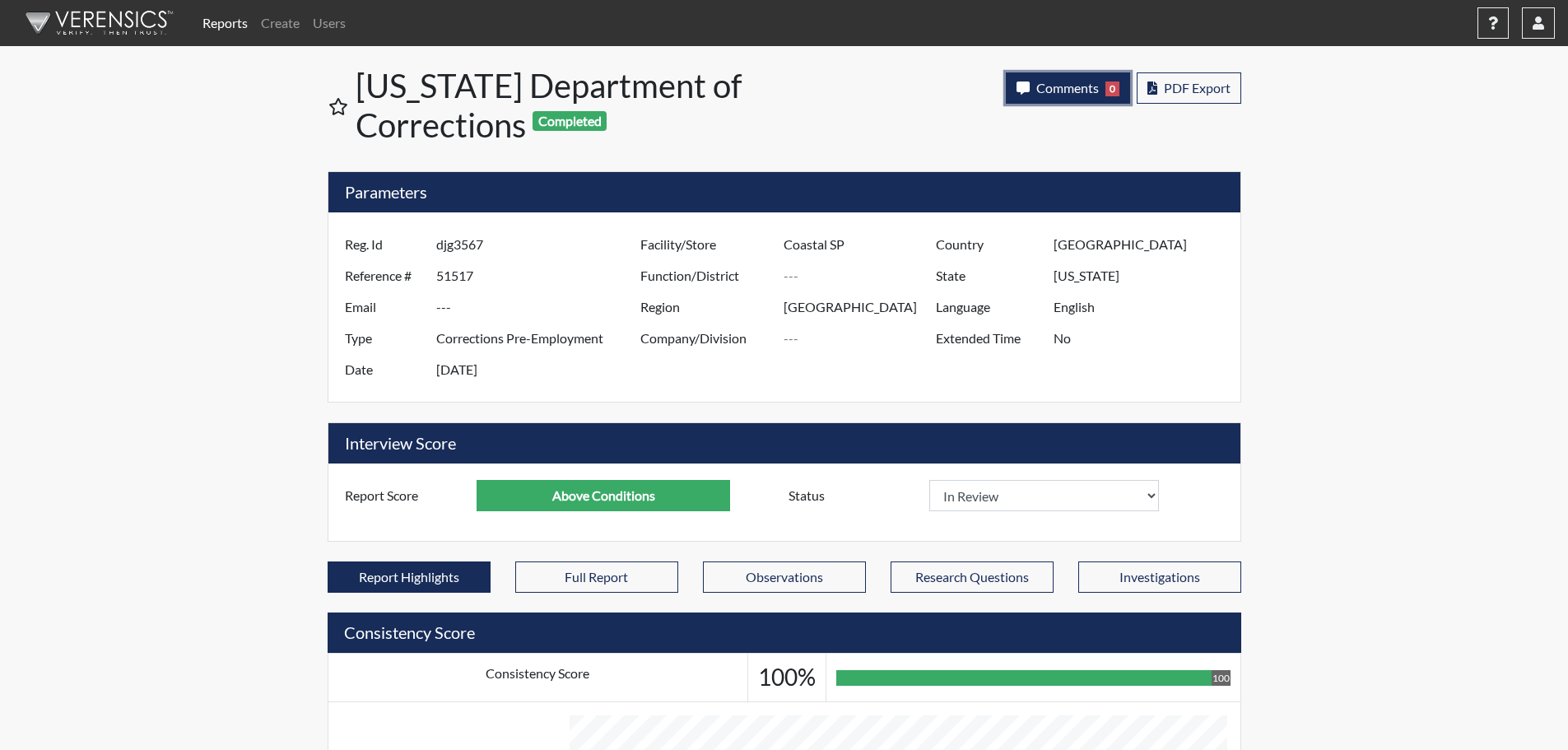
click at [1098, 89] on button "Comments 0" at bounding box center [1067, 88] width 125 height 31
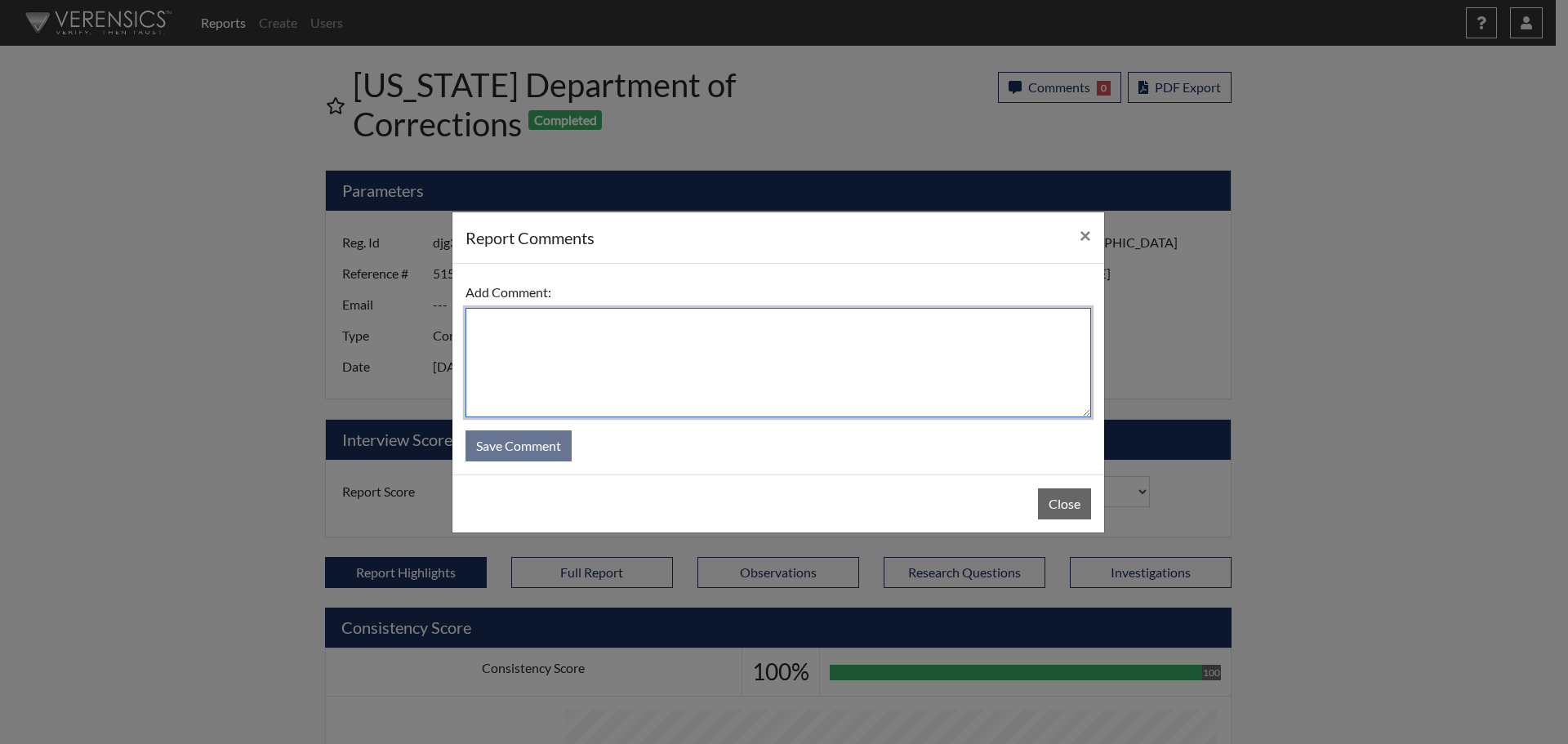
click at [752, 330] on textarea at bounding box center [779, 362] width 626 height 109
type textarea "SL [DATE]"
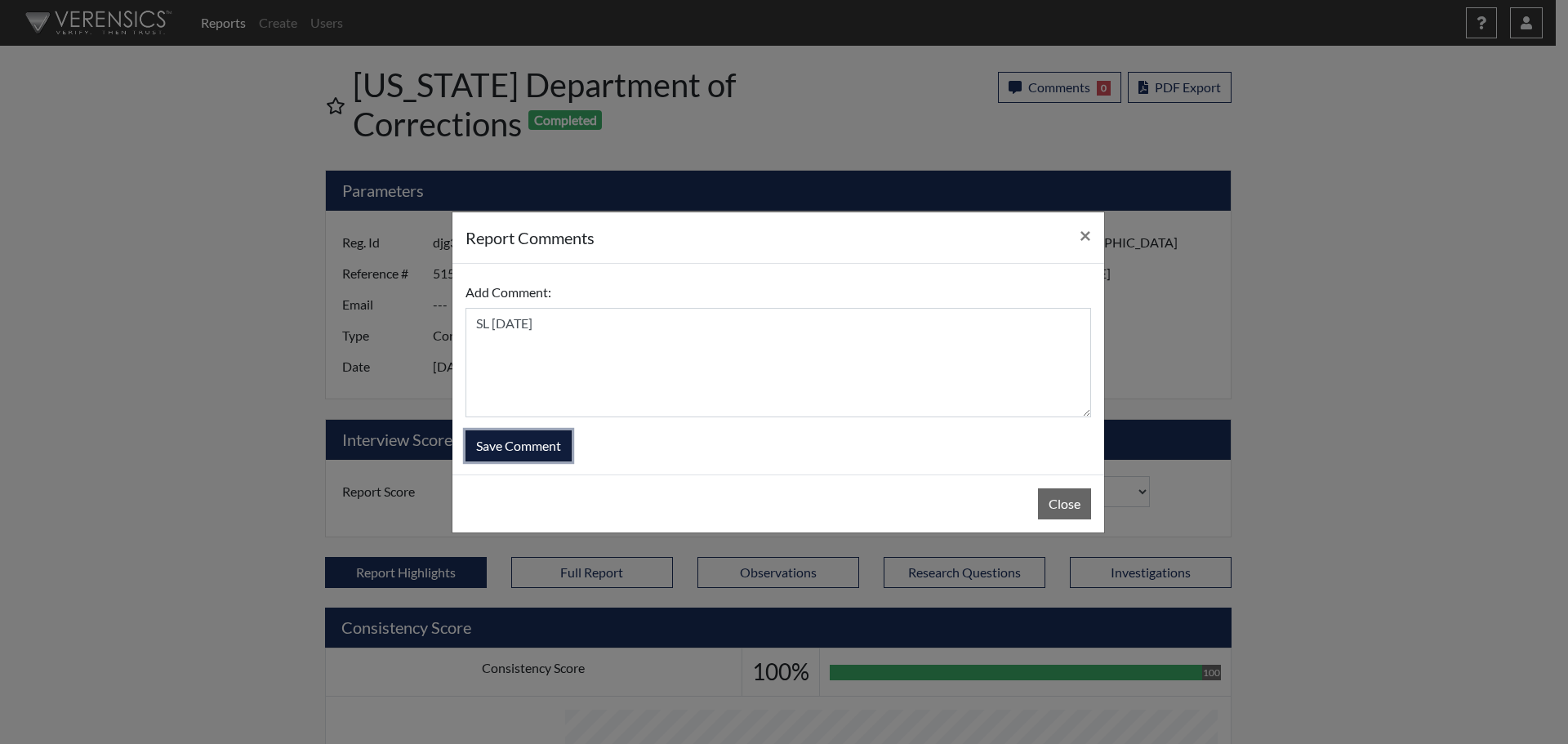
click at [527, 452] on button "Save Comment" at bounding box center [519, 445] width 106 height 31
select select
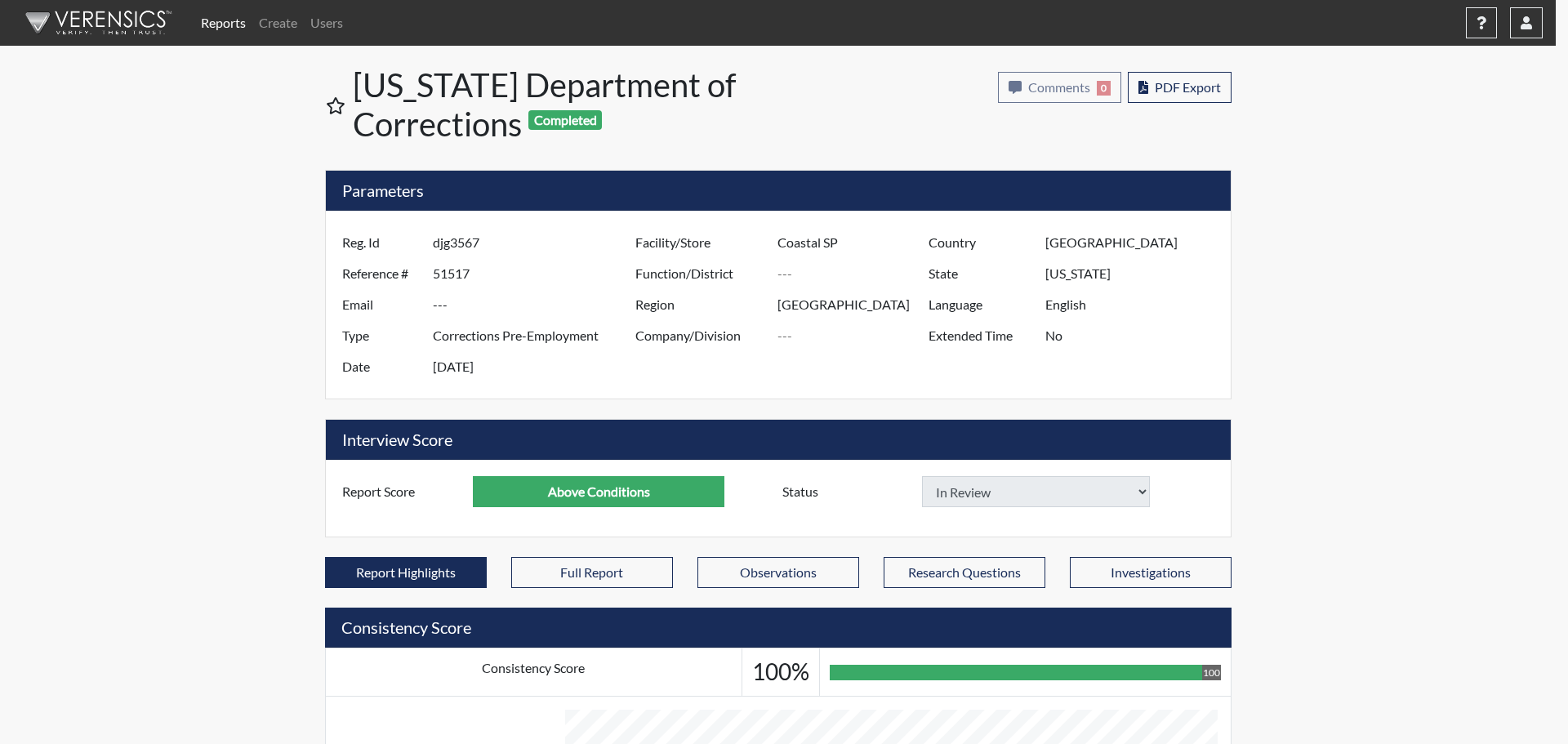
select select
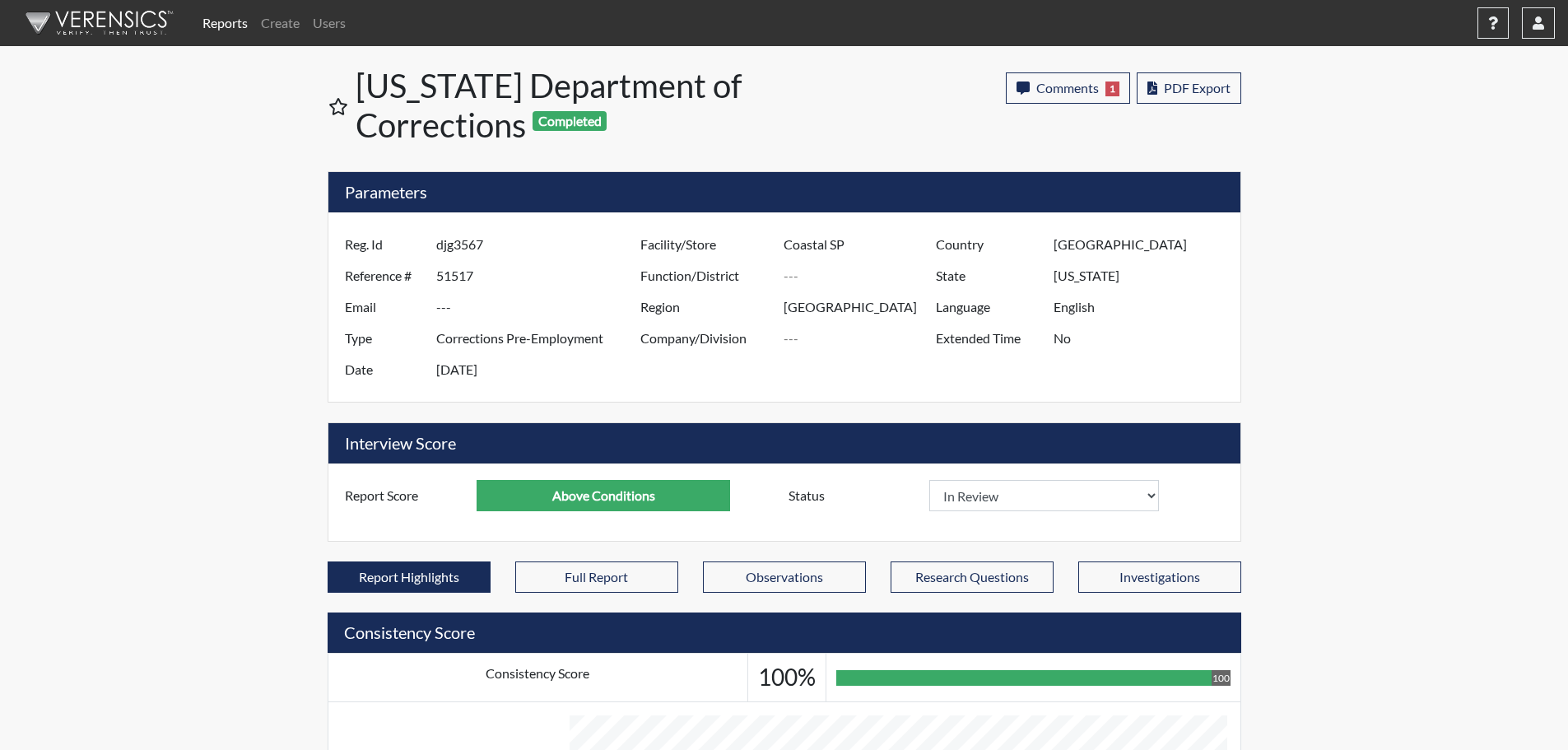
scroll to position [273, 684]
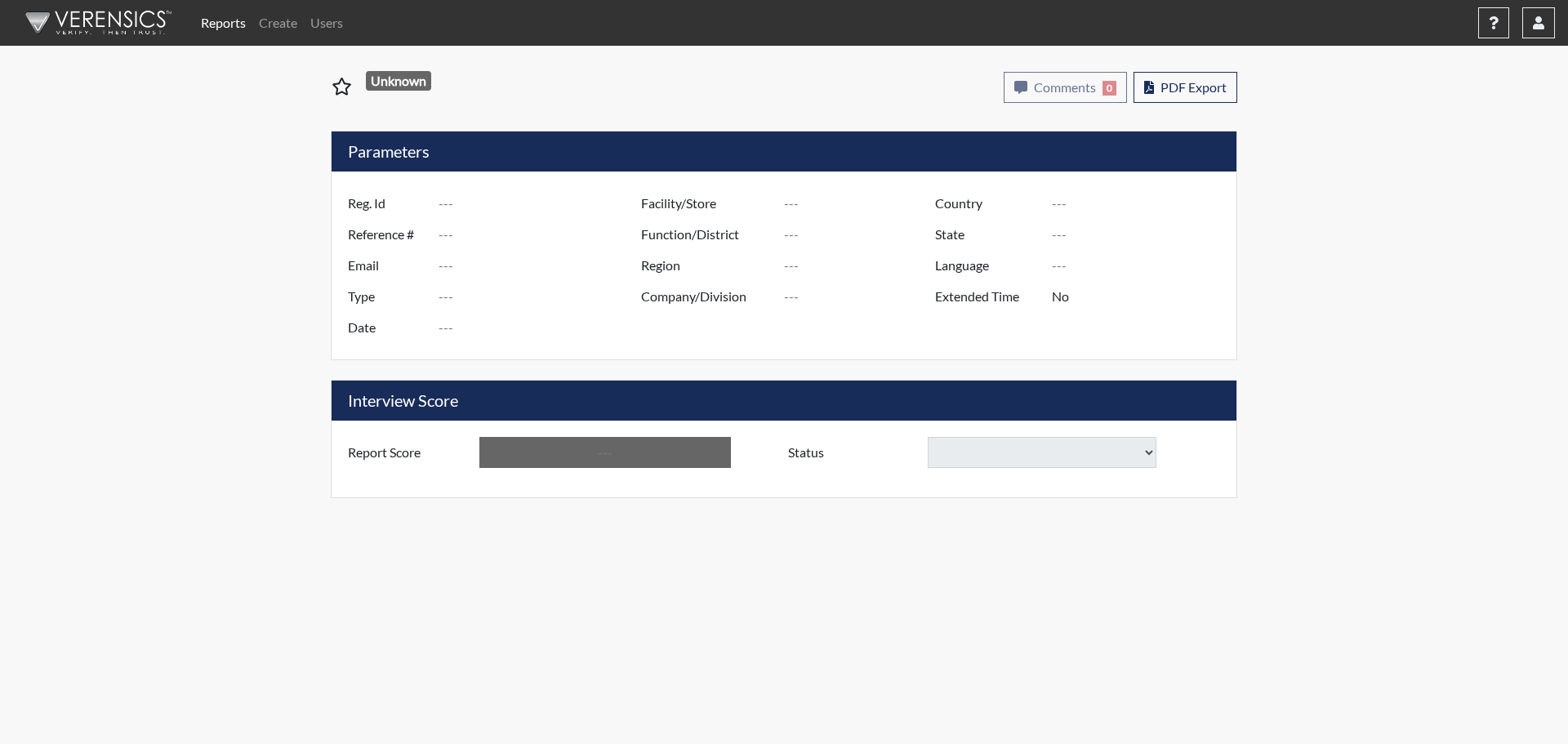
type input "MS9022"
type input "51521"
type input "---"
type input "Corrections Pre-Employment"
type input "[DATE]"
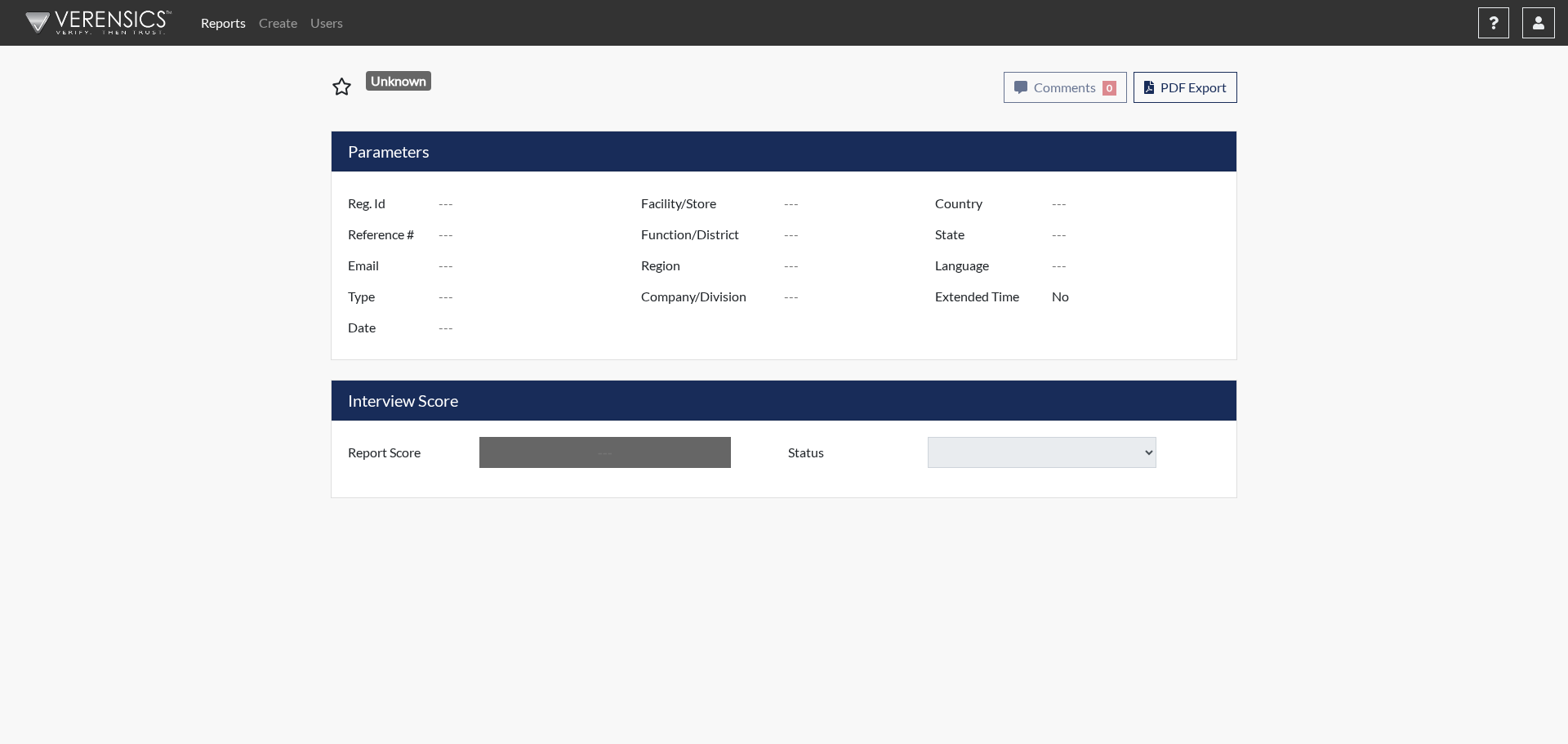
type input "GD&CP*"
type input "[GEOGRAPHIC_DATA]"
type input "[US_STATE]"
type input "English"
type input "Below Conditions"
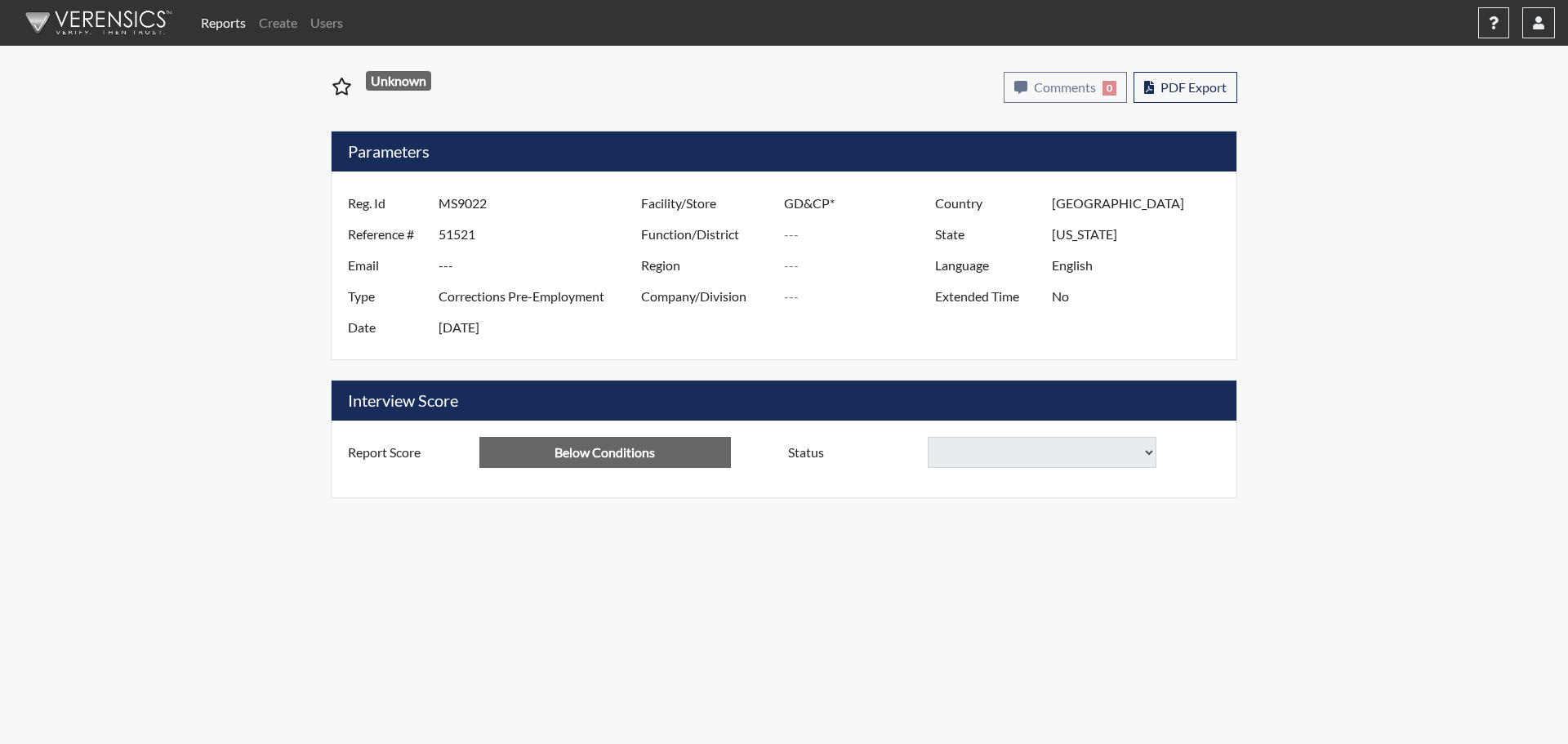
select select
type input "CA3129"
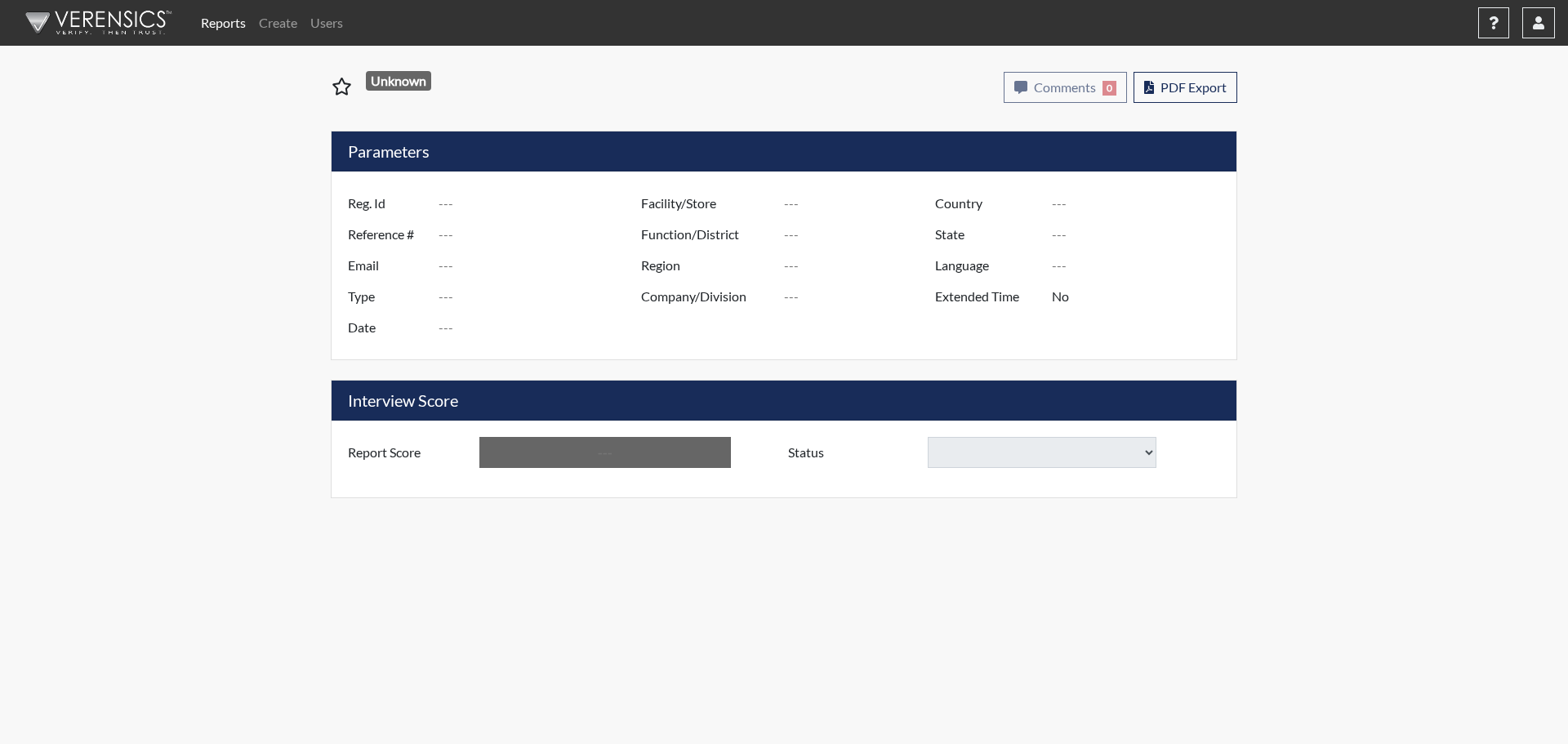
type input "51529"
type input "---"
type input "Corrections Pre-Employment"
type input "[DATE]"
type input "GD&CP*"
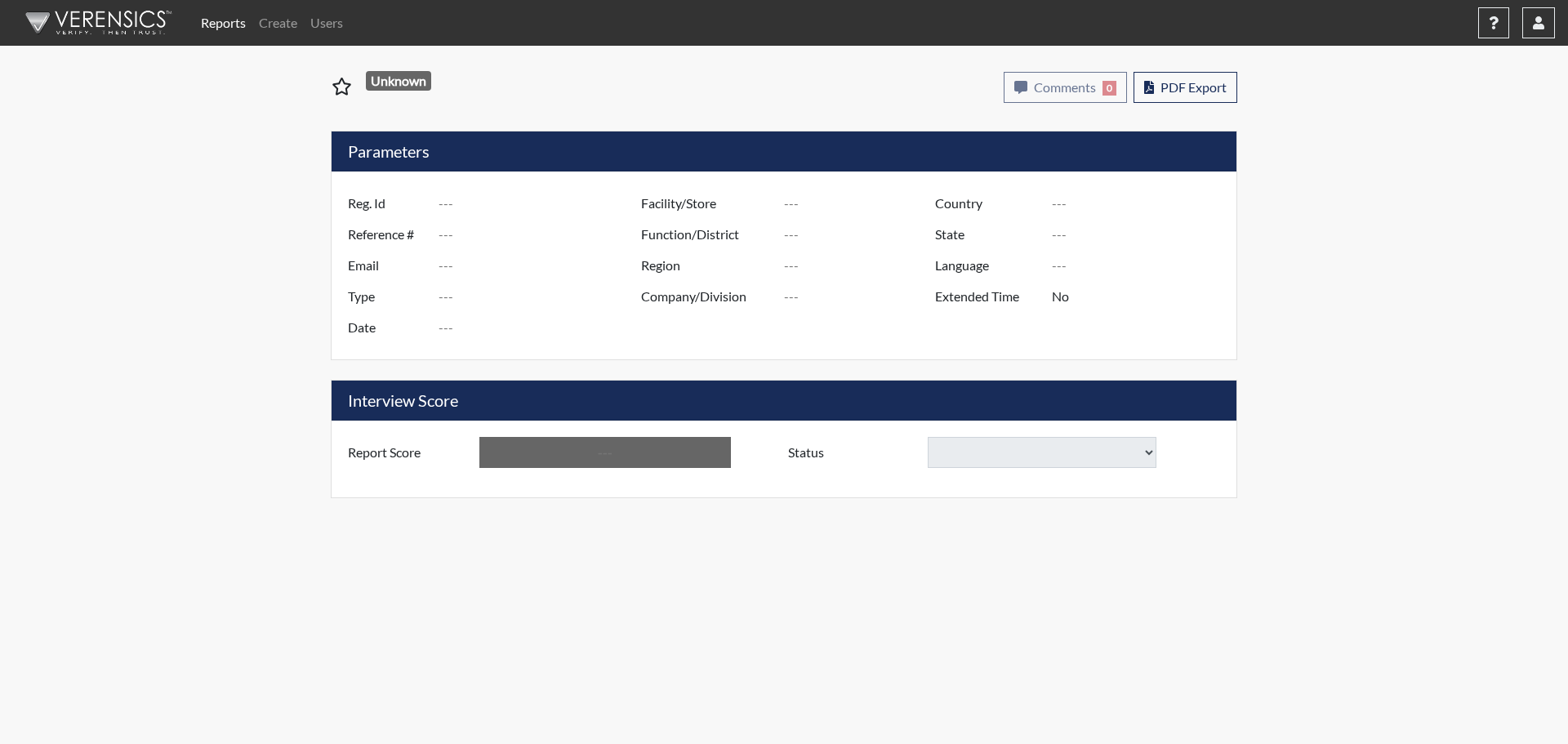
type input "[GEOGRAPHIC_DATA]"
type input "[US_STATE]"
type input "English"
type input "Below Conditions"
select select
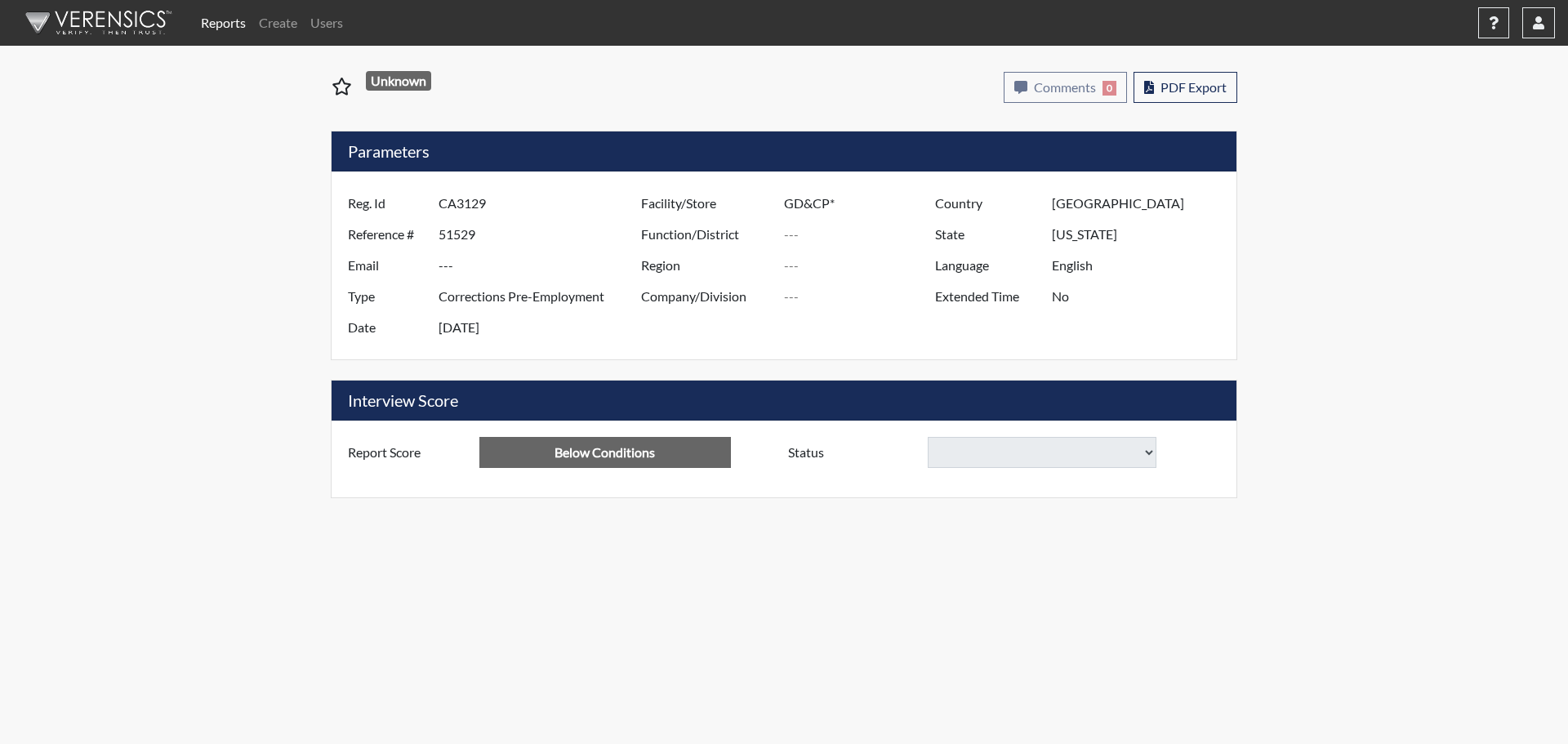
select select
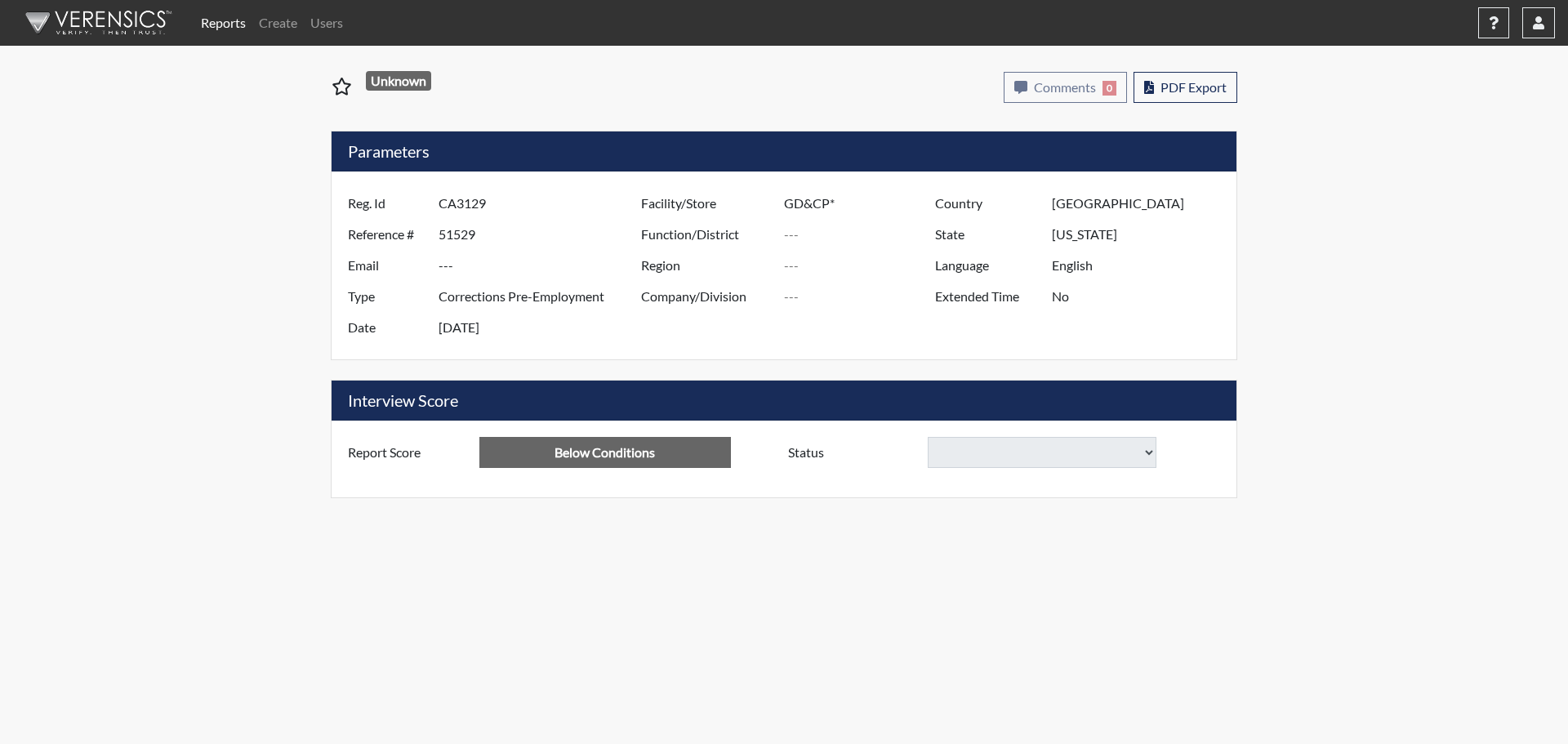
select select
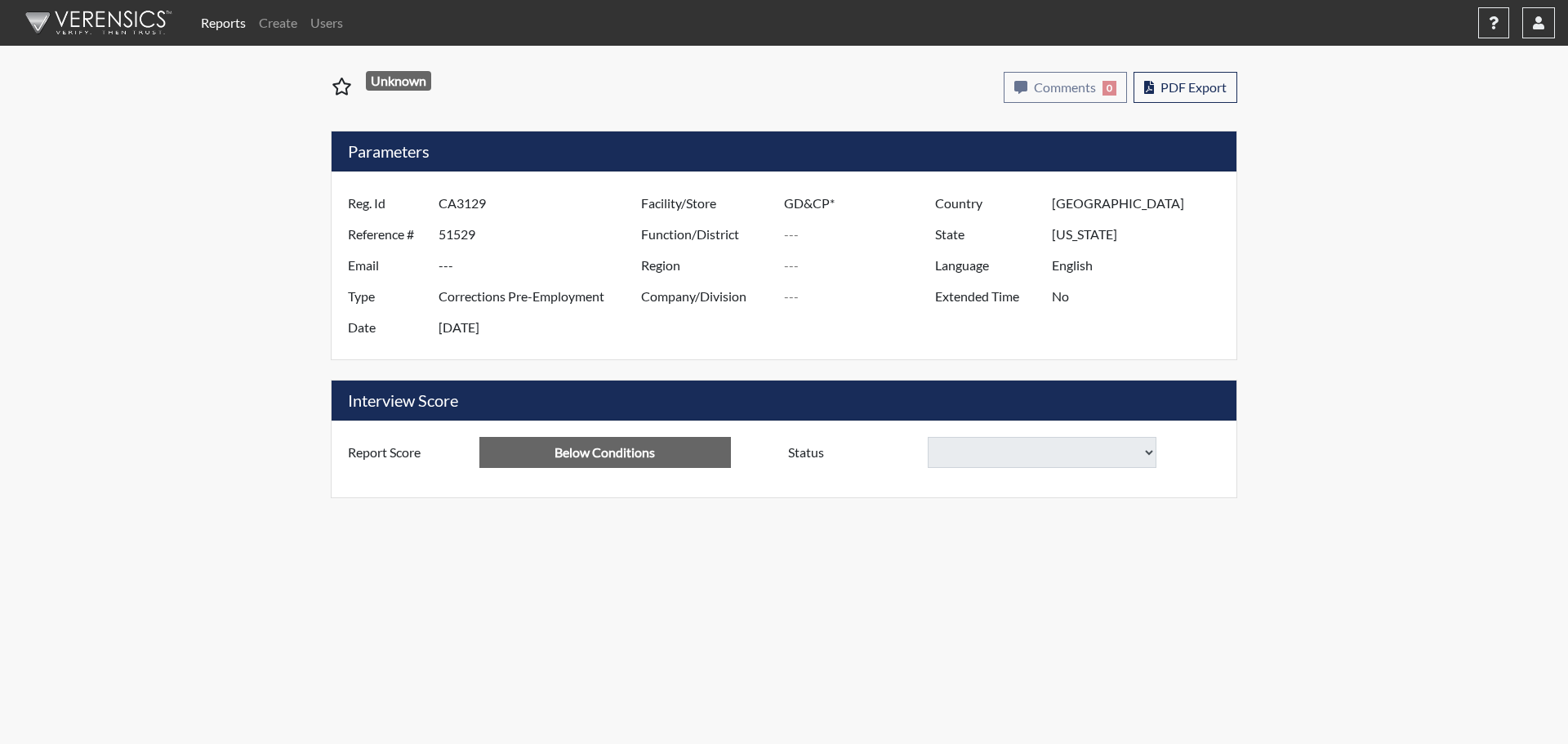
select select
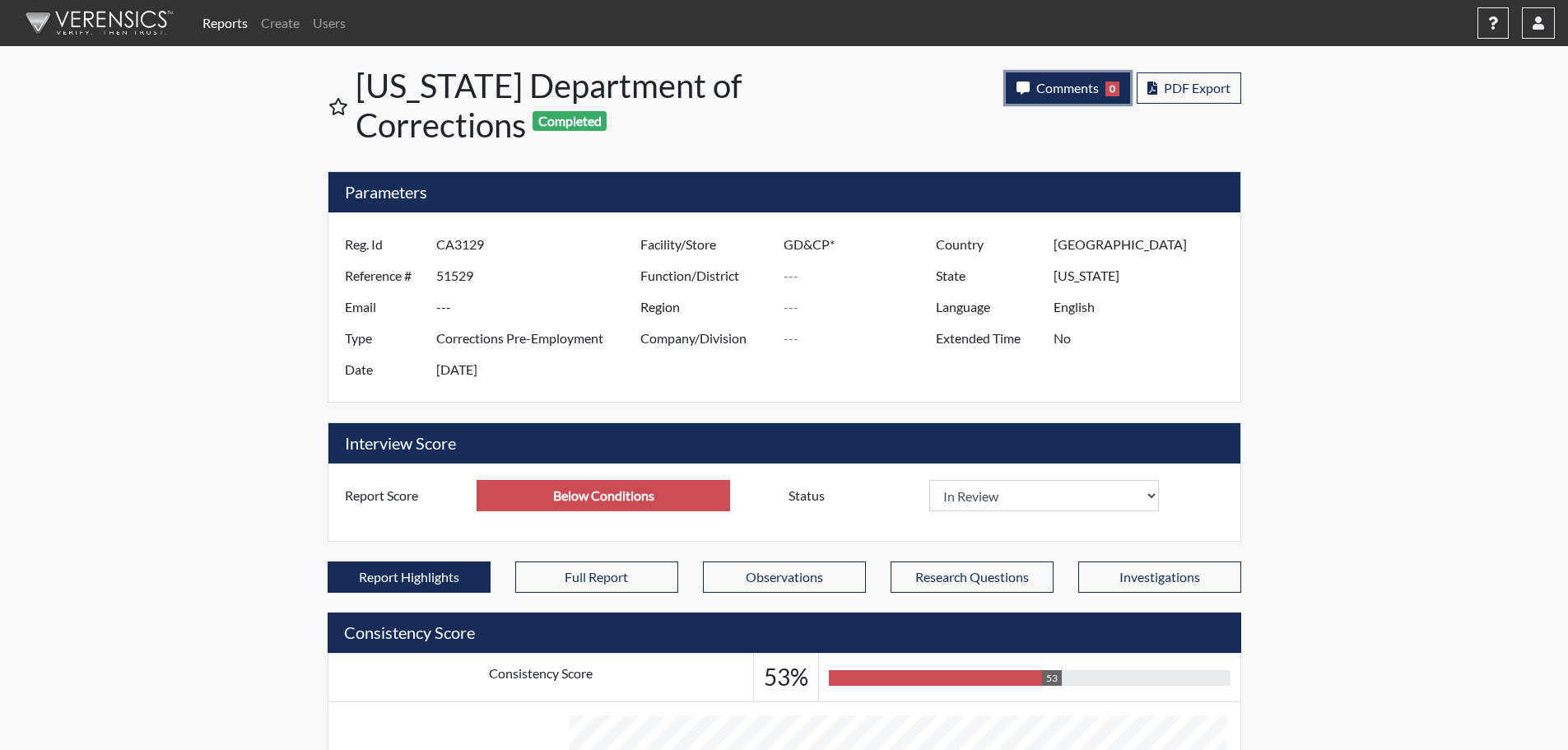
click at [1056, 87] on span "Comments" at bounding box center [1067, 87] width 63 height 15
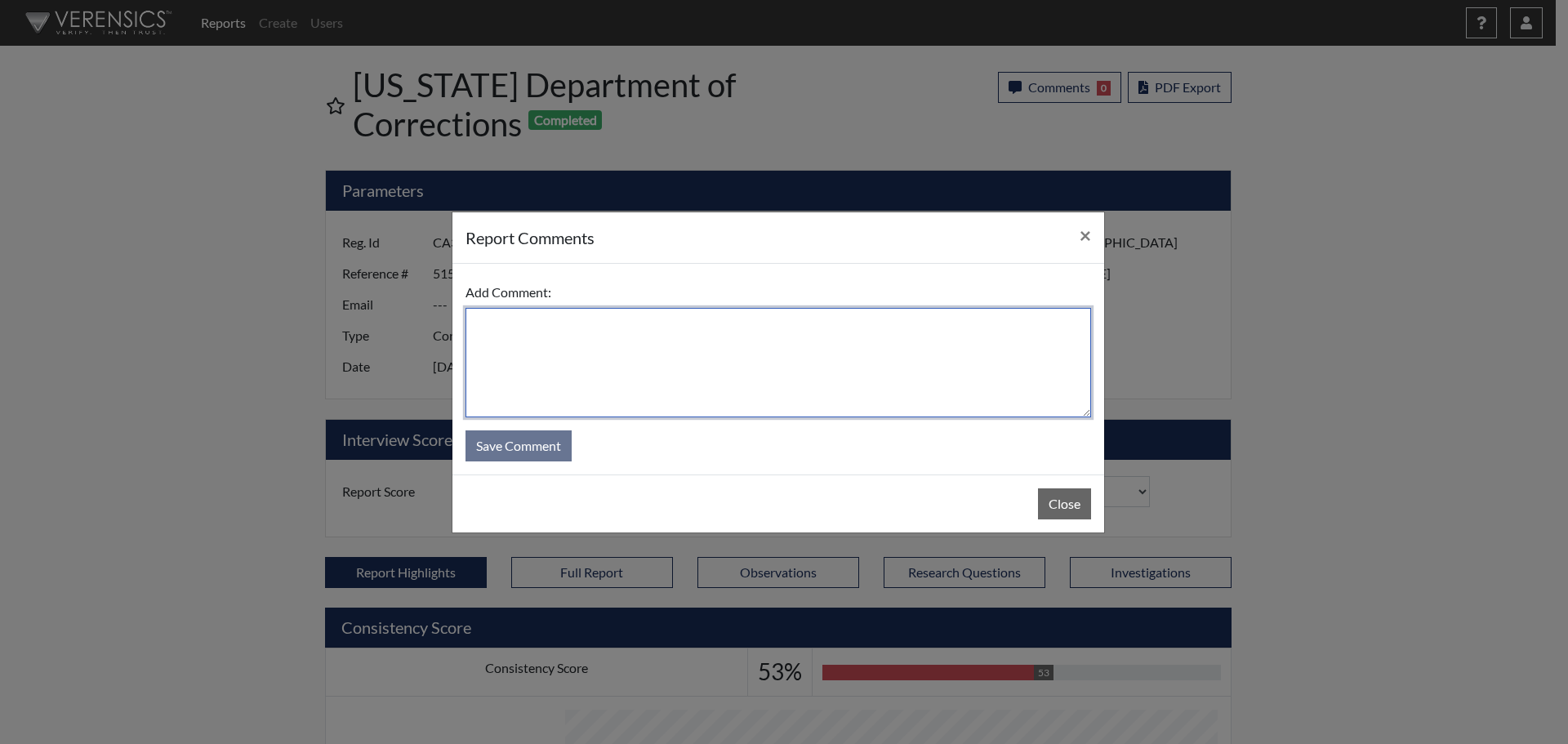
click at [880, 335] on textarea at bounding box center [779, 362] width 626 height 109
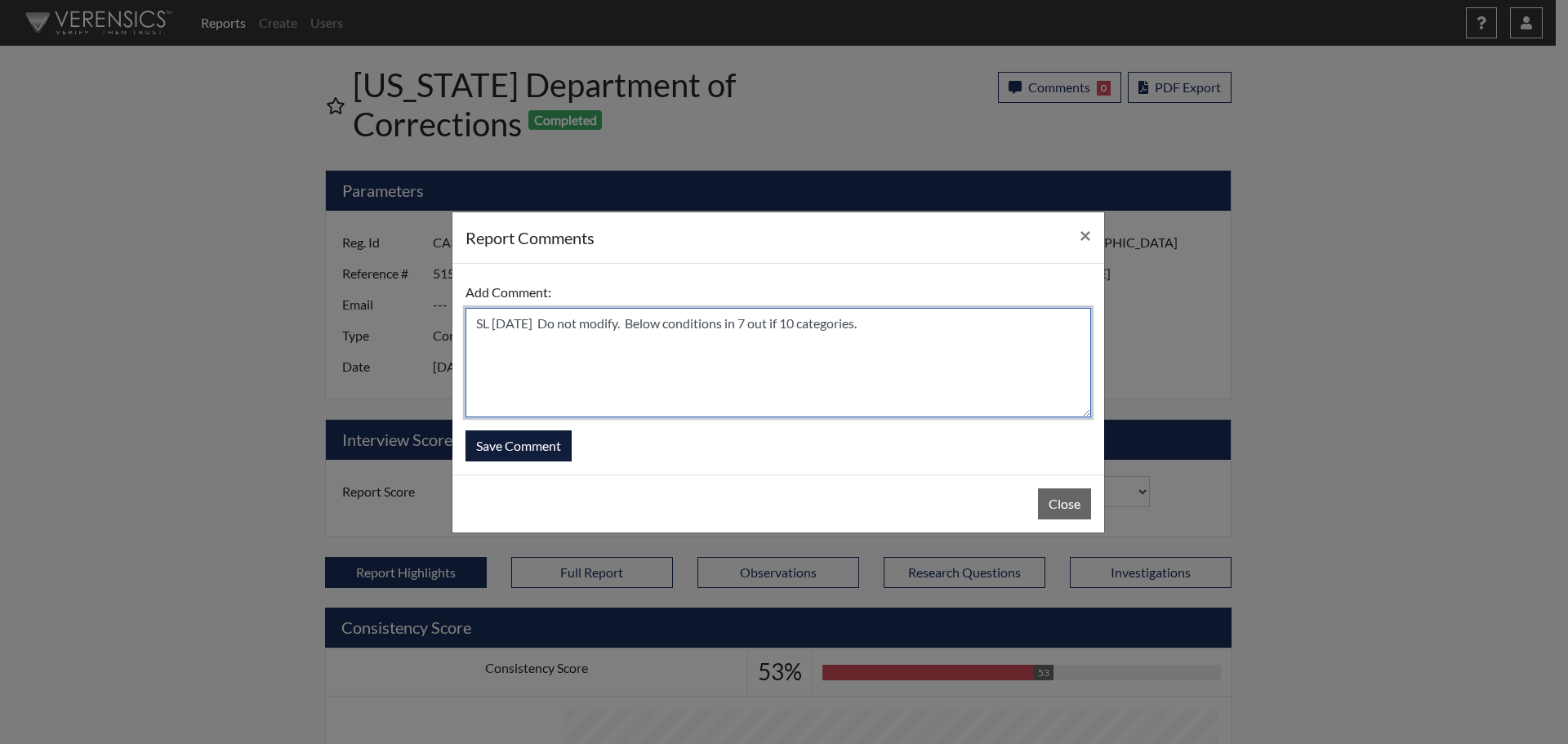
type textarea "SL [DATE] Do not modify. Below conditions in 7 out if 10 categories."
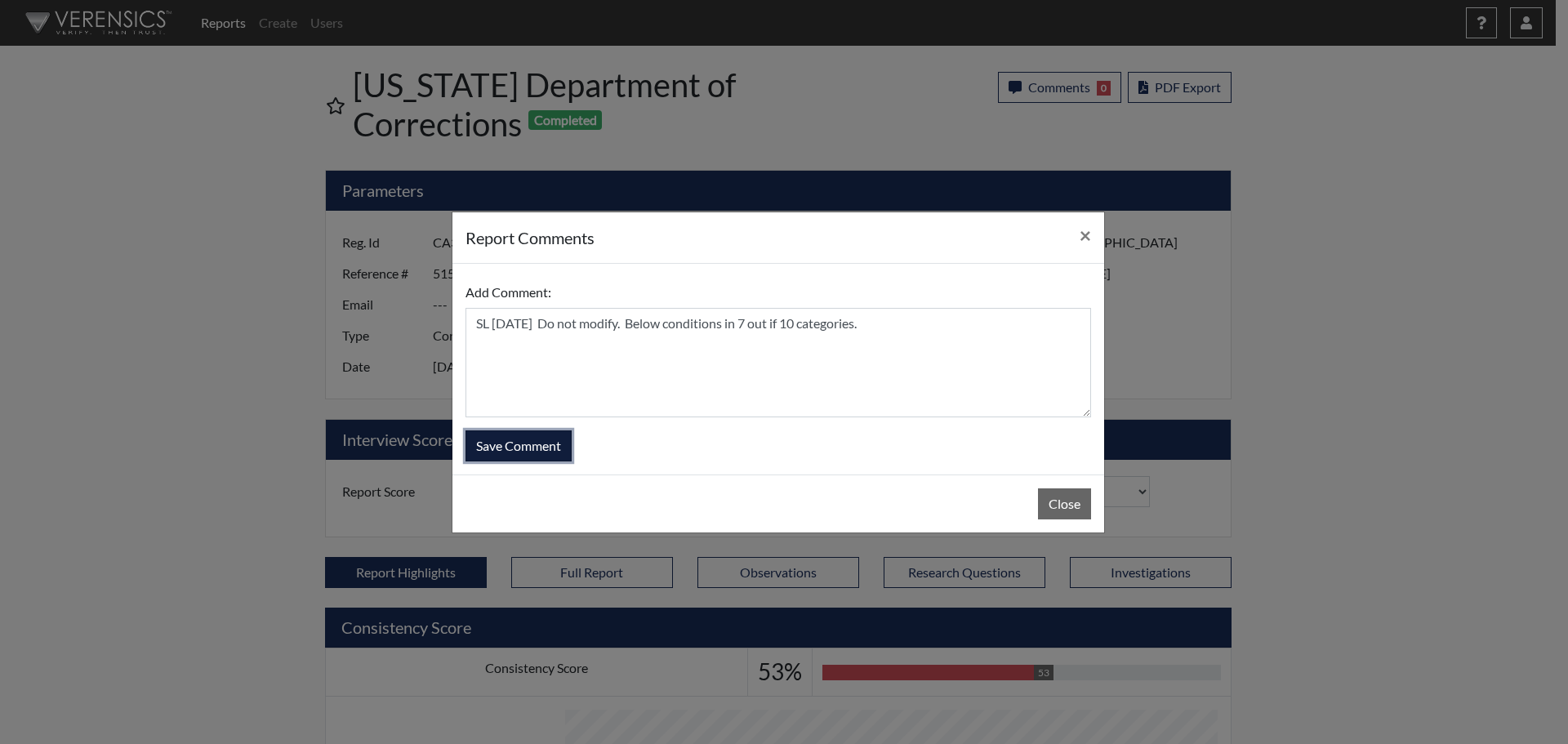
click at [536, 445] on button "Save Comment" at bounding box center [519, 445] width 106 height 31
select select
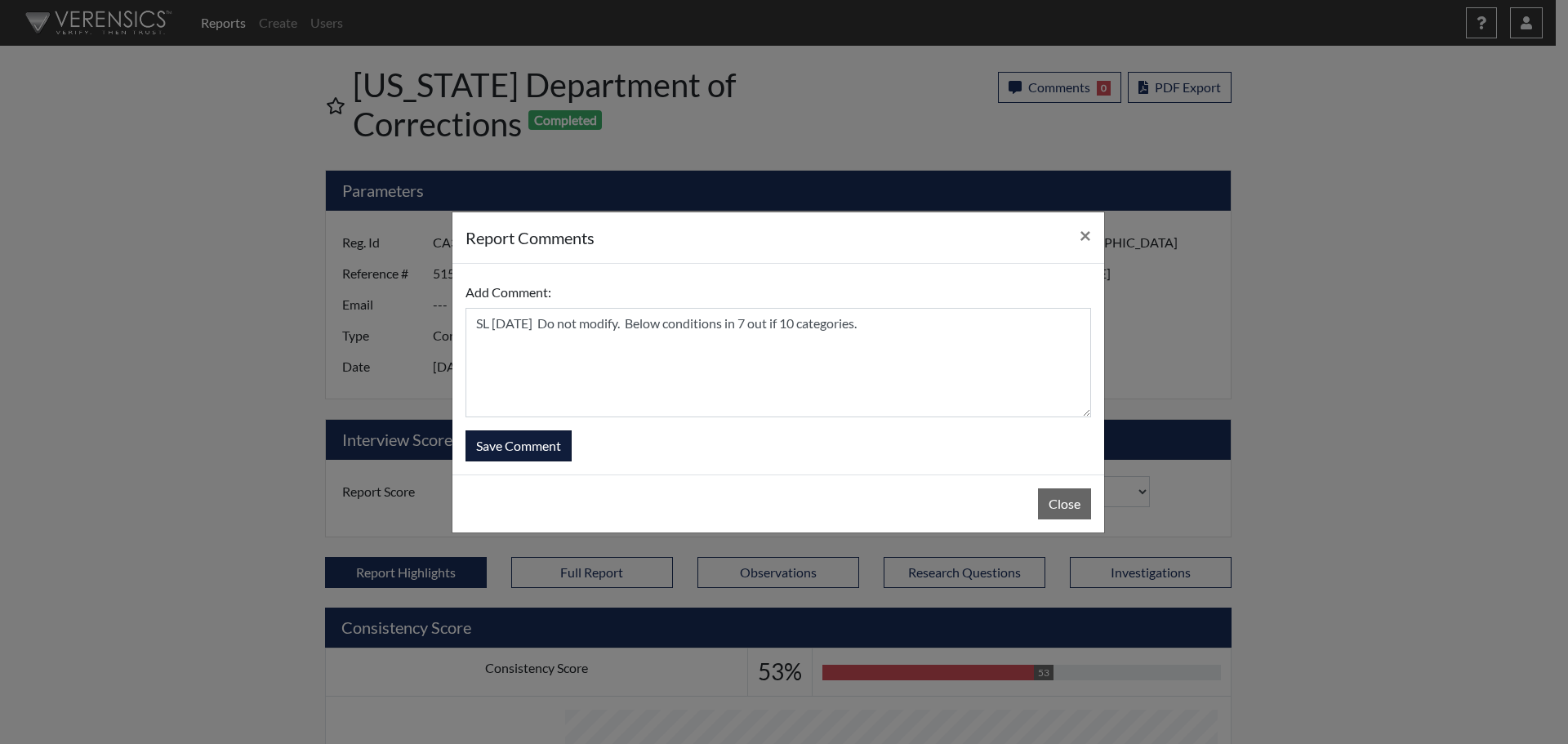
select select
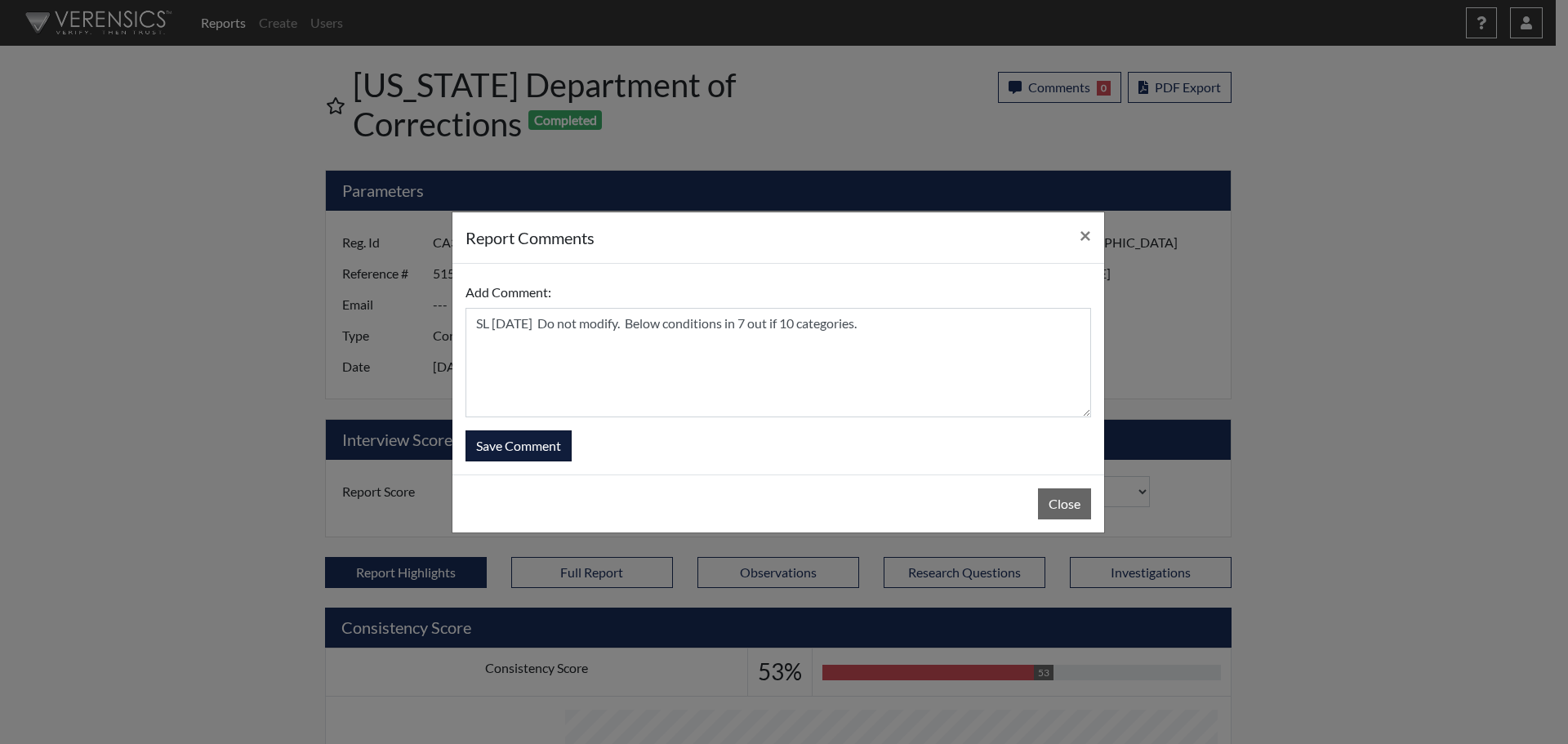
select select
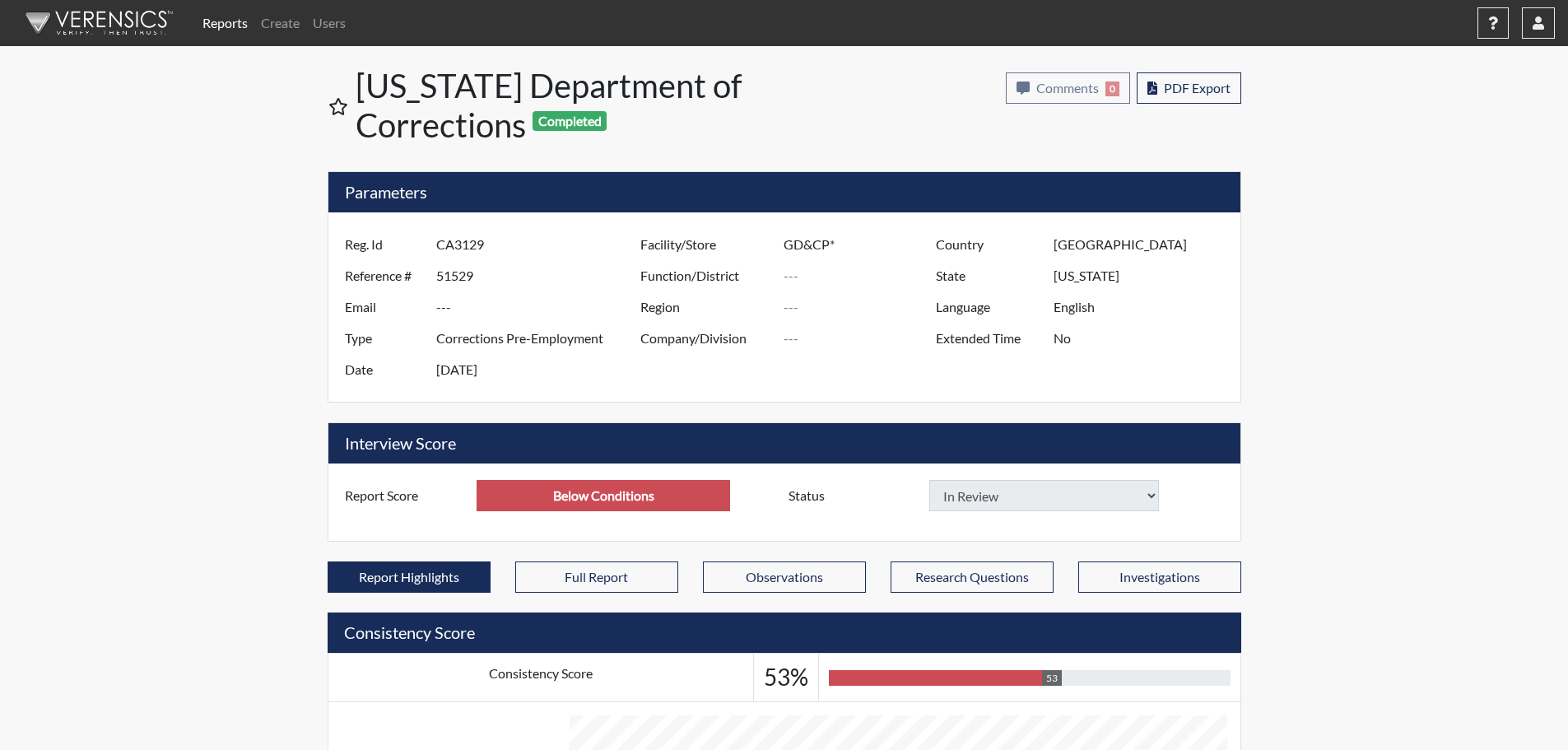
select select
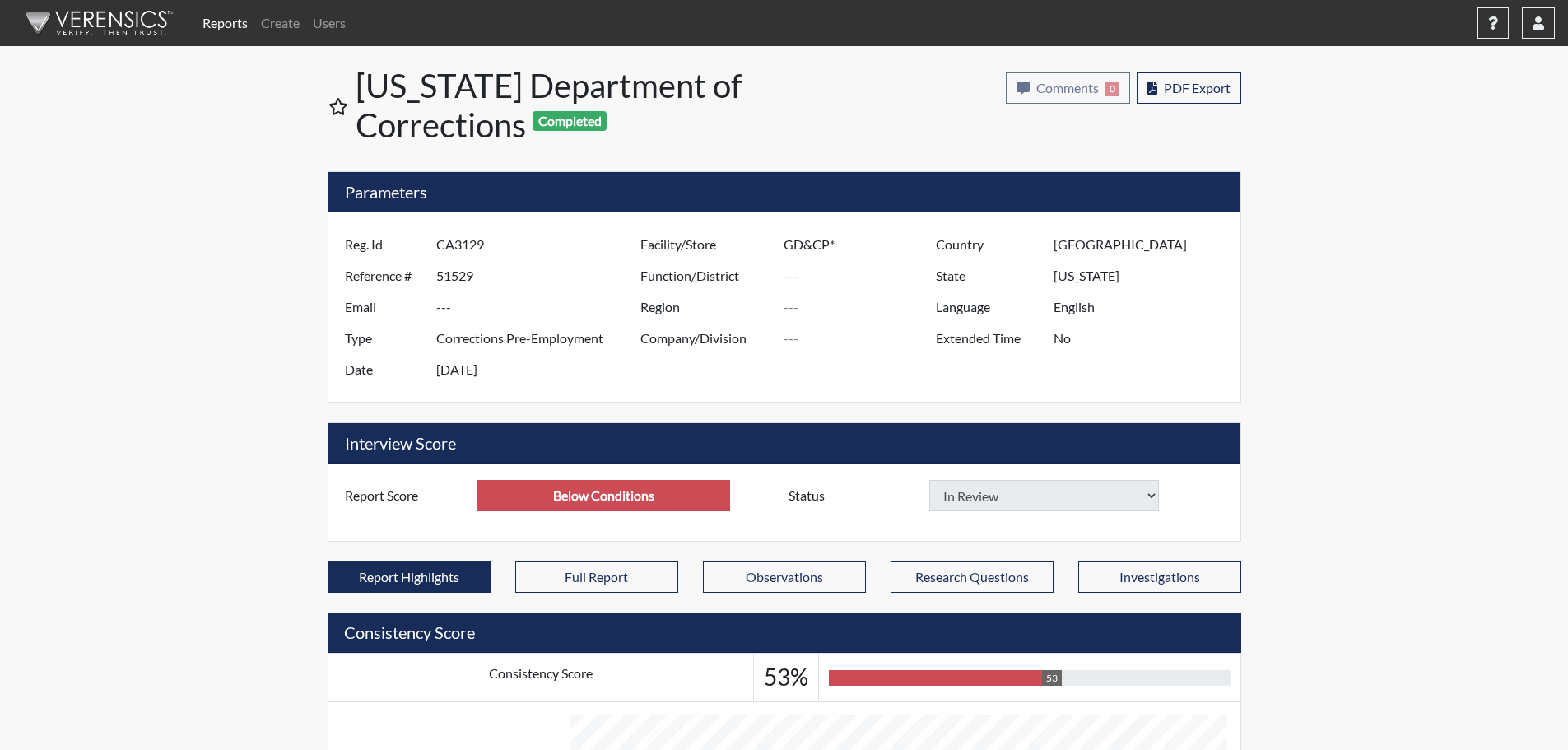
select select
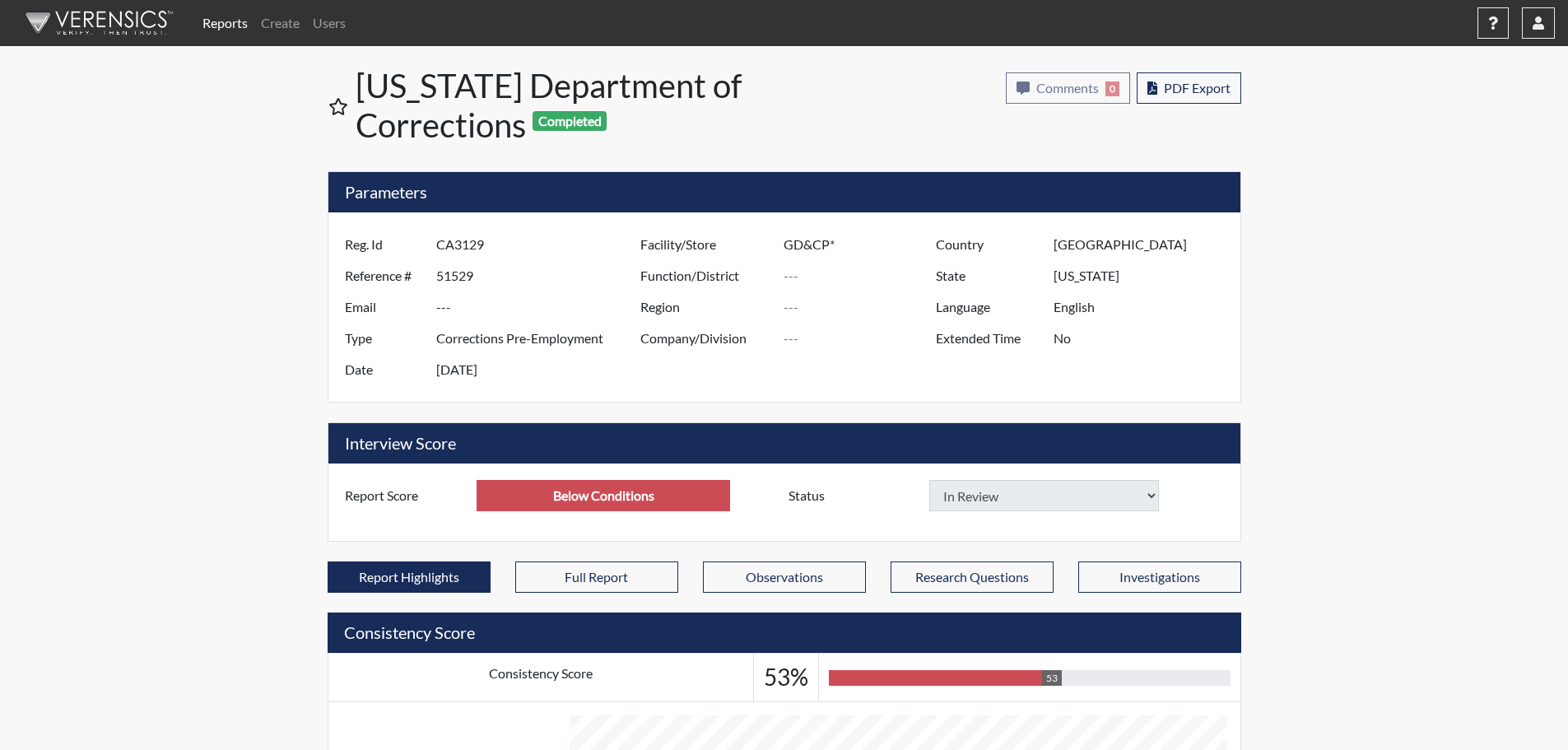
select select
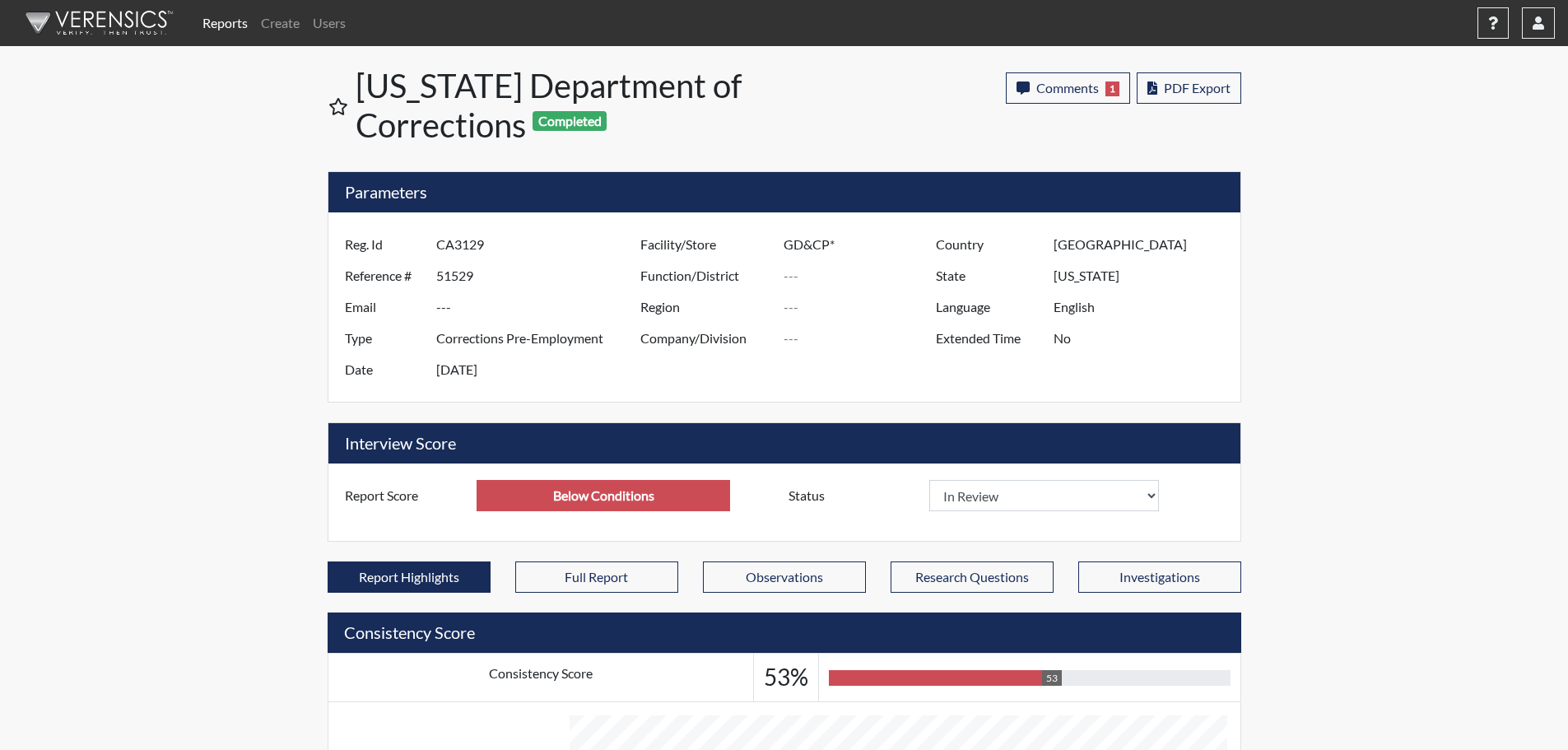
select select
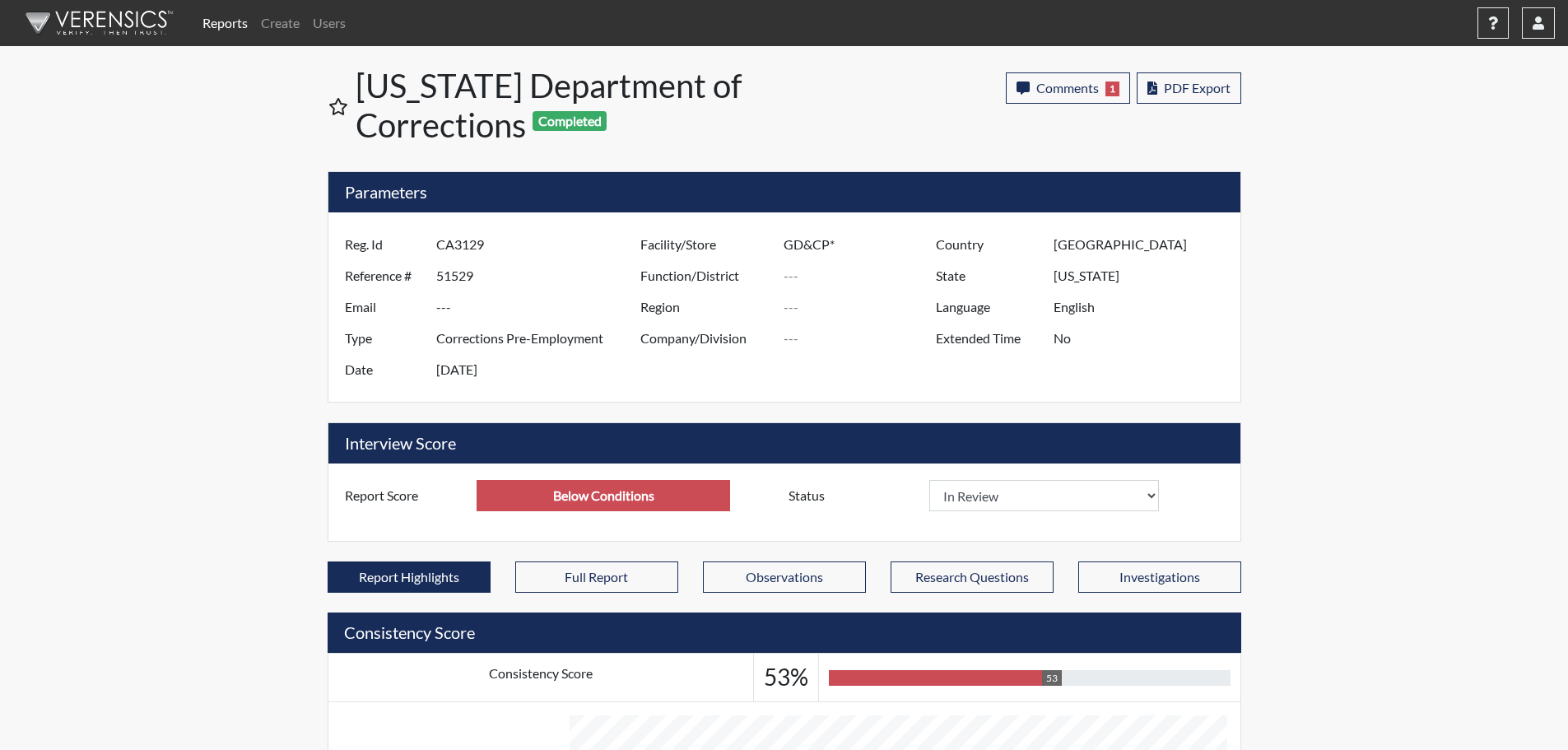
select select
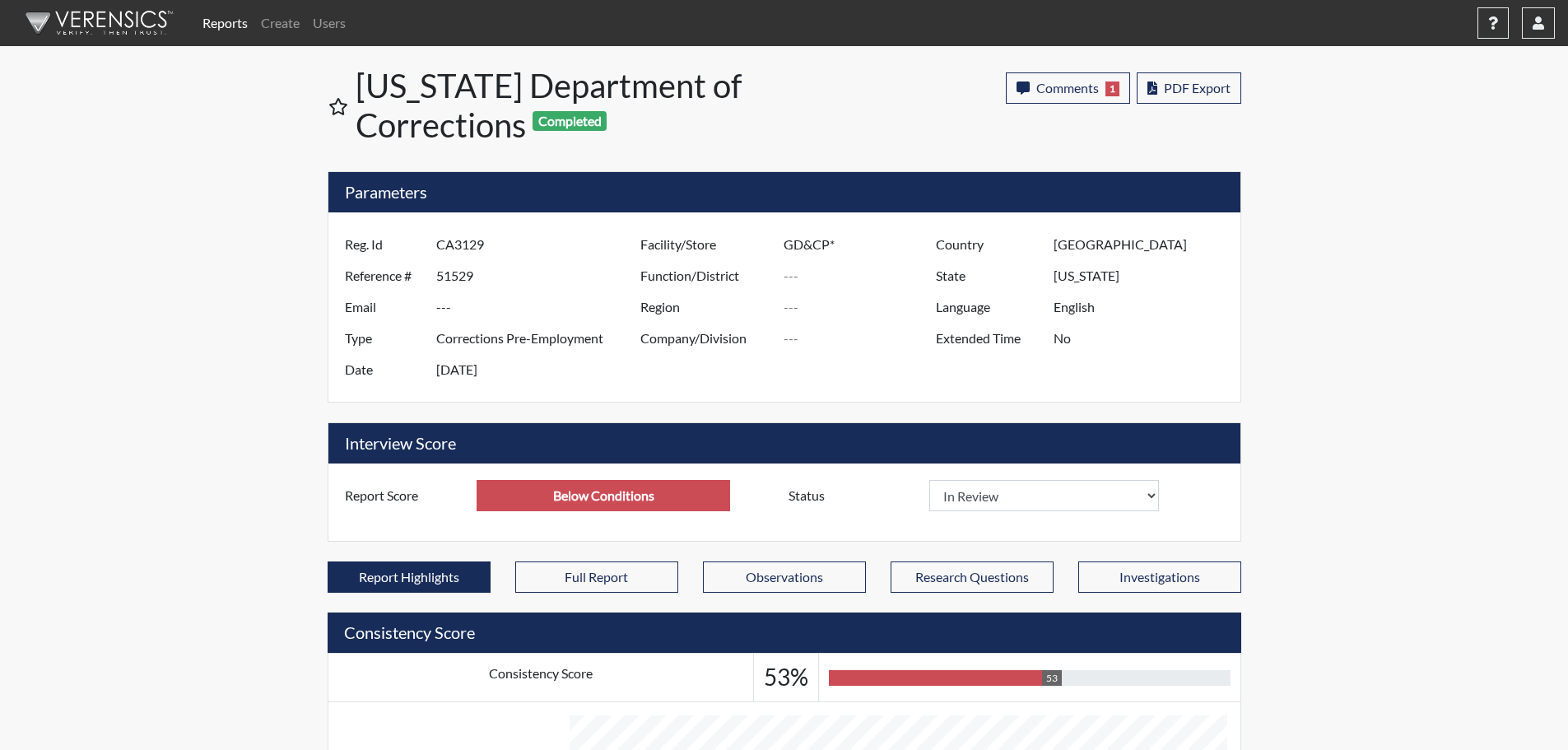
select select
